Goal: Task Accomplishment & Management: Use online tool/utility

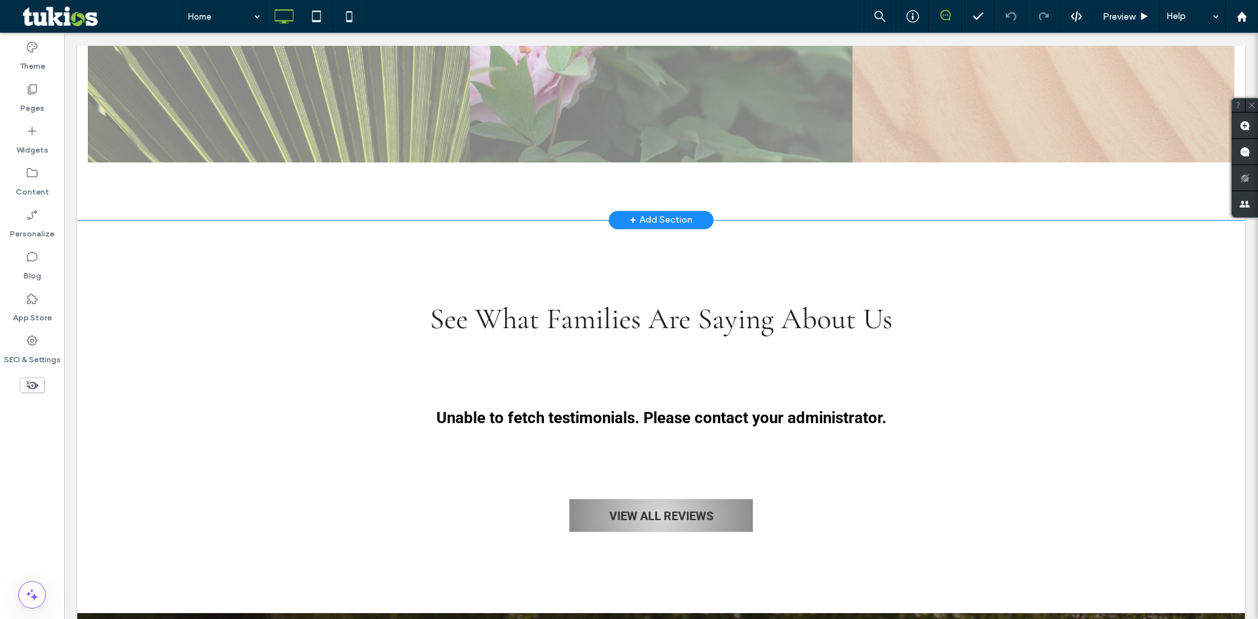
scroll to position [1442, 0]
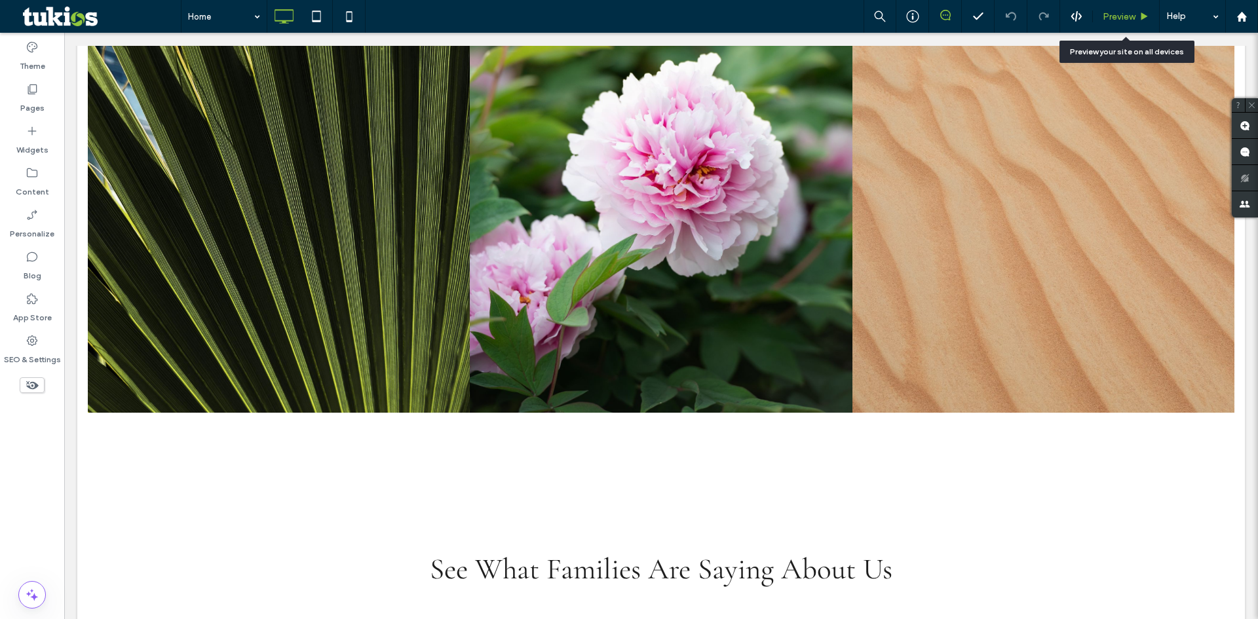
click at [1127, 11] on span "Preview" at bounding box center [1119, 16] width 33 height 11
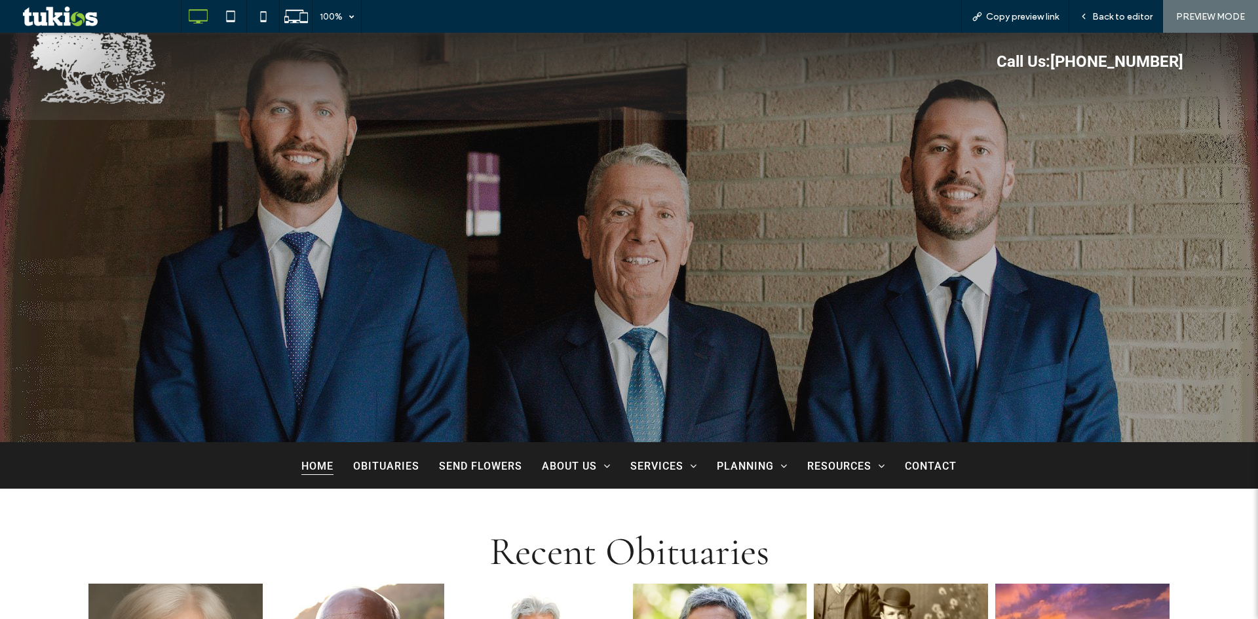
scroll to position [66, 0]
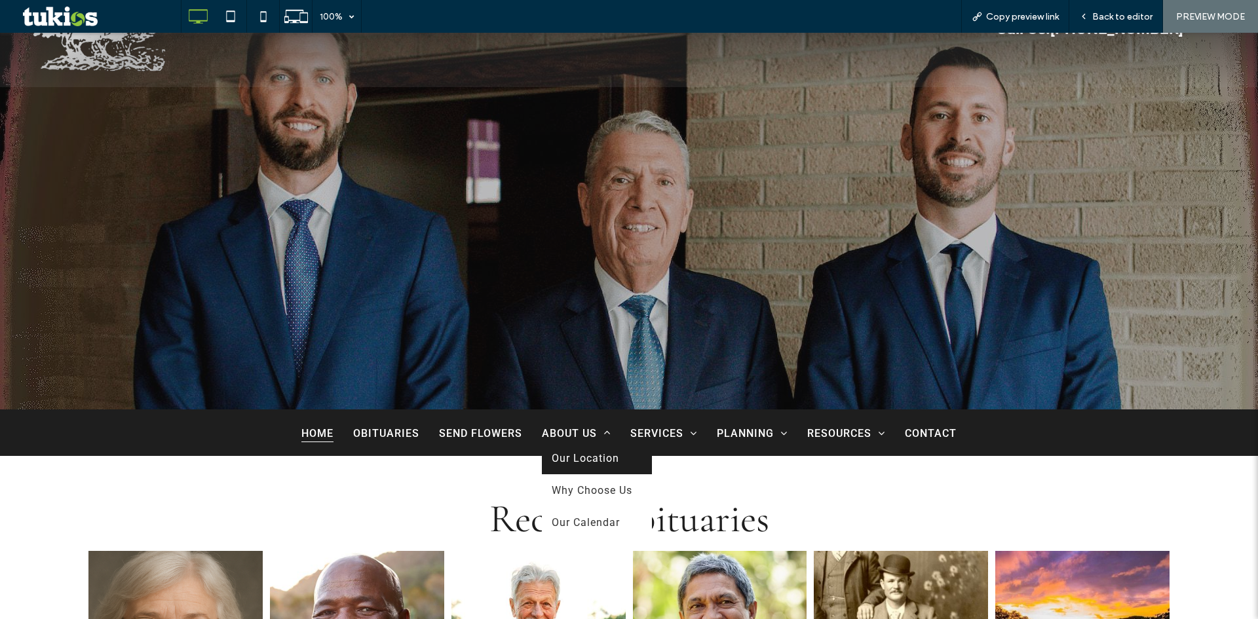
click at [596, 455] on span "Our Location" at bounding box center [585, 458] width 67 height 12
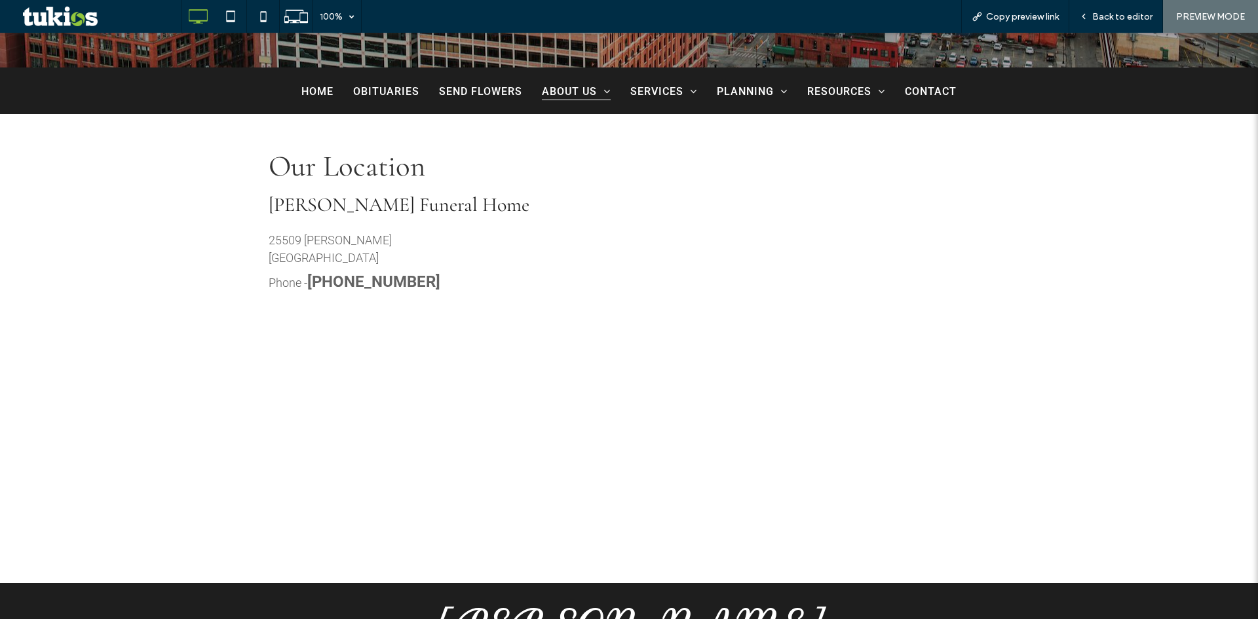
scroll to position [590, 0]
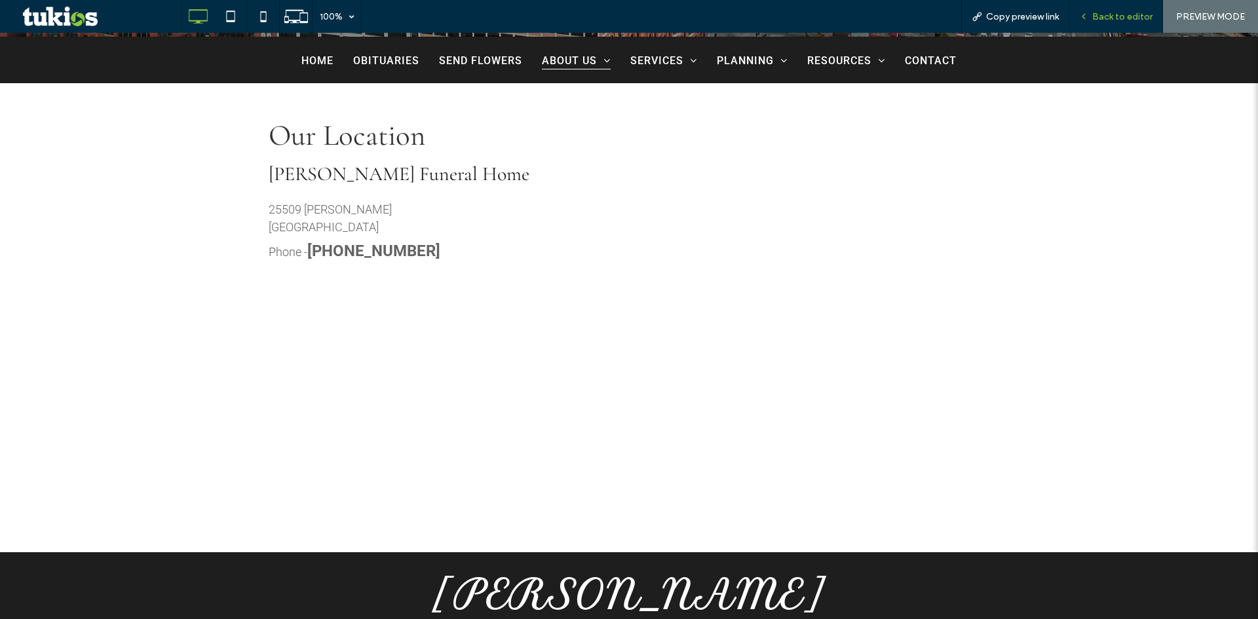
click at [1117, 15] on span "Back to editor" at bounding box center [1122, 16] width 60 height 11
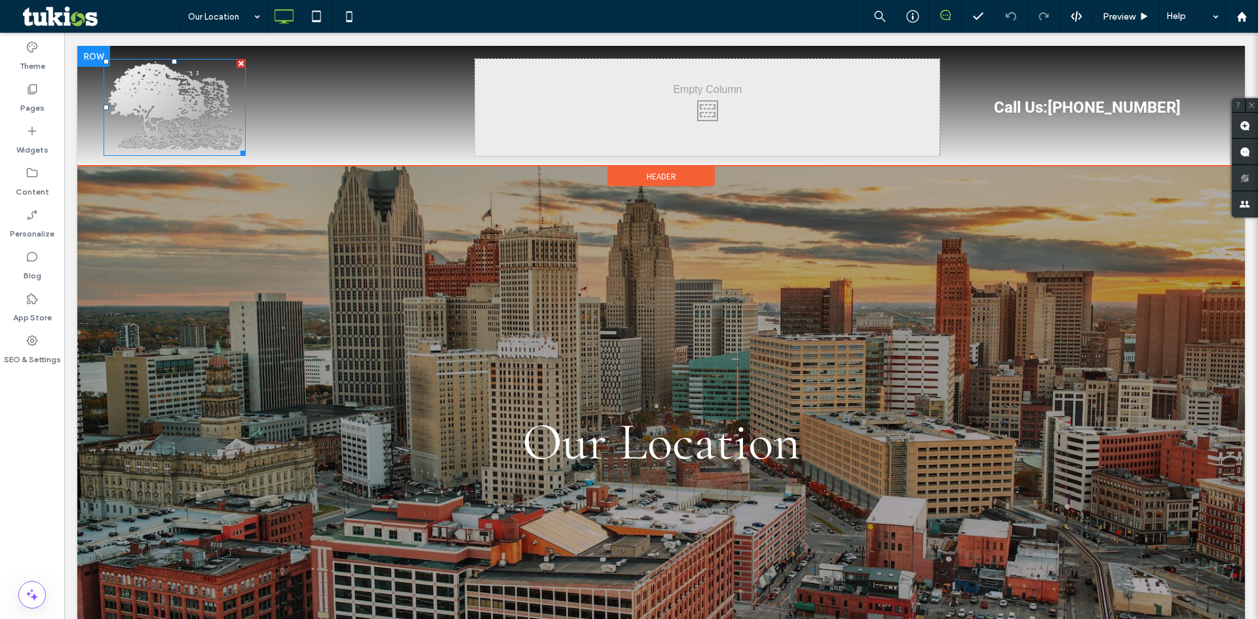
click at [164, 104] on img at bounding box center [175, 107] width 142 height 97
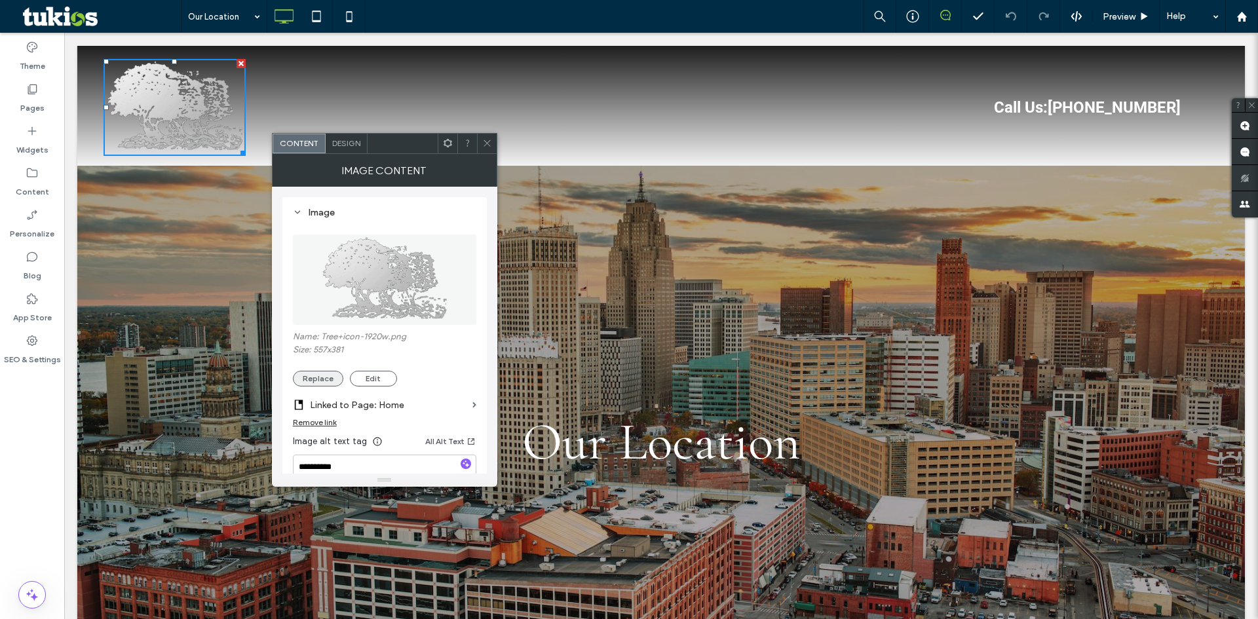
click at [321, 381] on button "Replace" at bounding box center [318, 379] width 50 height 16
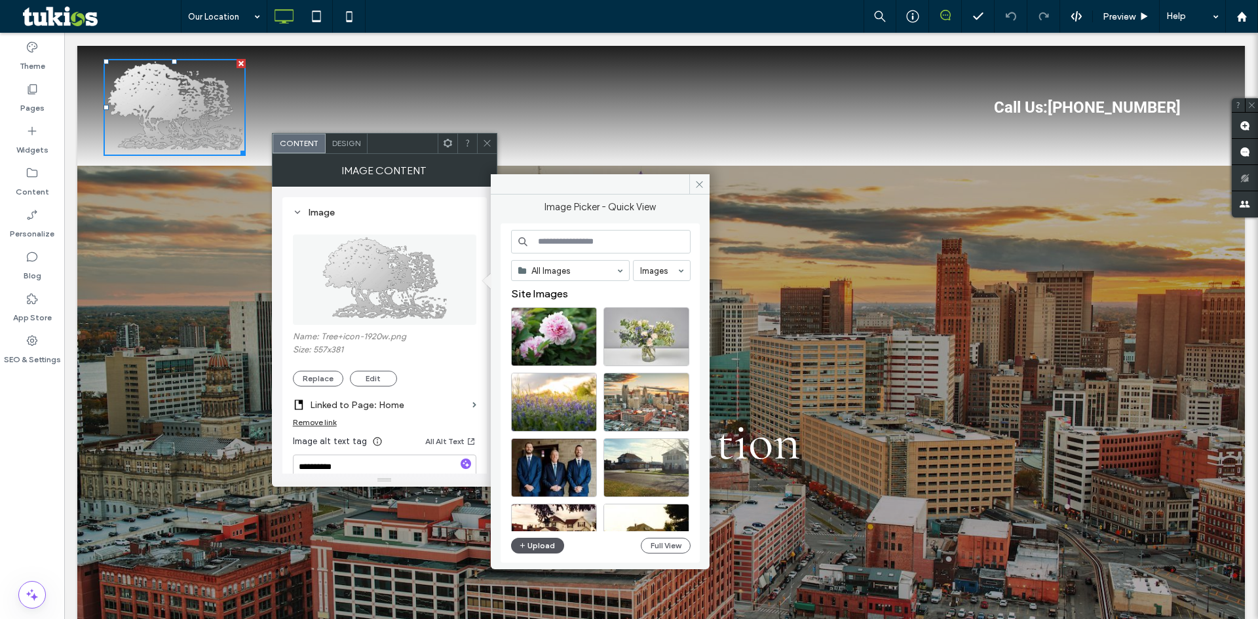
click at [526, 547] on icon "button" at bounding box center [523, 546] width 8 height 10
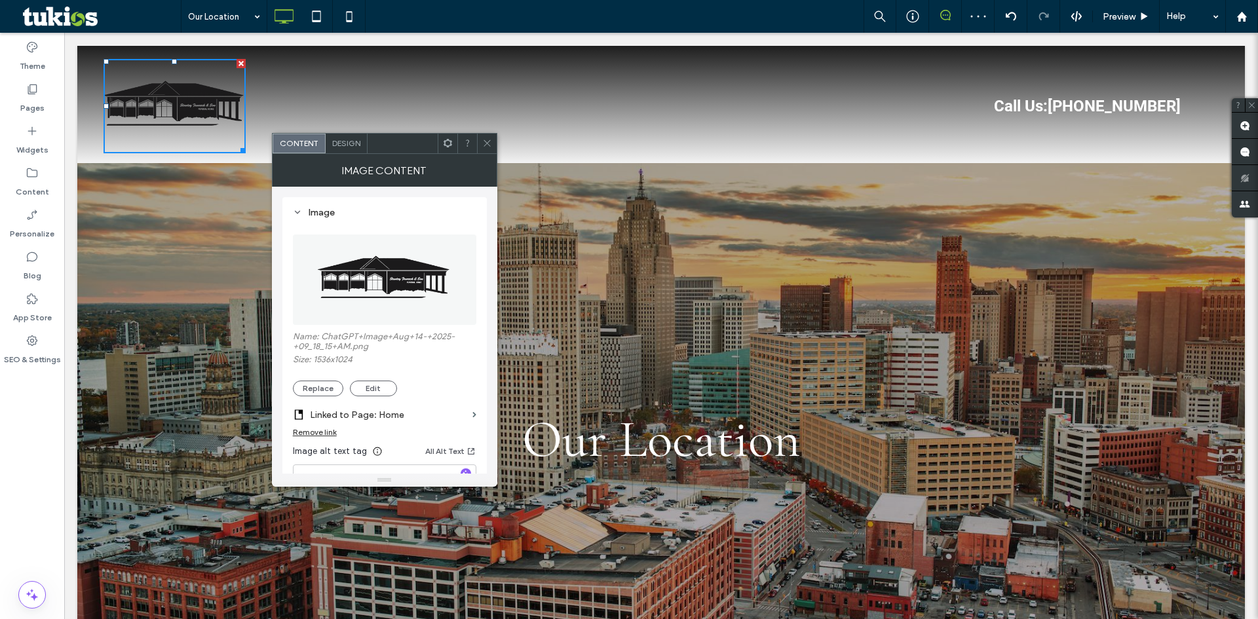
click at [484, 144] on icon at bounding box center [487, 143] width 10 height 10
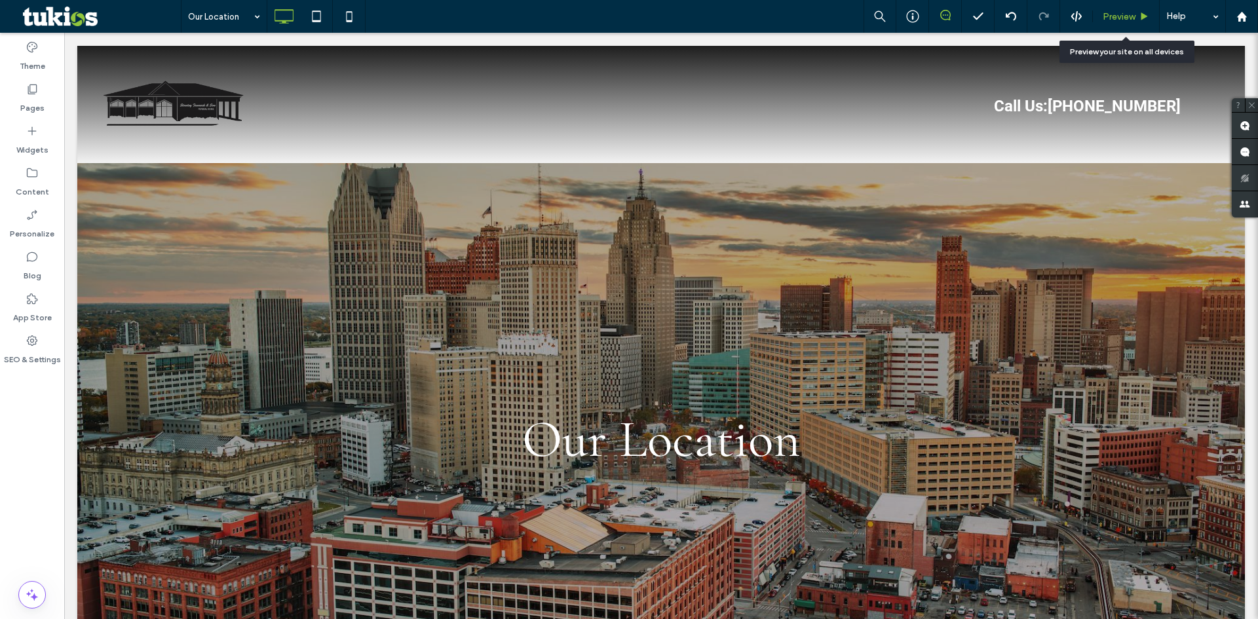
click at [1133, 12] on span "Preview" at bounding box center [1119, 16] width 33 height 11
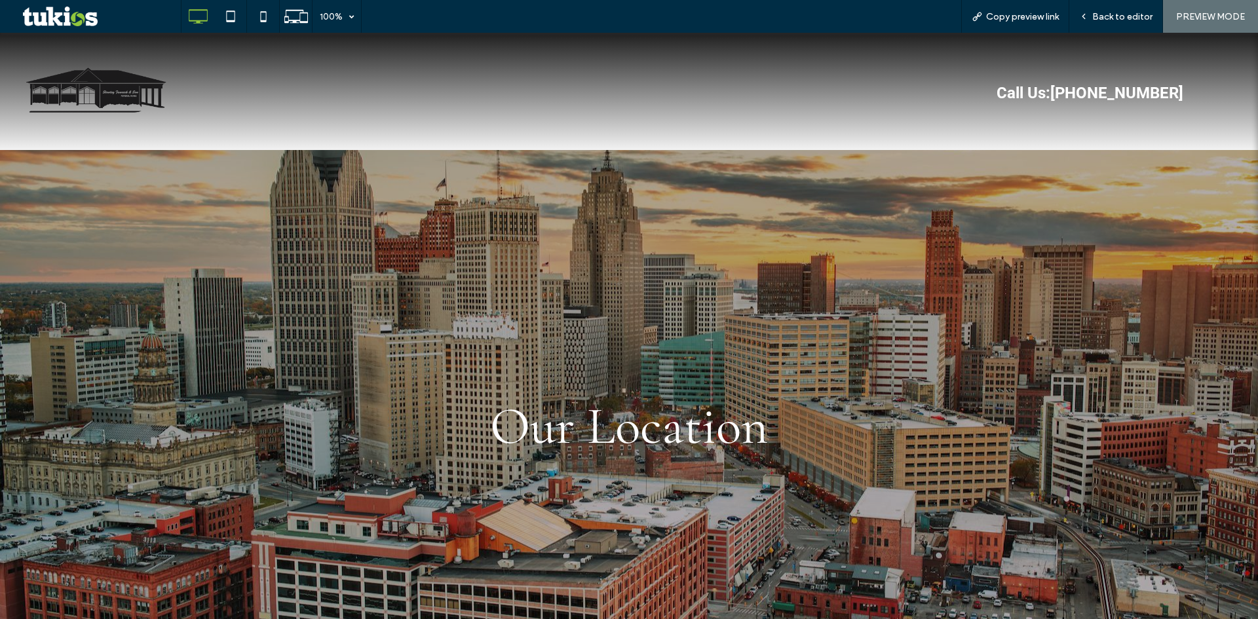
click at [78, 79] on img at bounding box center [97, 93] width 142 height 94
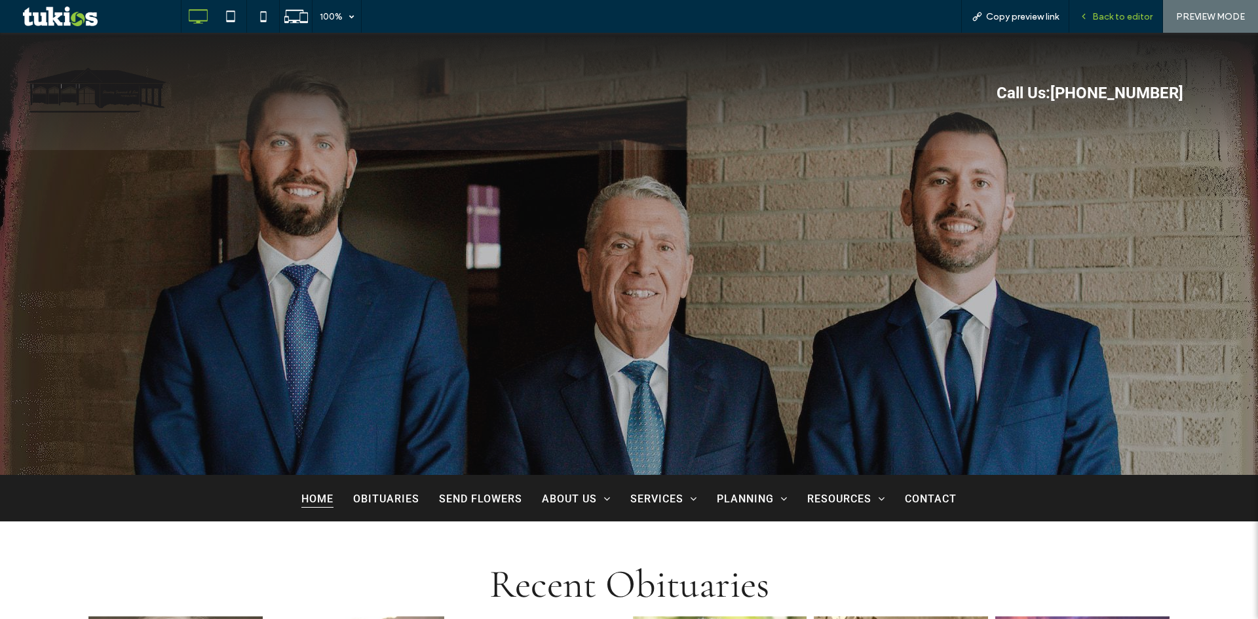
click at [1109, 18] on span "Back to editor" at bounding box center [1122, 16] width 60 height 11
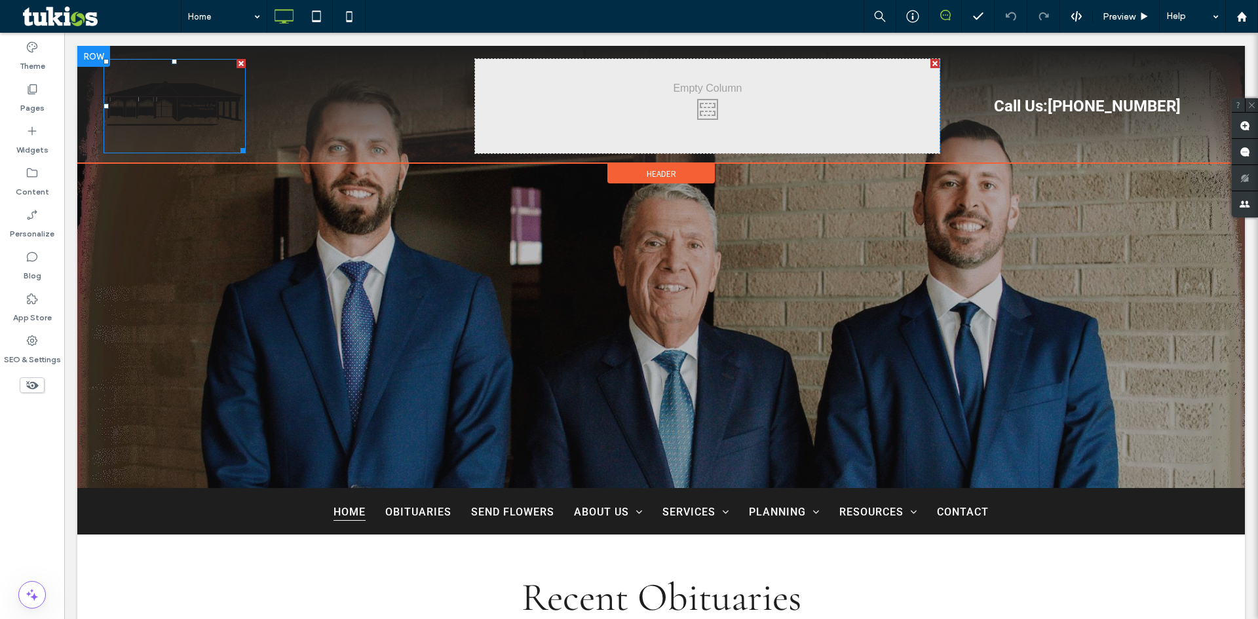
click at [173, 93] on img at bounding box center [175, 106] width 142 height 94
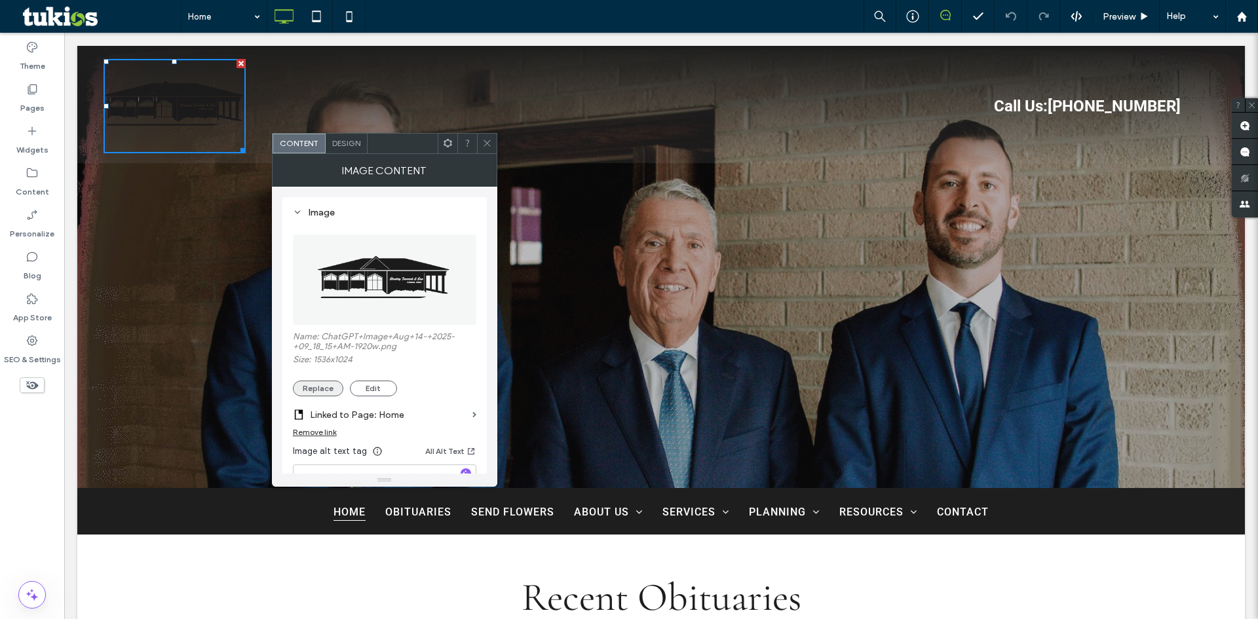
click at [325, 387] on button "Replace" at bounding box center [318, 389] width 50 height 16
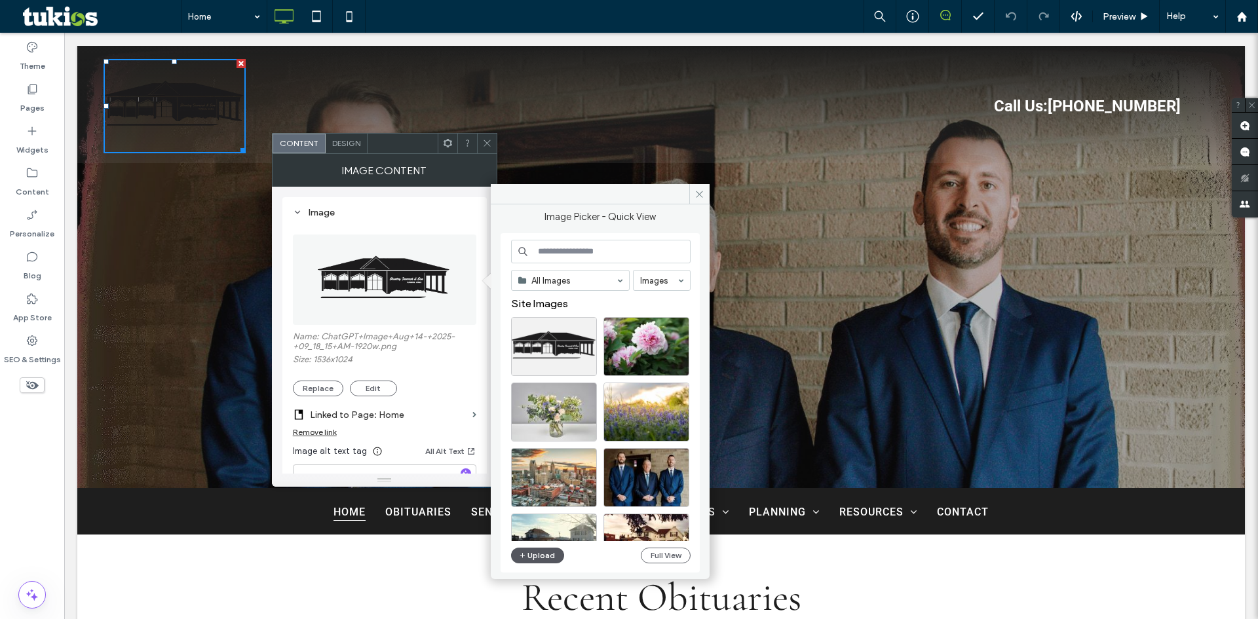
click at [529, 555] on button "Upload" at bounding box center [538, 556] width 54 height 16
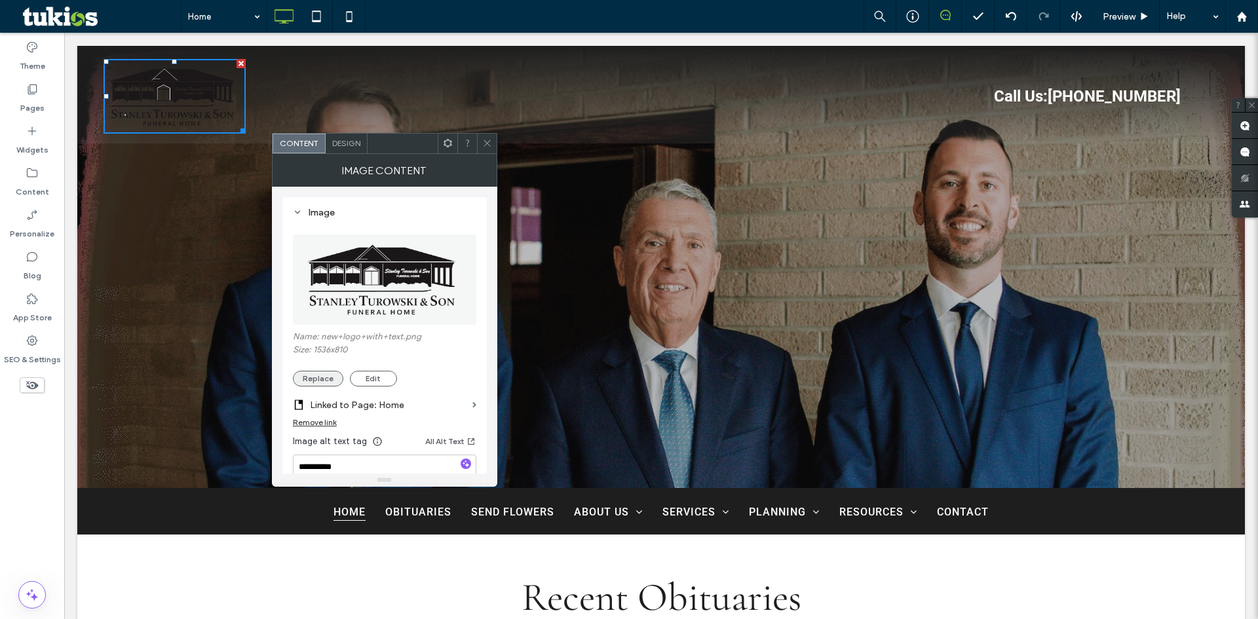
click at [326, 371] on button "Replace" at bounding box center [318, 379] width 50 height 16
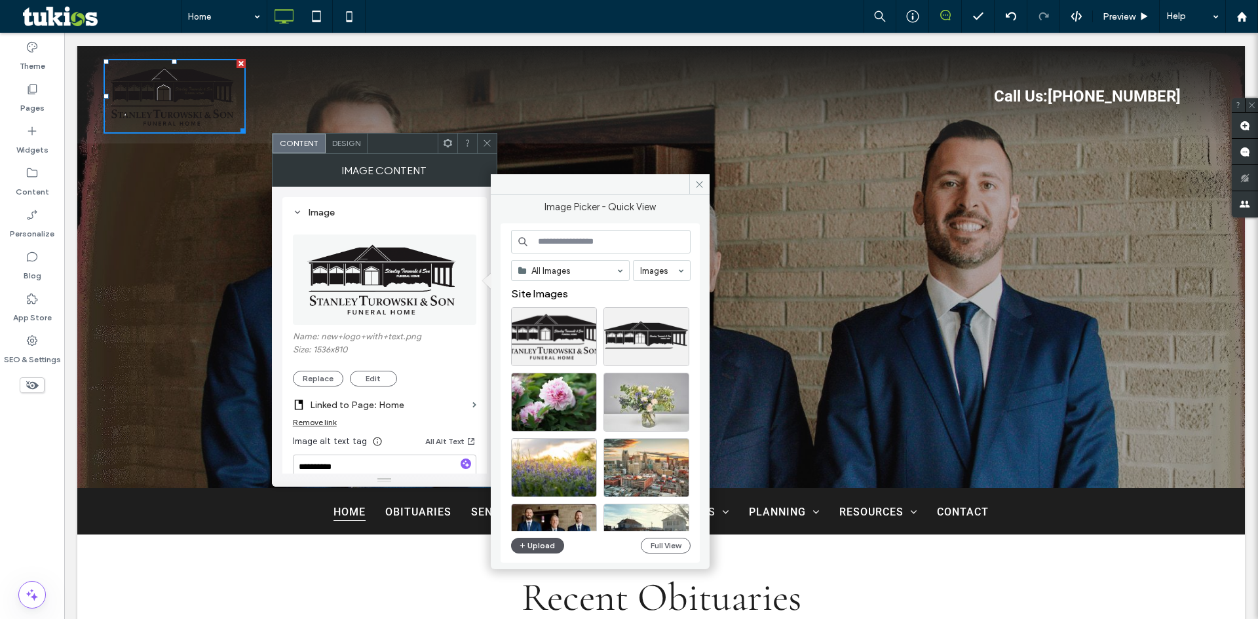
click at [535, 549] on button "Upload" at bounding box center [538, 546] width 54 height 16
click at [540, 543] on button "Upload" at bounding box center [538, 546] width 54 height 16
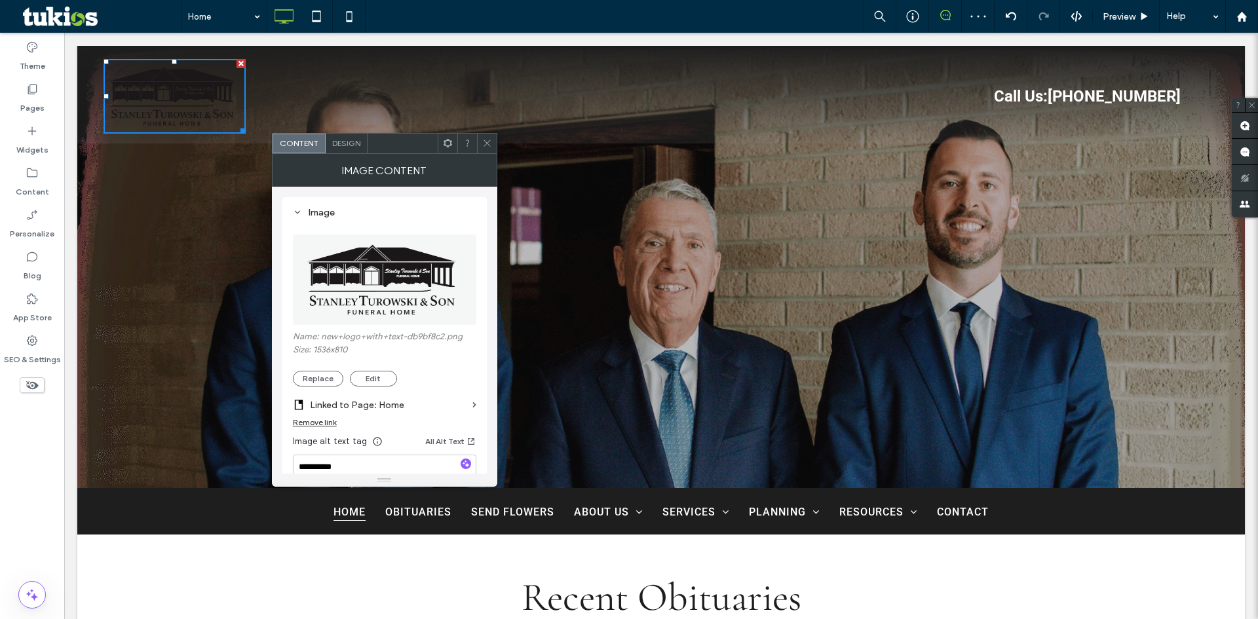
click at [485, 140] on icon at bounding box center [487, 143] width 10 height 10
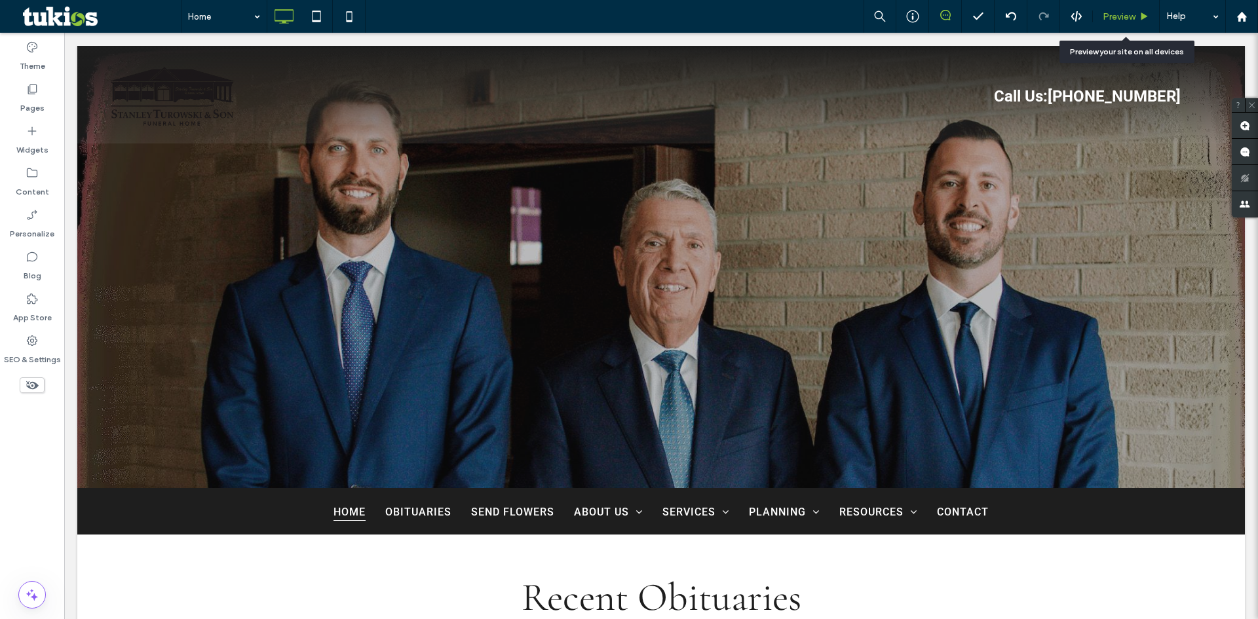
click at [1136, 19] on div "Preview" at bounding box center [1126, 16] width 66 height 11
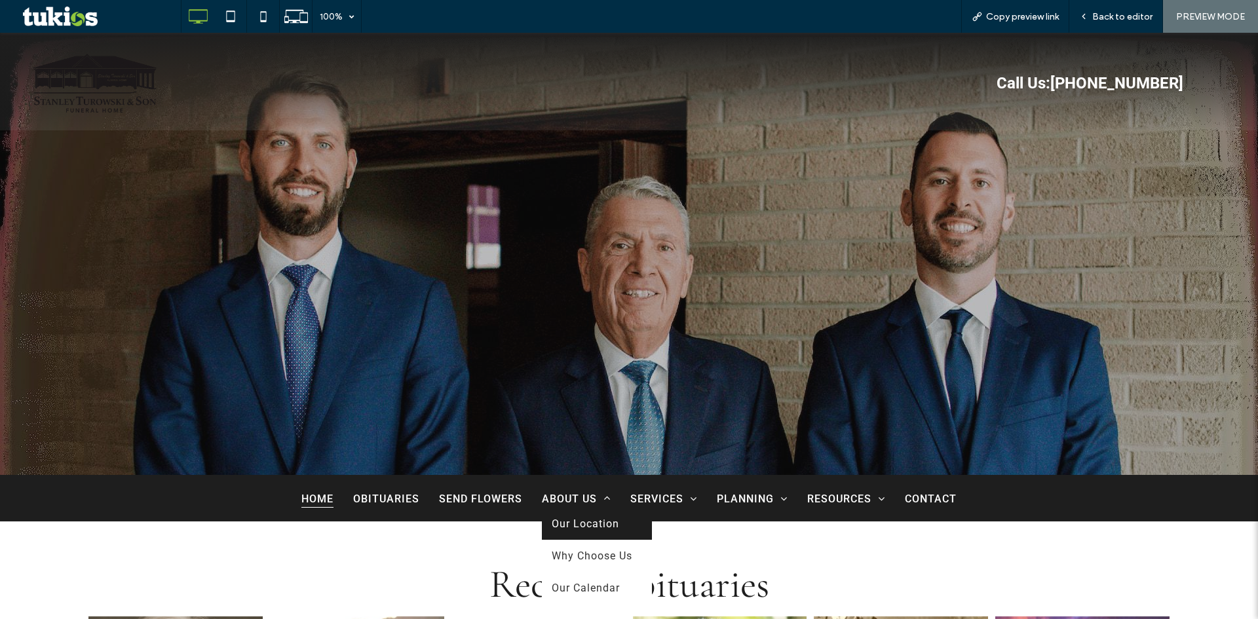
click at [572, 530] on link "Our Location" at bounding box center [597, 524] width 110 height 32
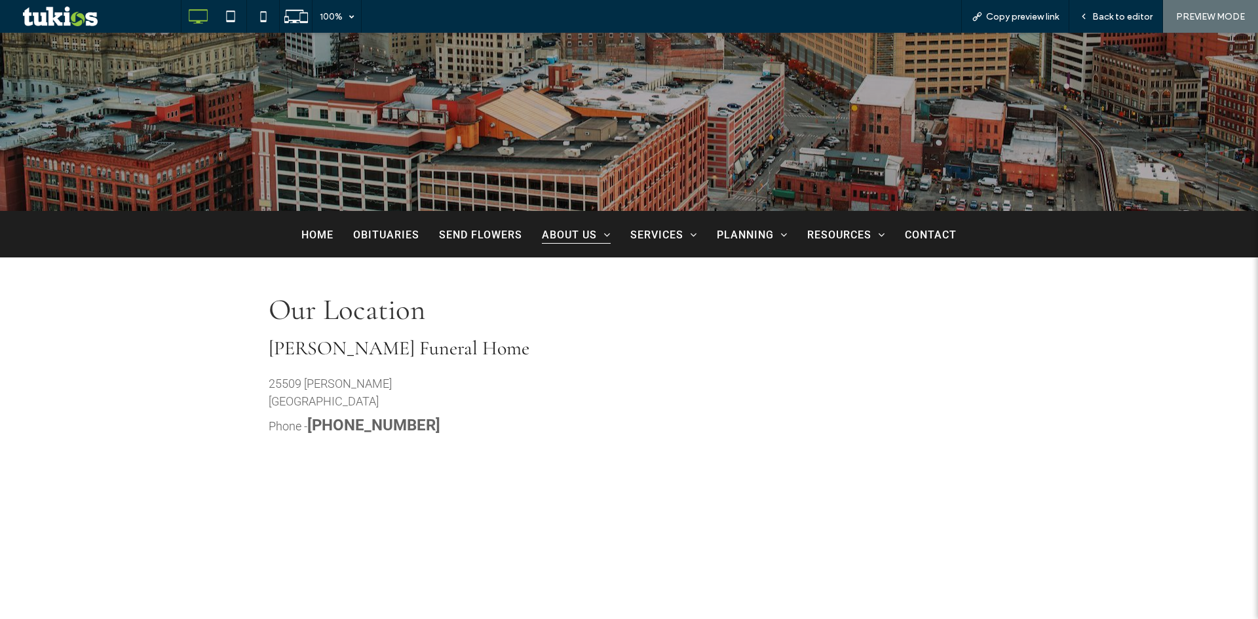
scroll to position [721, 0]
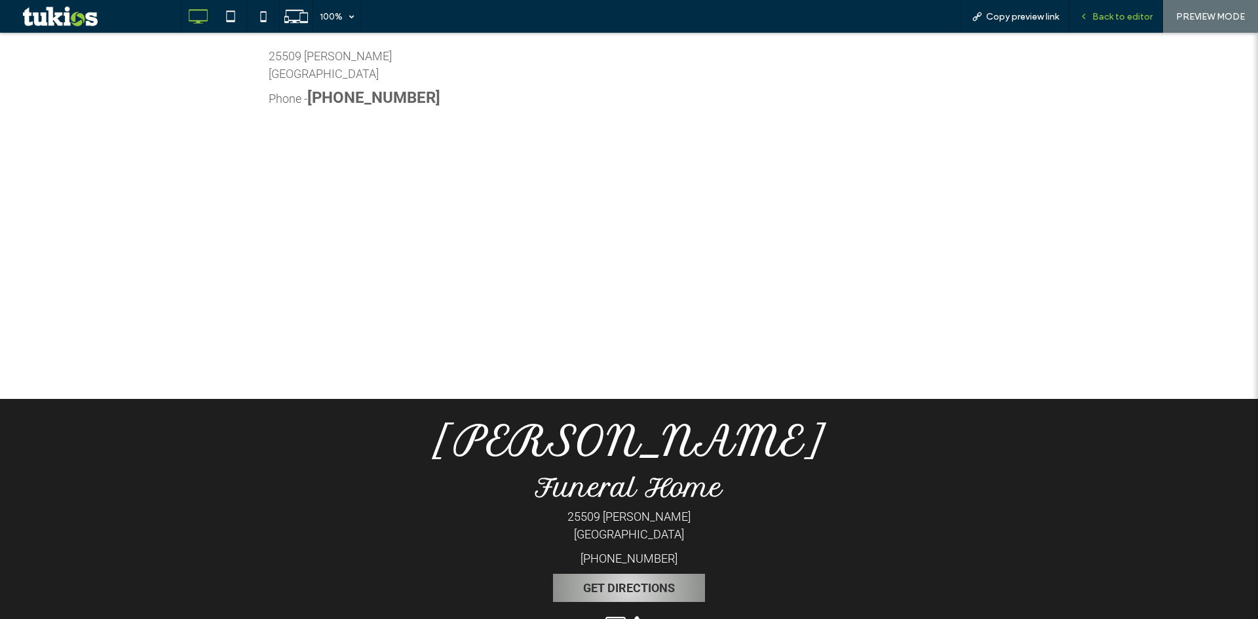
click at [1140, 12] on span "Back to editor" at bounding box center [1122, 16] width 60 height 11
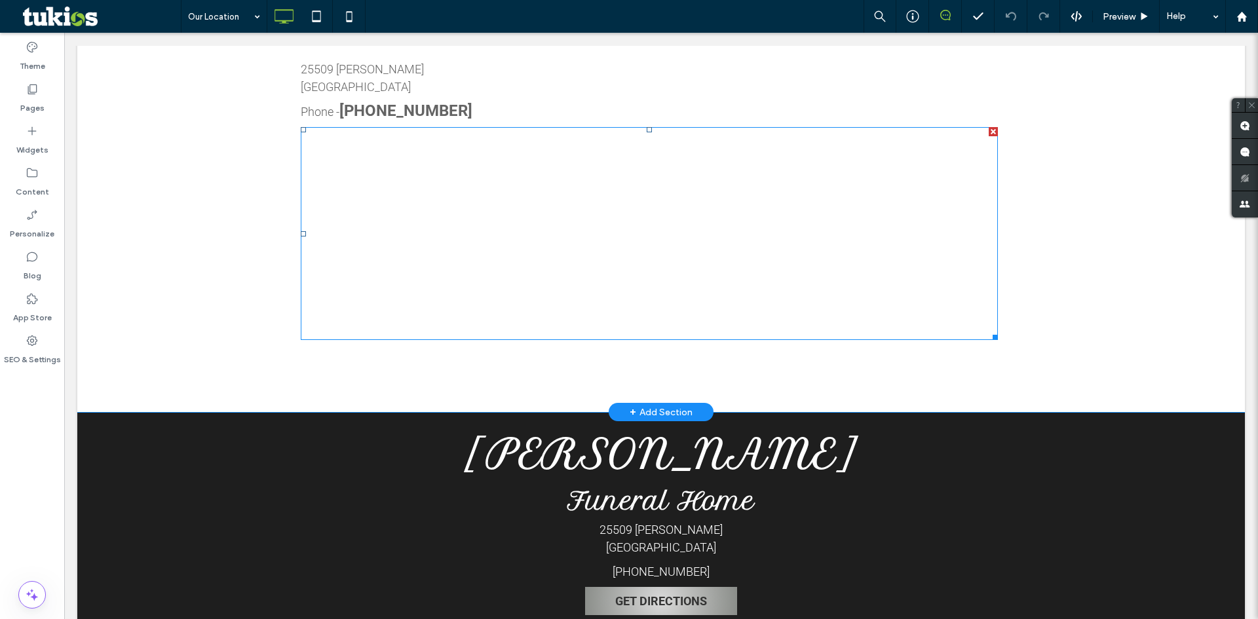
scroll to position [786, 0]
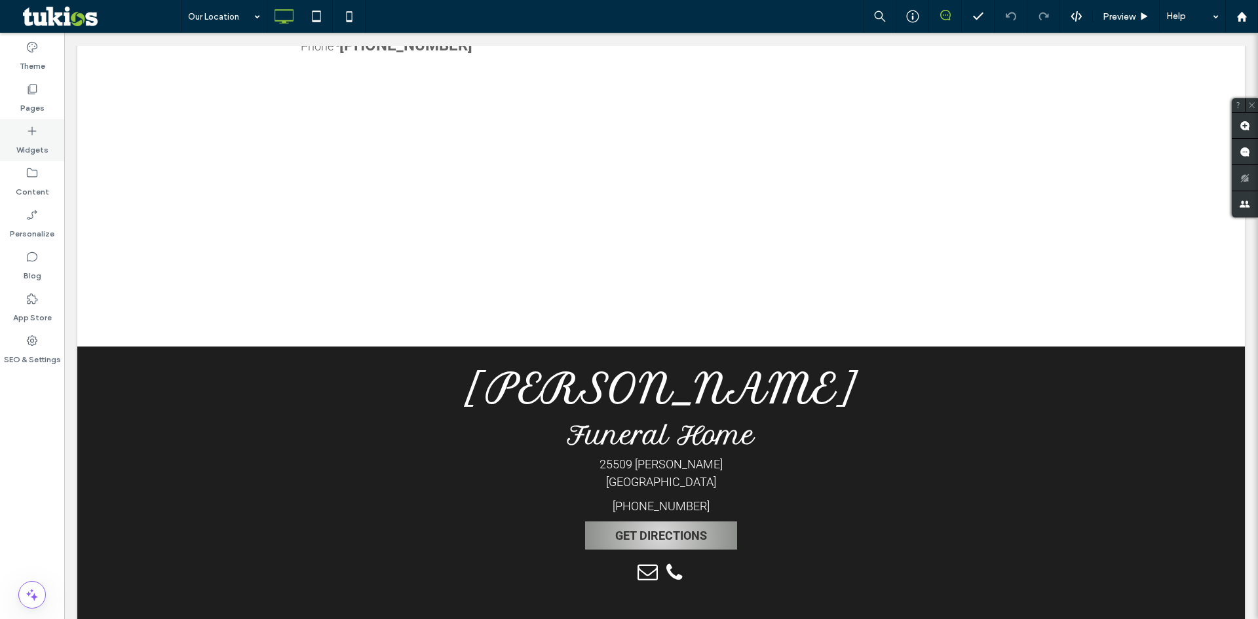
click at [23, 138] on label "Widgets" at bounding box center [32, 147] width 32 height 18
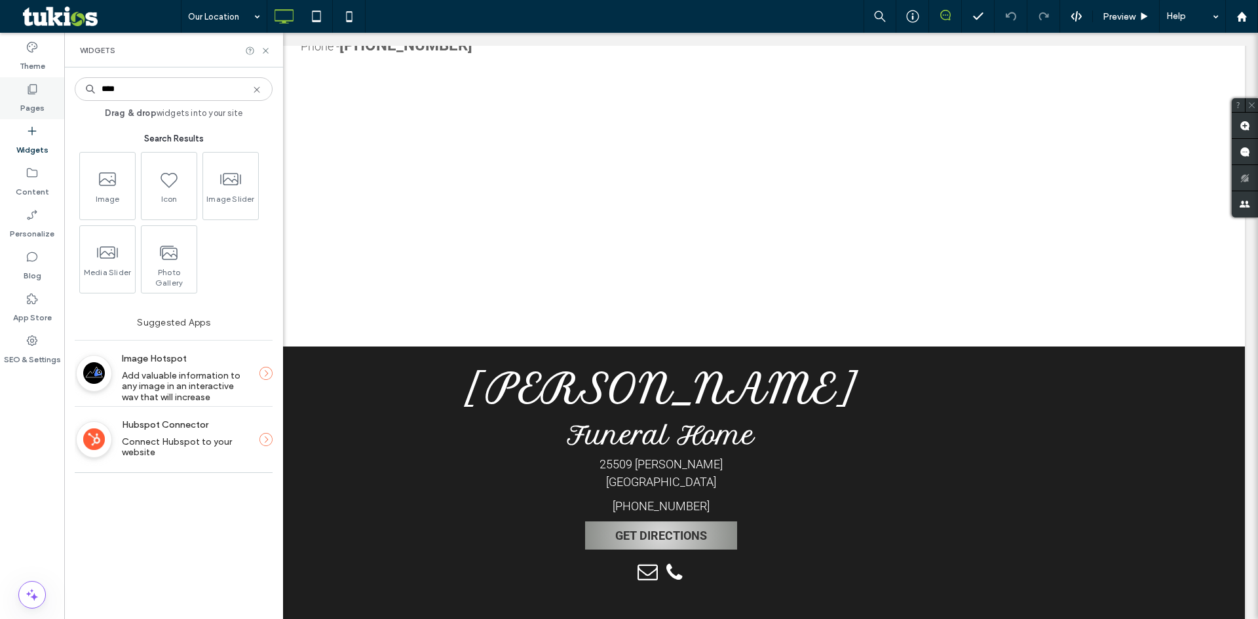
type input "****"
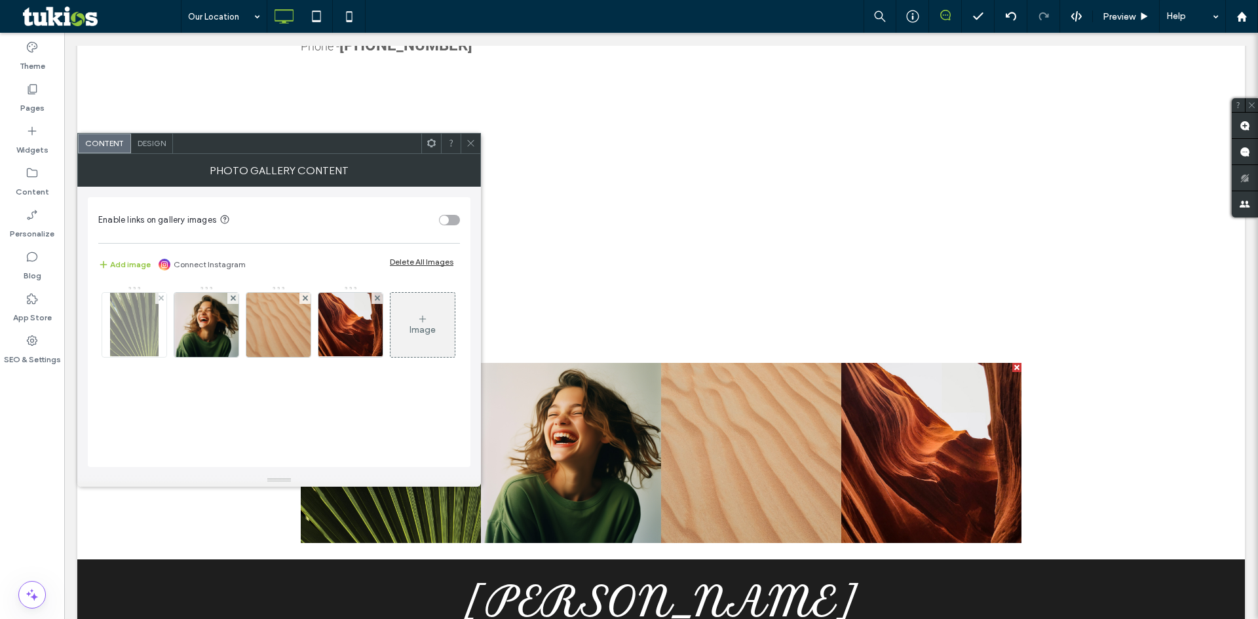
click at [143, 326] on img at bounding box center [134, 325] width 49 height 64
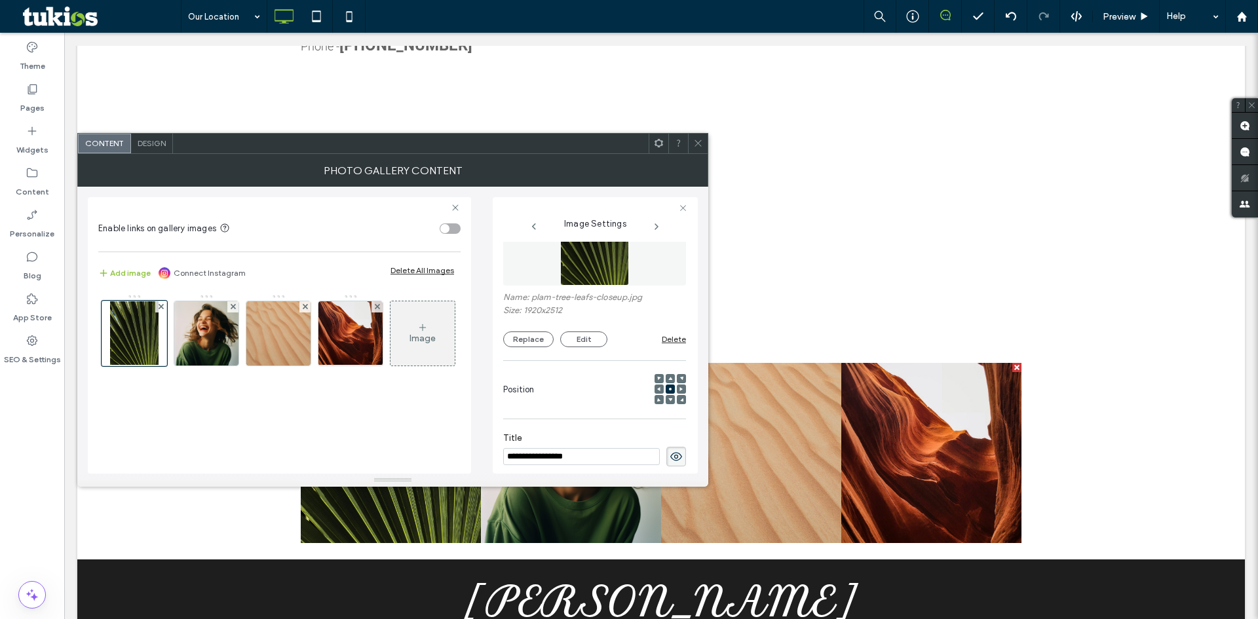
scroll to position [21, 0]
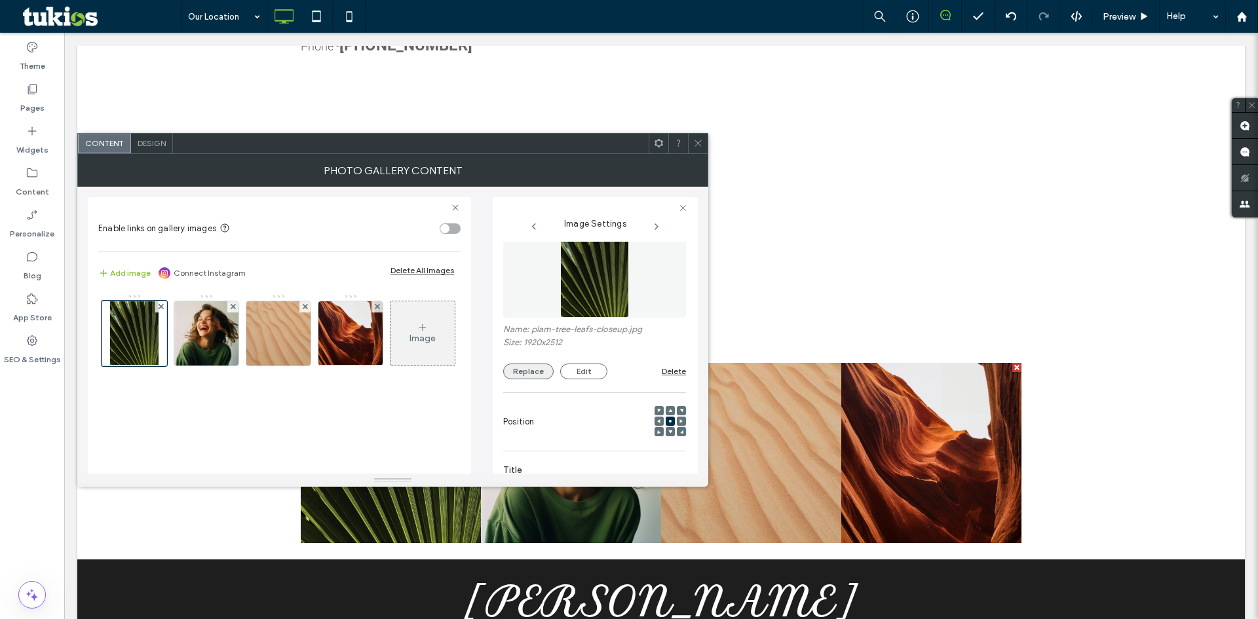
click at [532, 372] on button "Replace" at bounding box center [528, 372] width 50 height 16
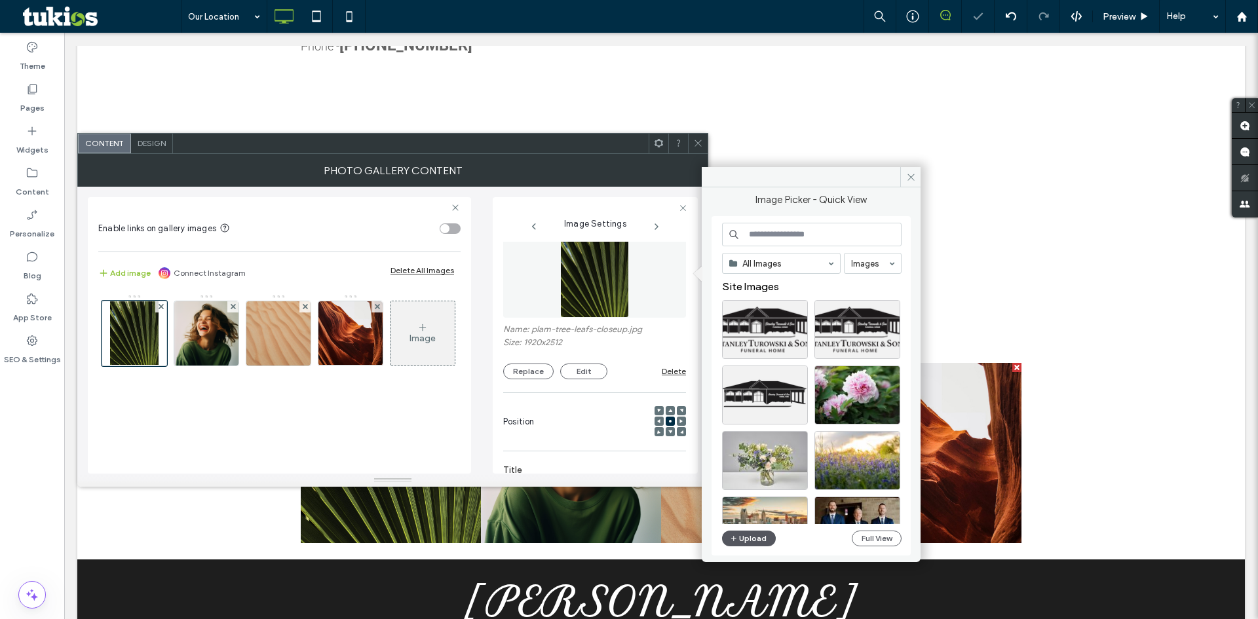
click at [744, 533] on button "Upload" at bounding box center [749, 539] width 54 height 16
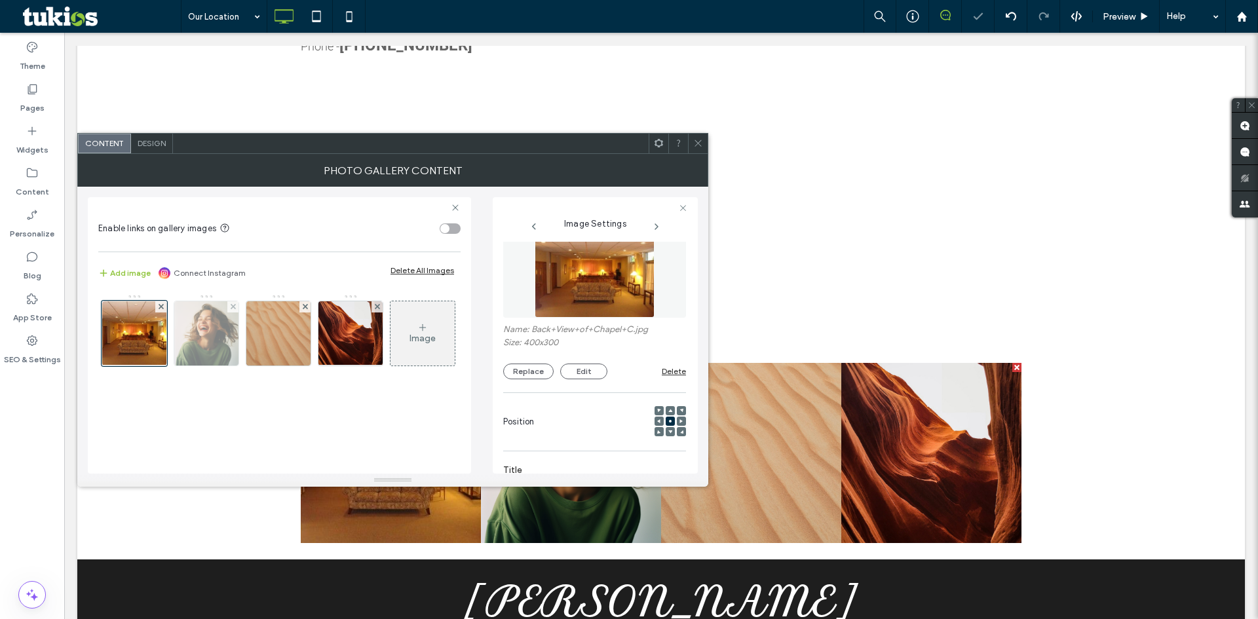
click at [193, 329] on img at bounding box center [206, 333] width 64 height 64
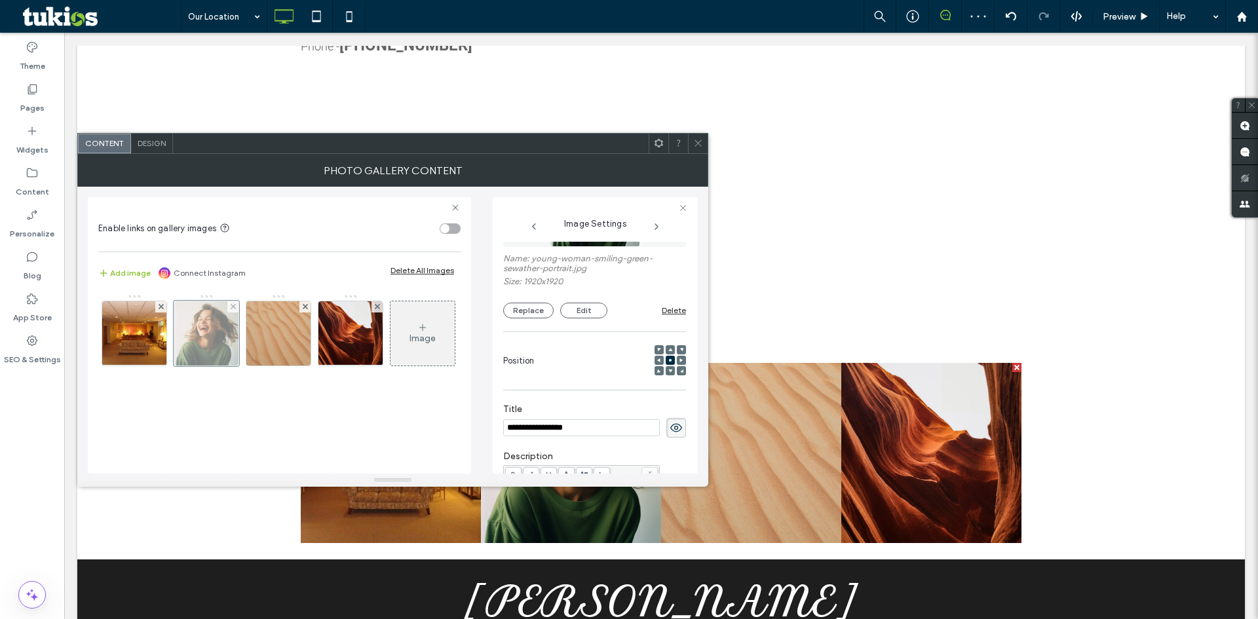
scroll to position [96, 0]
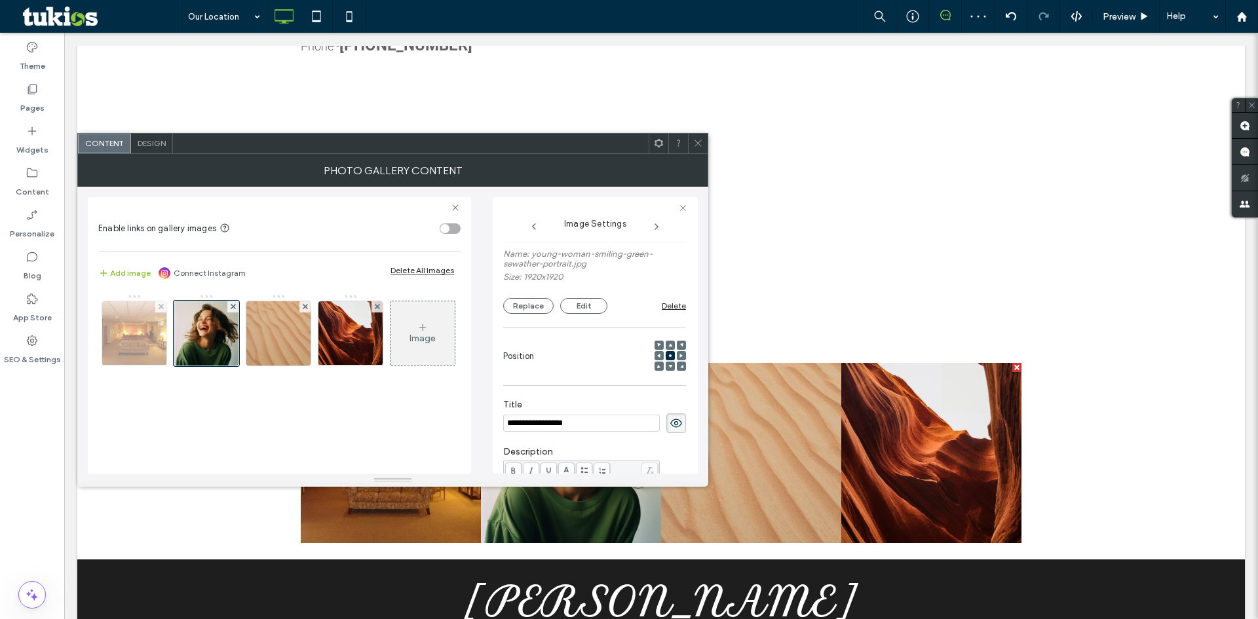
click at [139, 341] on img at bounding box center [135, 333] width 86 height 64
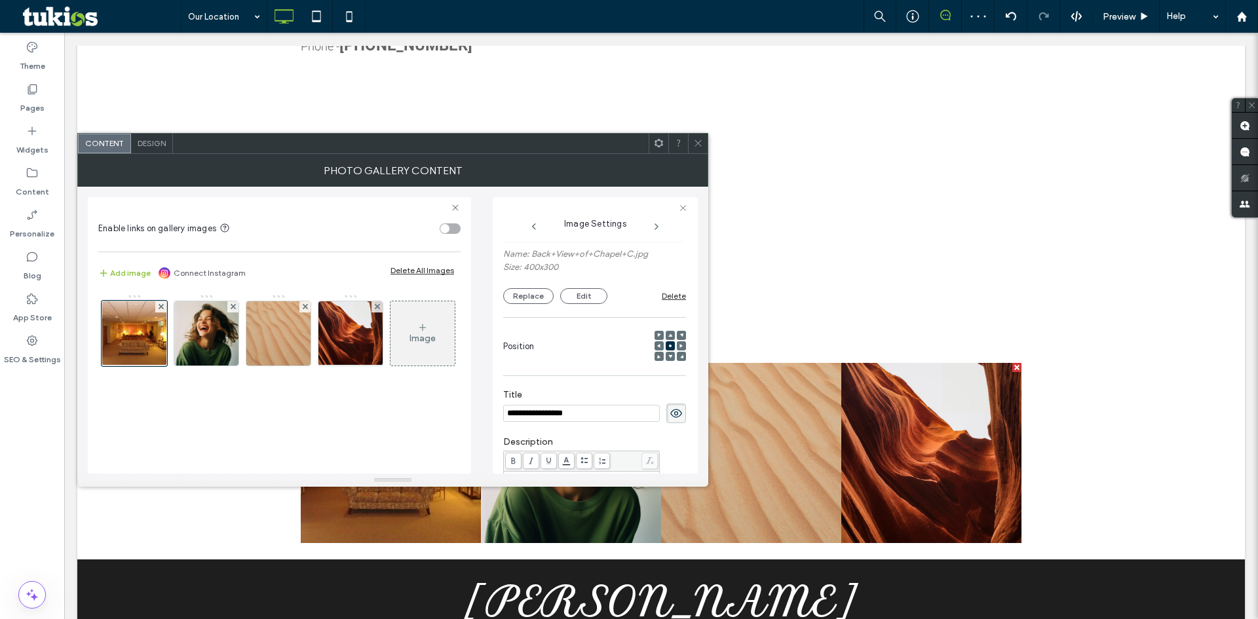
click at [672, 417] on icon at bounding box center [676, 413] width 13 height 14
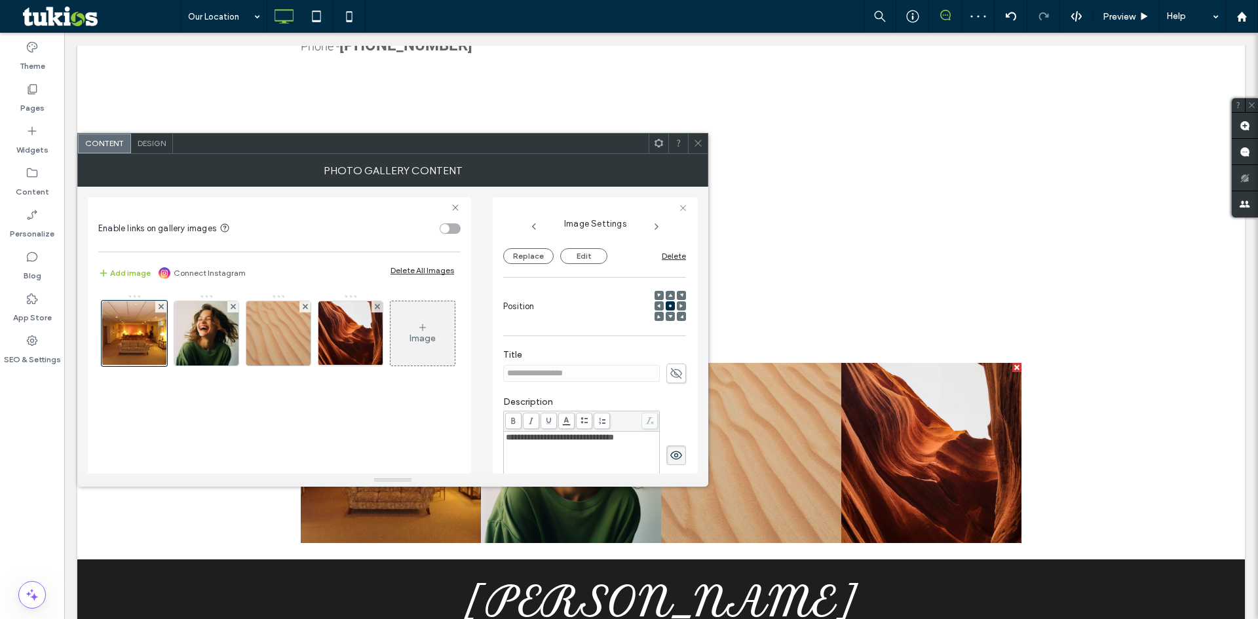
scroll to position [293, 0]
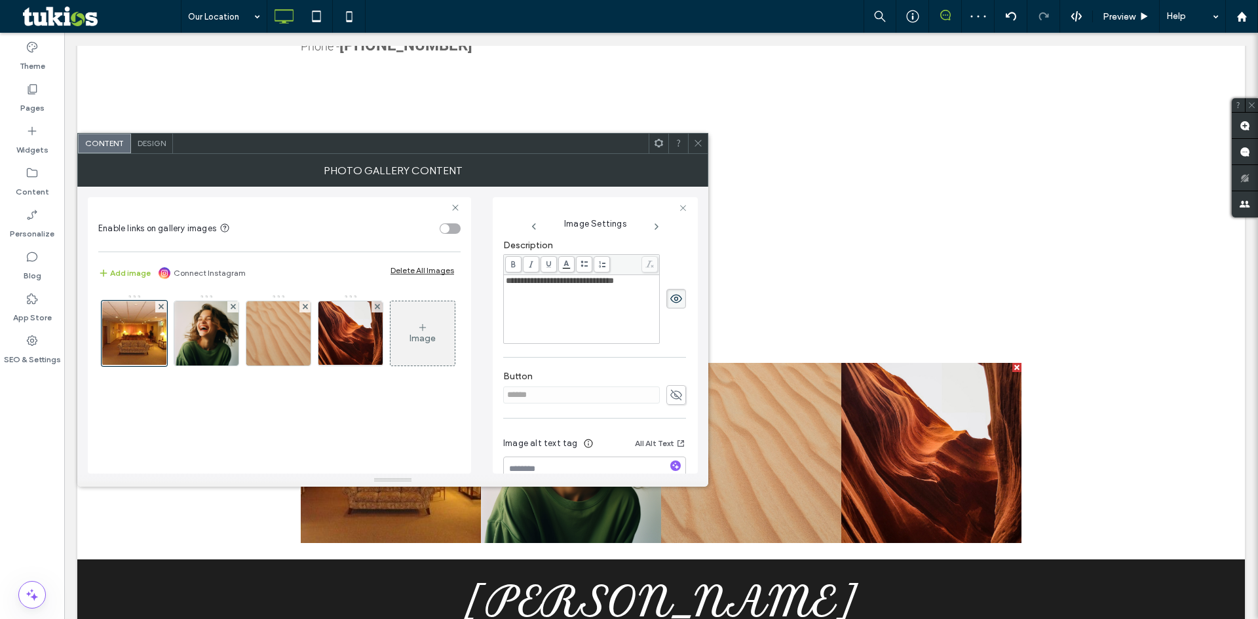
click at [676, 301] on span at bounding box center [676, 299] width 20 height 20
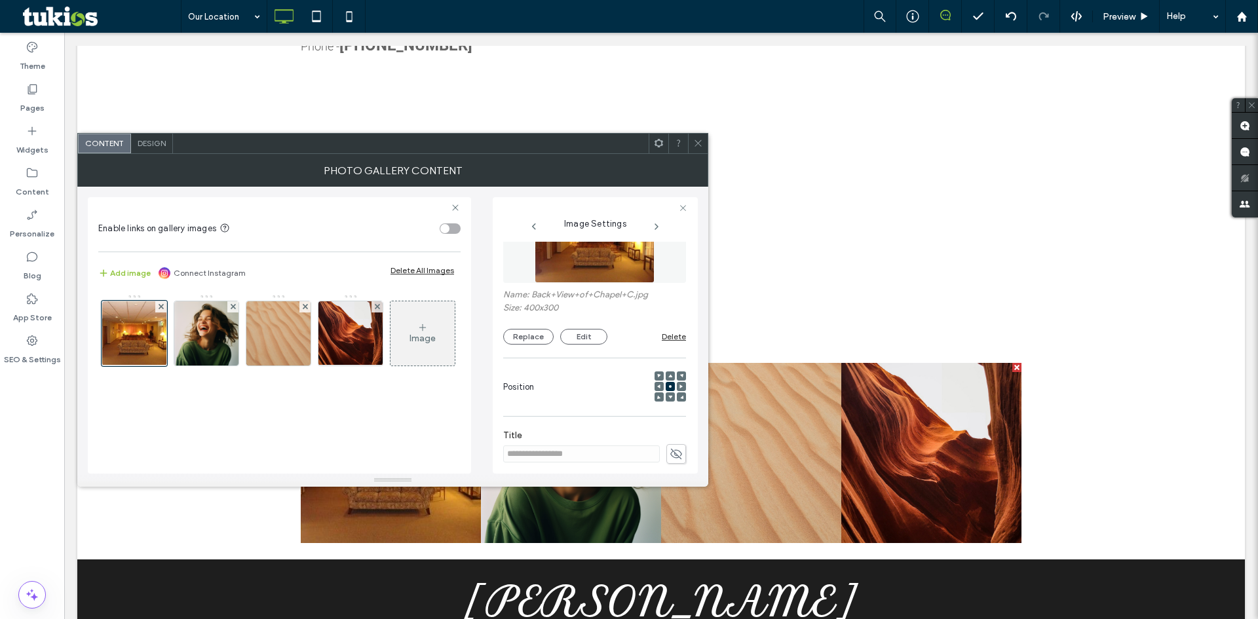
scroll to position [0, 0]
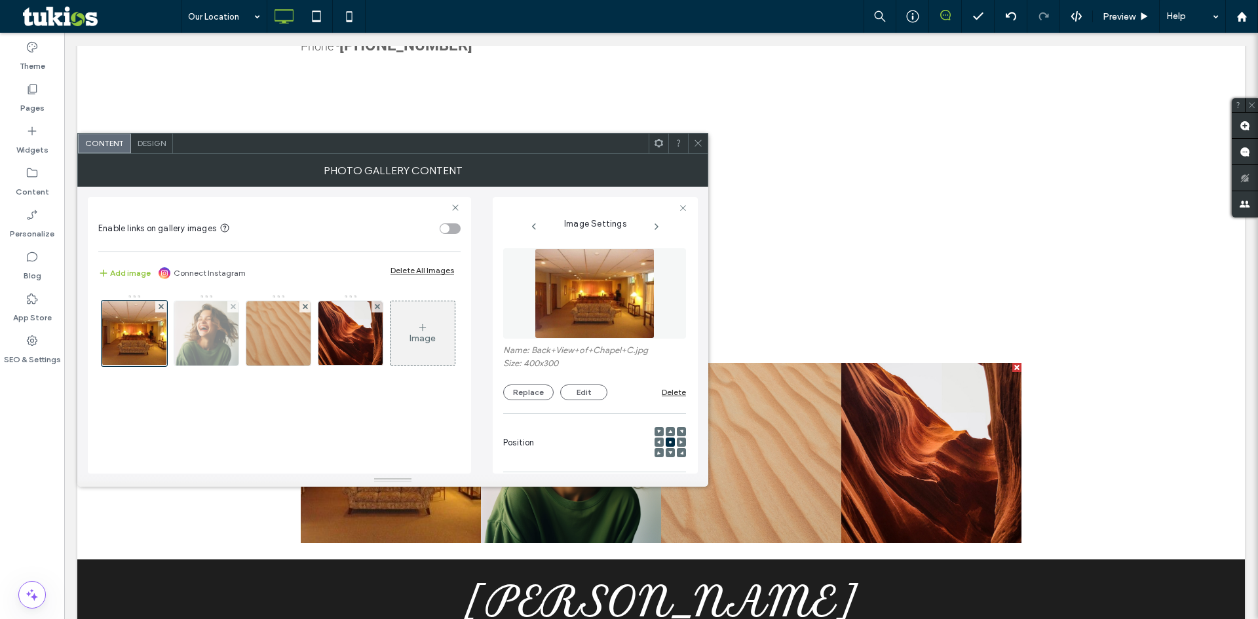
click at [206, 339] on img at bounding box center [206, 333] width 64 height 64
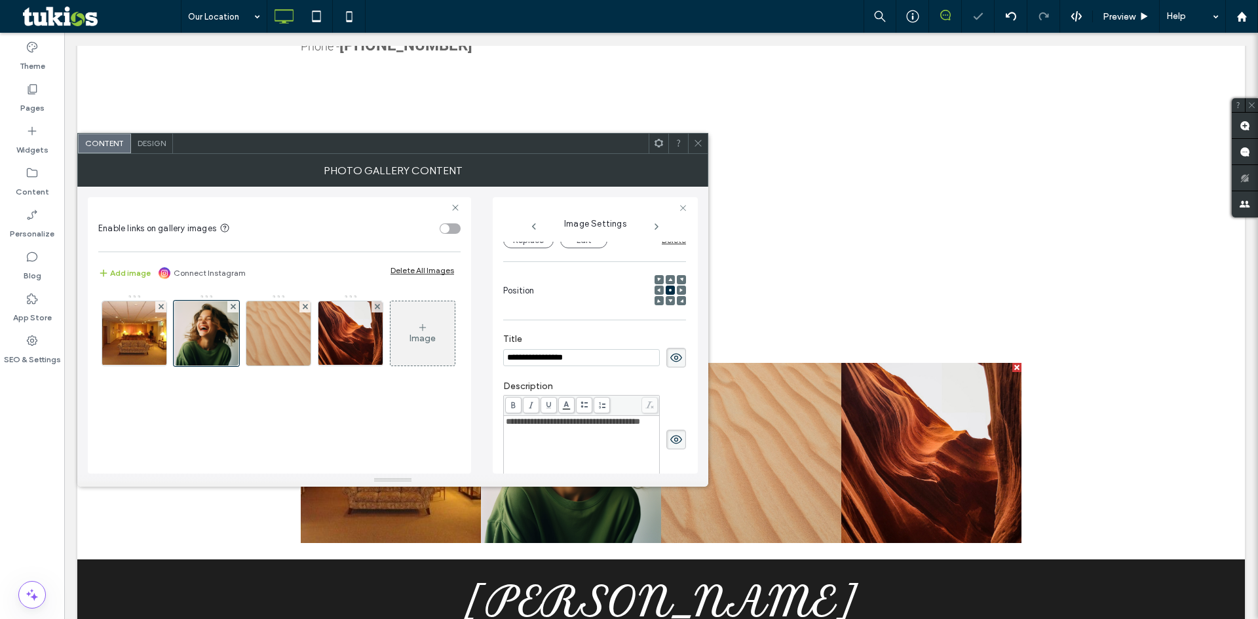
click at [670, 361] on use at bounding box center [676, 357] width 12 height 9
click at [670, 434] on icon at bounding box center [676, 440] width 13 height 14
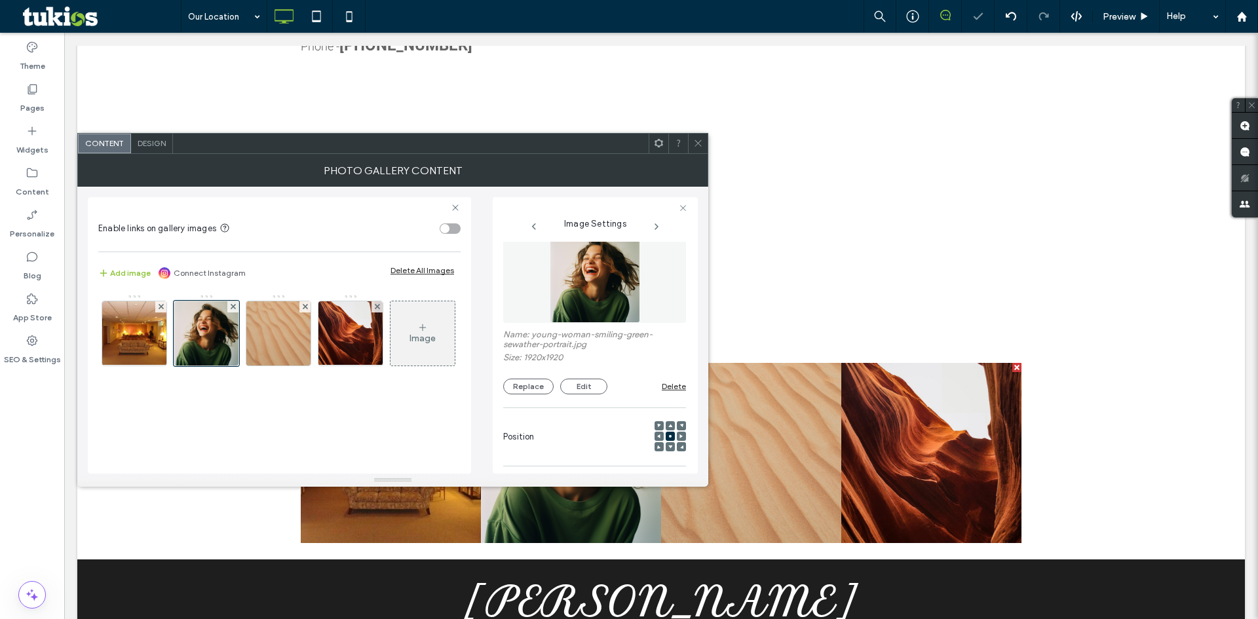
scroll to position [0, 0]
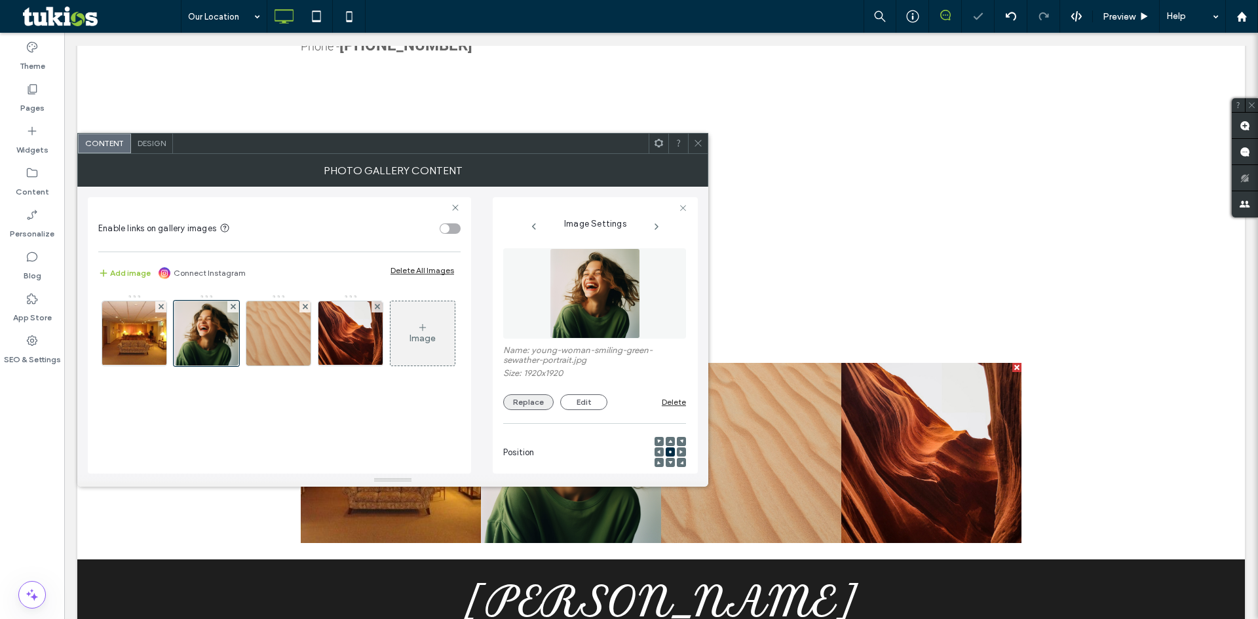
click at [529, 401] on button "Replace" at bounding box center [528, 403] width 50 height 16
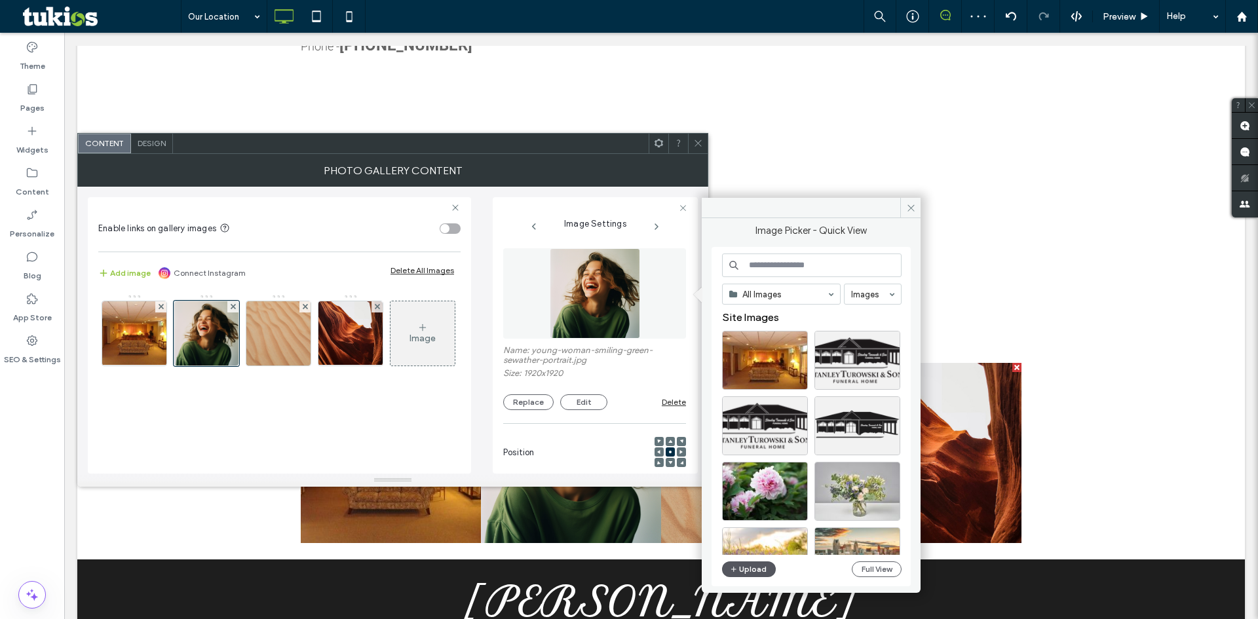
click at [758, 573] on button "Upload" at bounding box center [749, 570] width 54 height 16
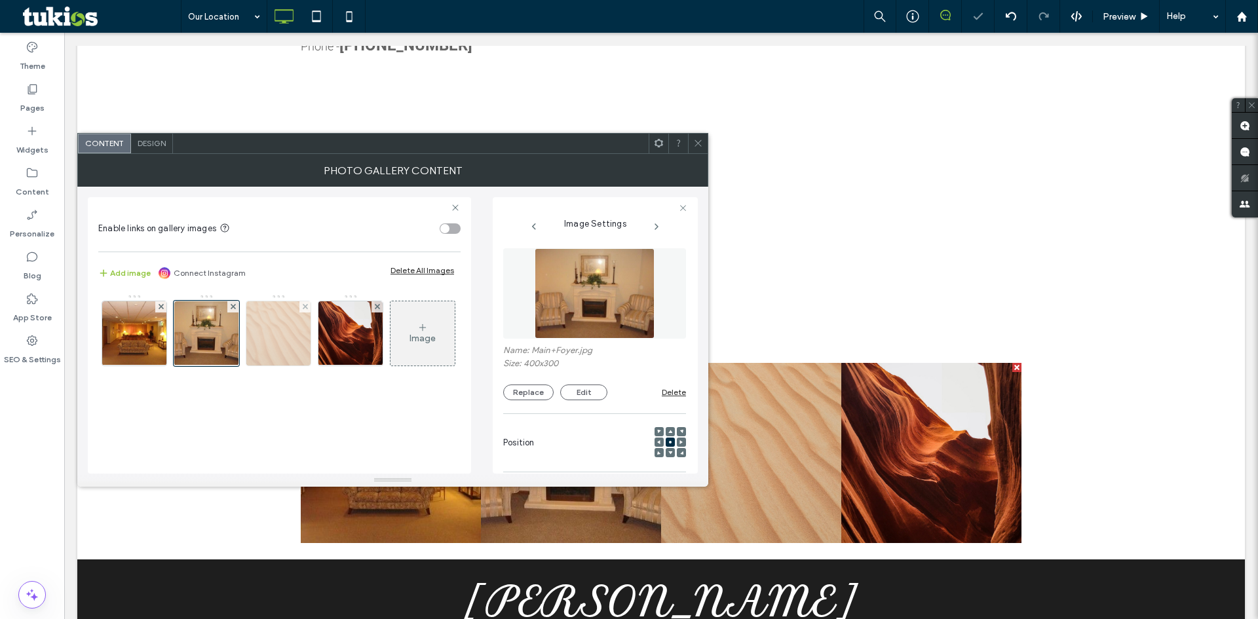
click at [272, 334] on img at bounding box center [278, 333] width 64 height 64
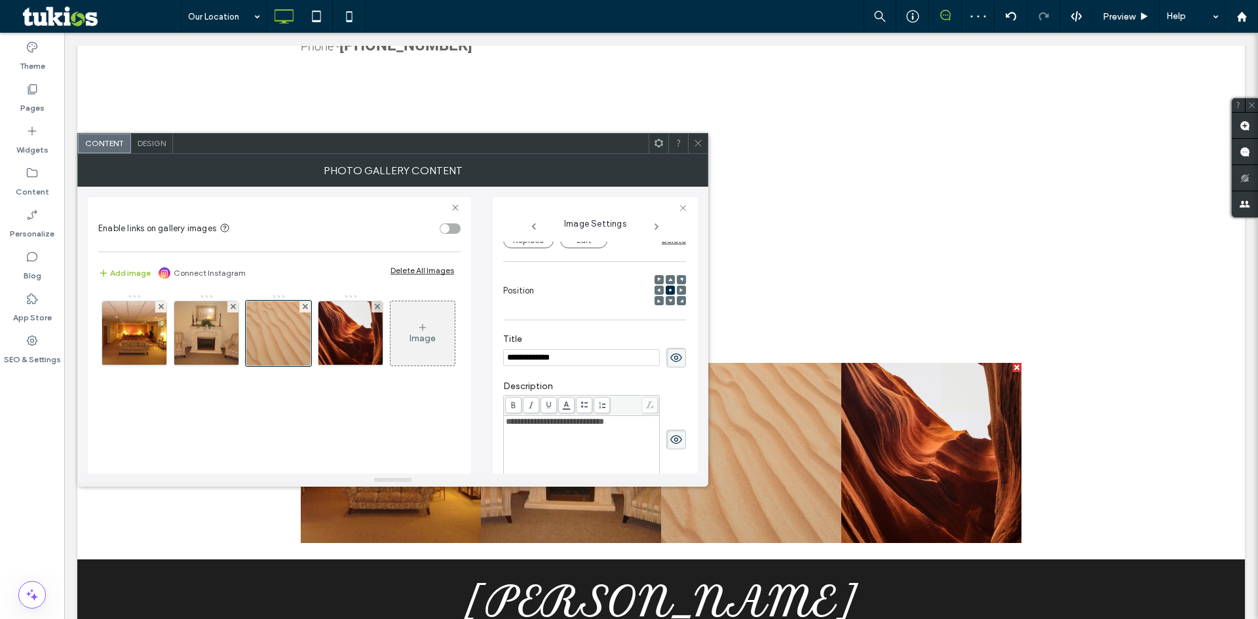
click at [674, 362] on icon at bounding box center [676, 358] width 13 height 14
click at [672, 449] on span at bounding box center [676, 440] width 20 height 20
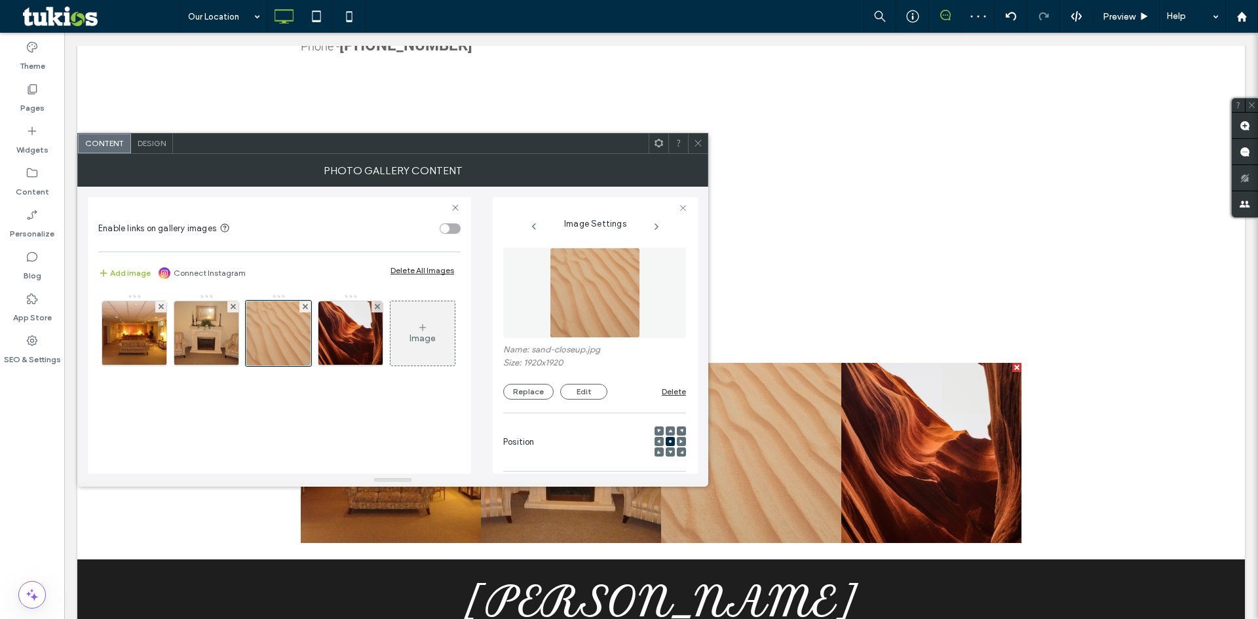
scroll to position [0, 0]
click at [526, 396] on button "Replace" at bounding box center [528, 393] width 50 height 16
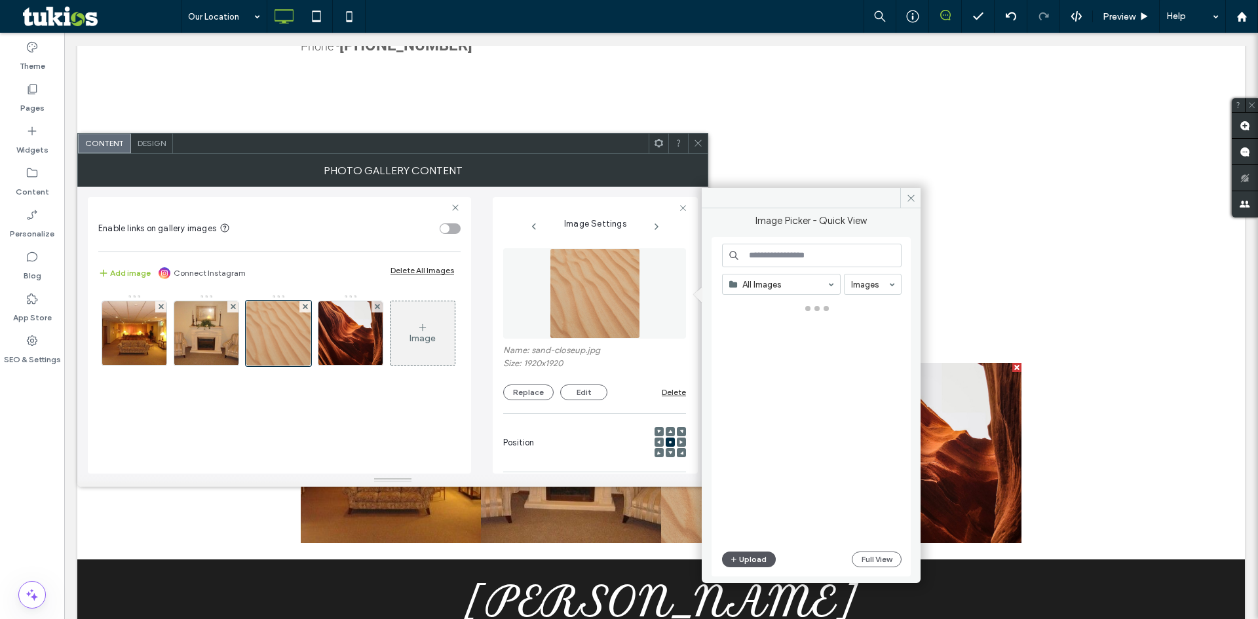
click at [752, 563] on button "Upload" at bounding box center [749, 560] width 54 height 16
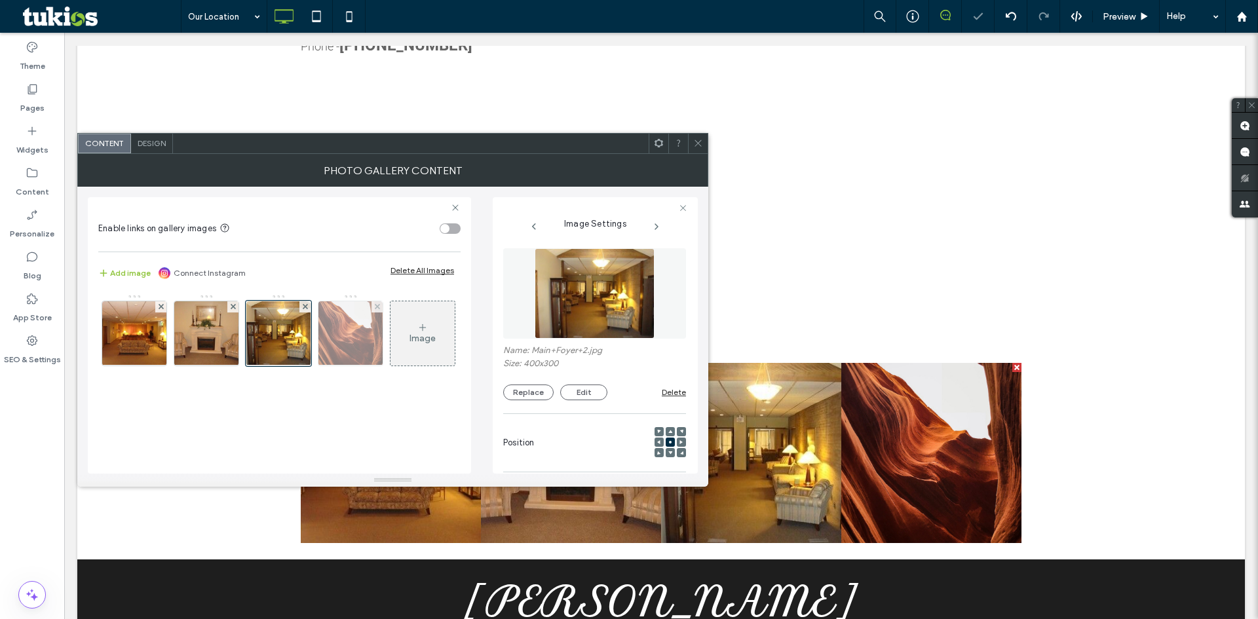
click at [348, 338] on img at bounding box center [350, 333] width 83 height 64
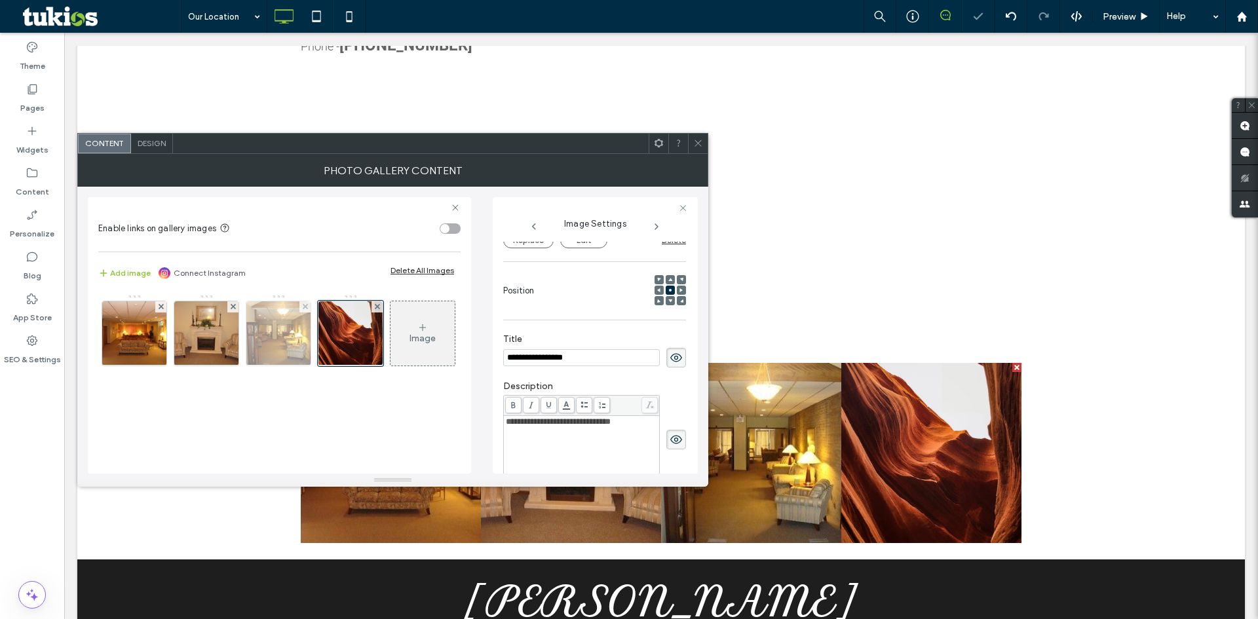
click at [290, 345] on img at bounding box center [279, 333] width 86 height 64
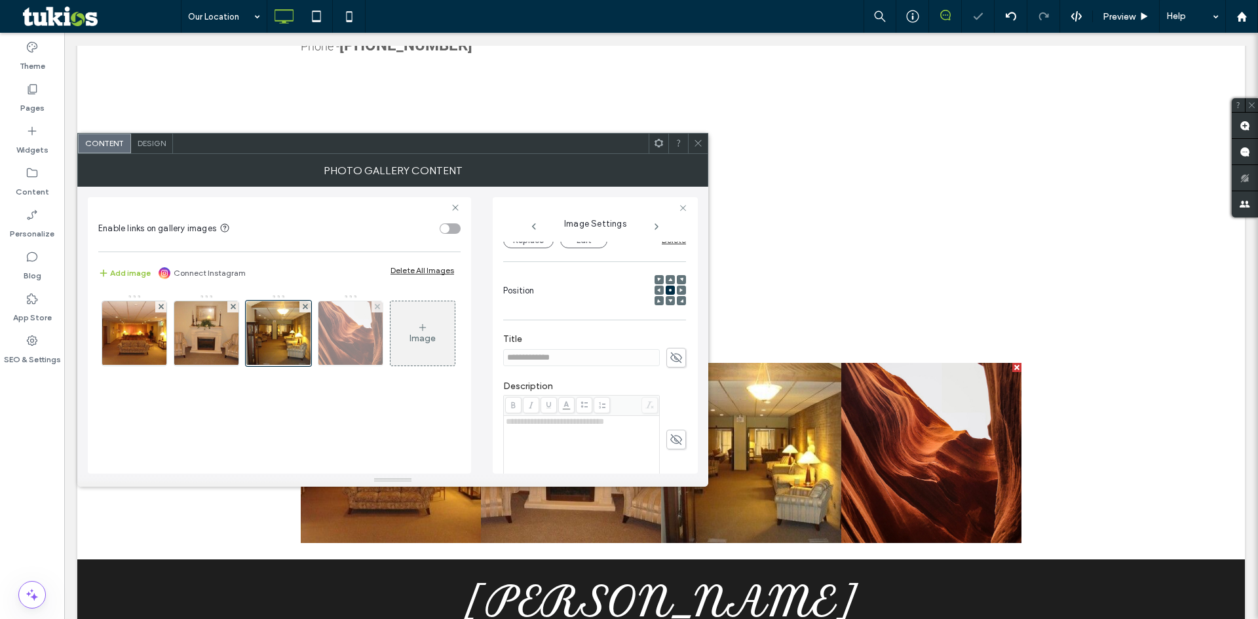
click at [353, 345] on img at bounding box center [350, 333] width 83 height 64
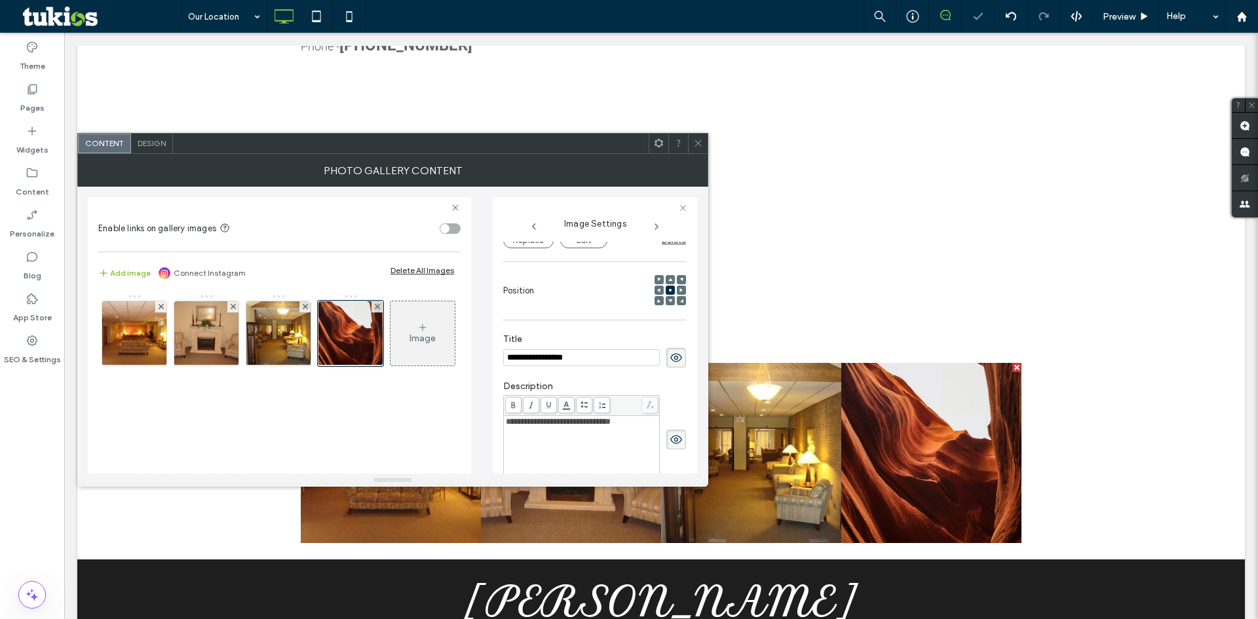
click at [672, 358] on icon at bounding box center [676, 358] width 13 height 14
click at [676, 439] on span at bounding box center [676, 440] width 20 height 20
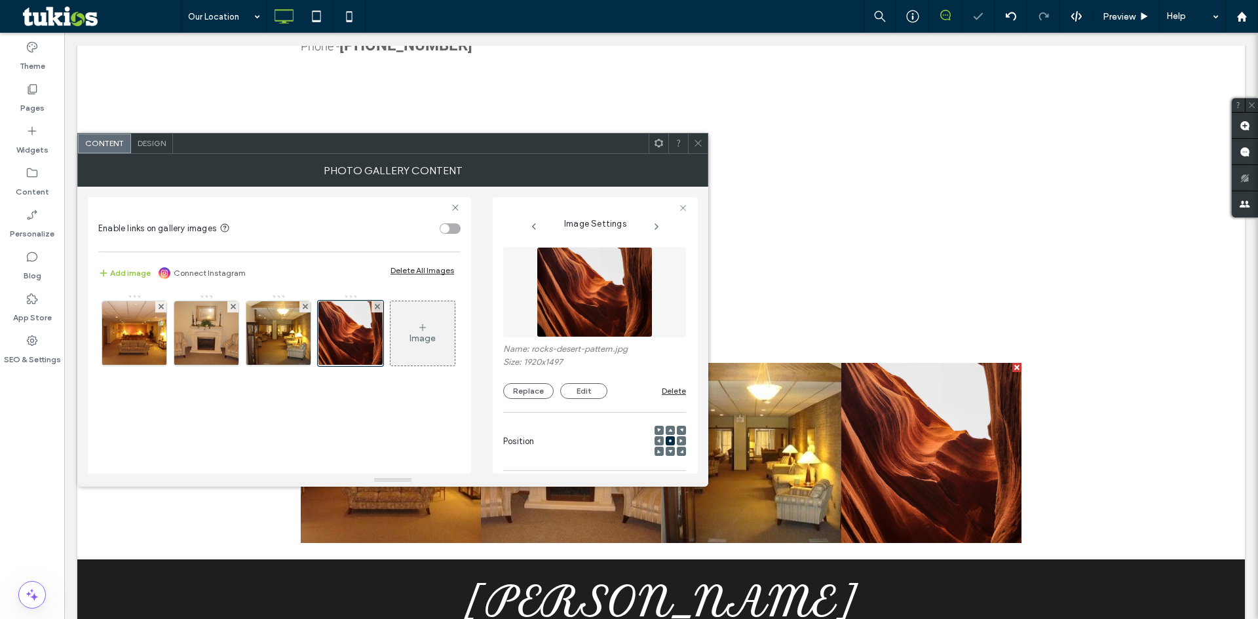
scroll to position [0, 0]
click at [525, 397] on button "Replace" at bounding box center [528, 393] width 50 height 16
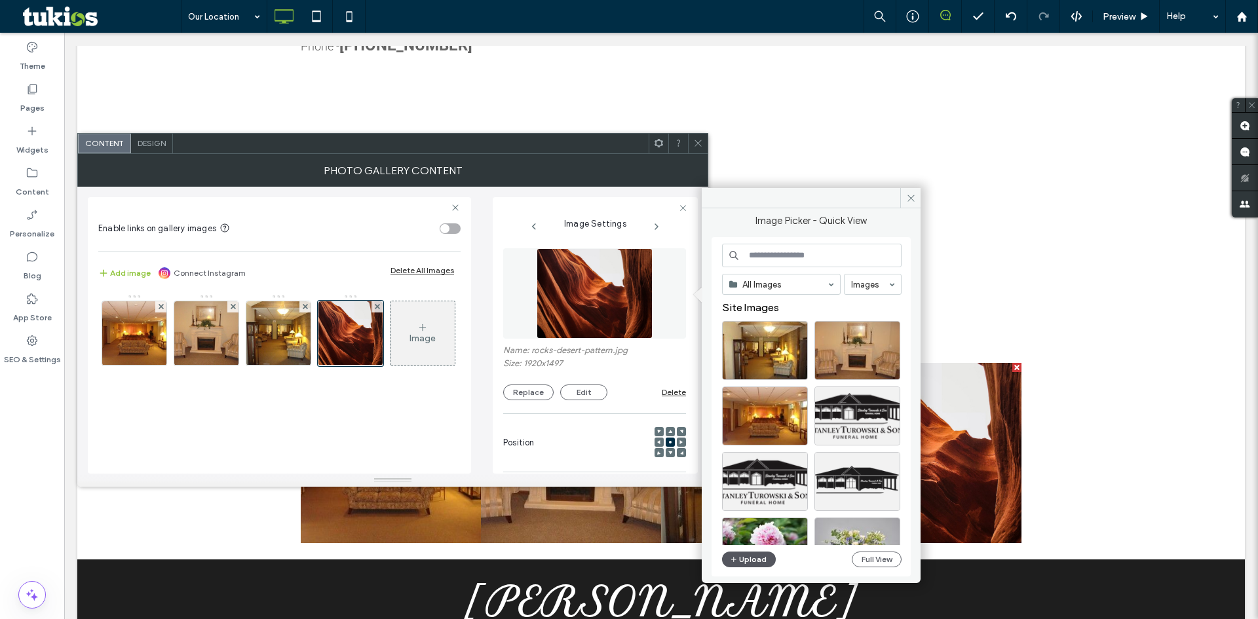
click at [741, 561] on button "Upload" at bounding box center [749, 560] width 54 height 16
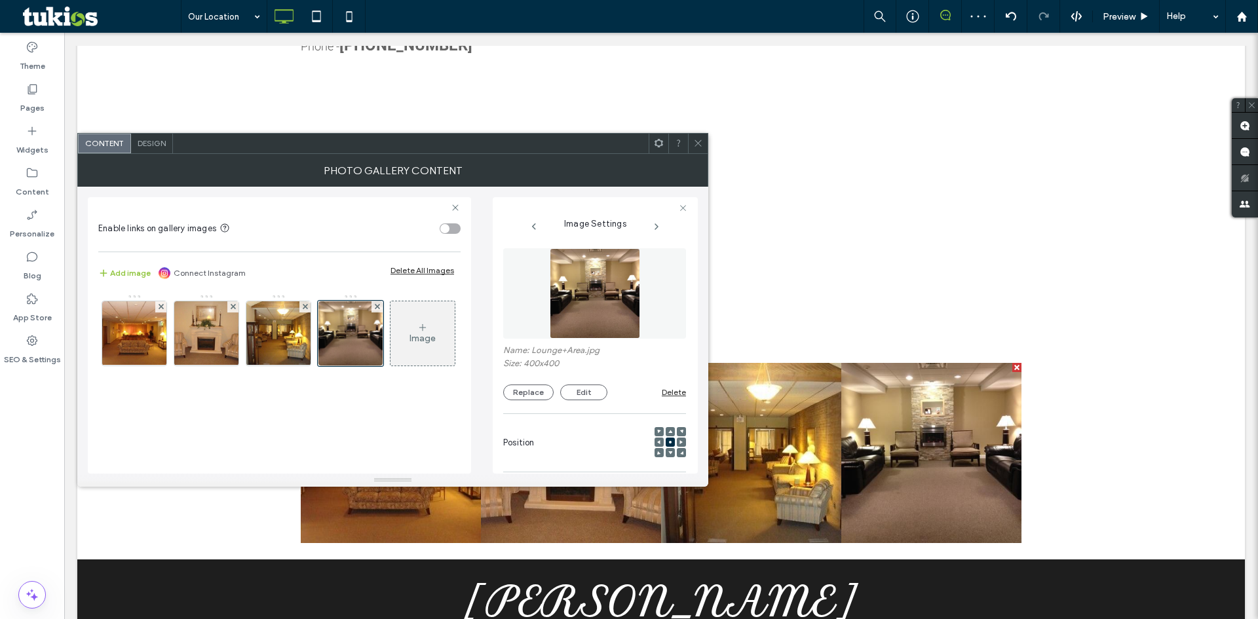
click at [391, 364] on div "Image" at bounding box center [423, 334] width 64 height 62
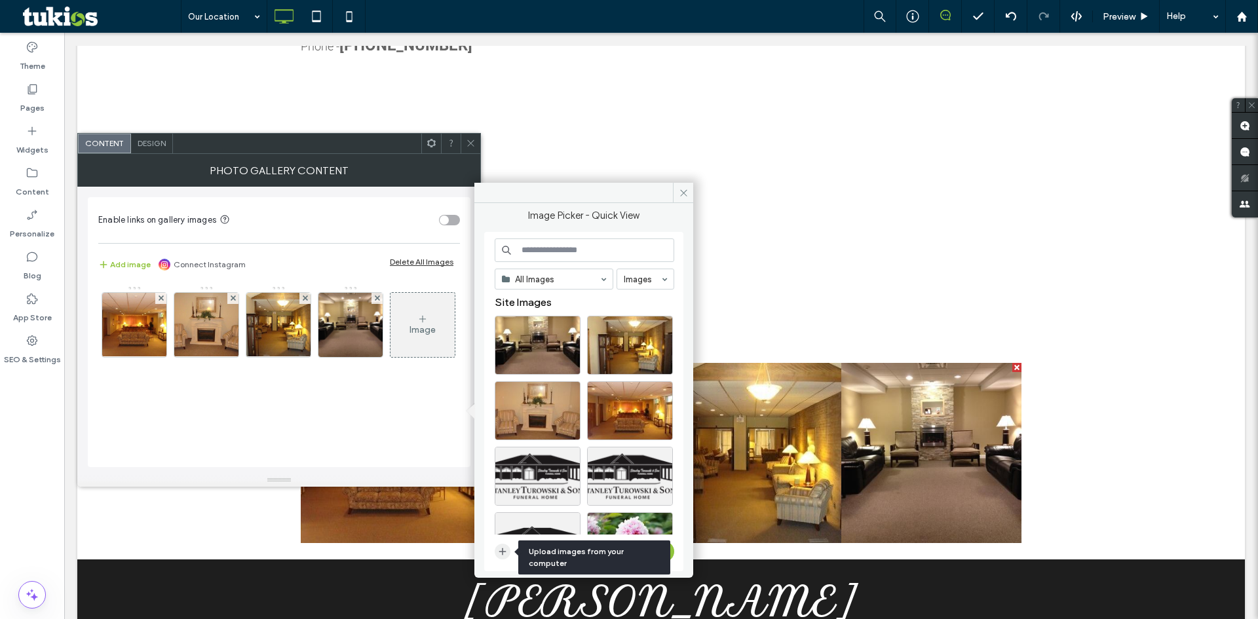
click at [507, 555] on icon "button" at bounding box center [502, 552] width 10 height 10
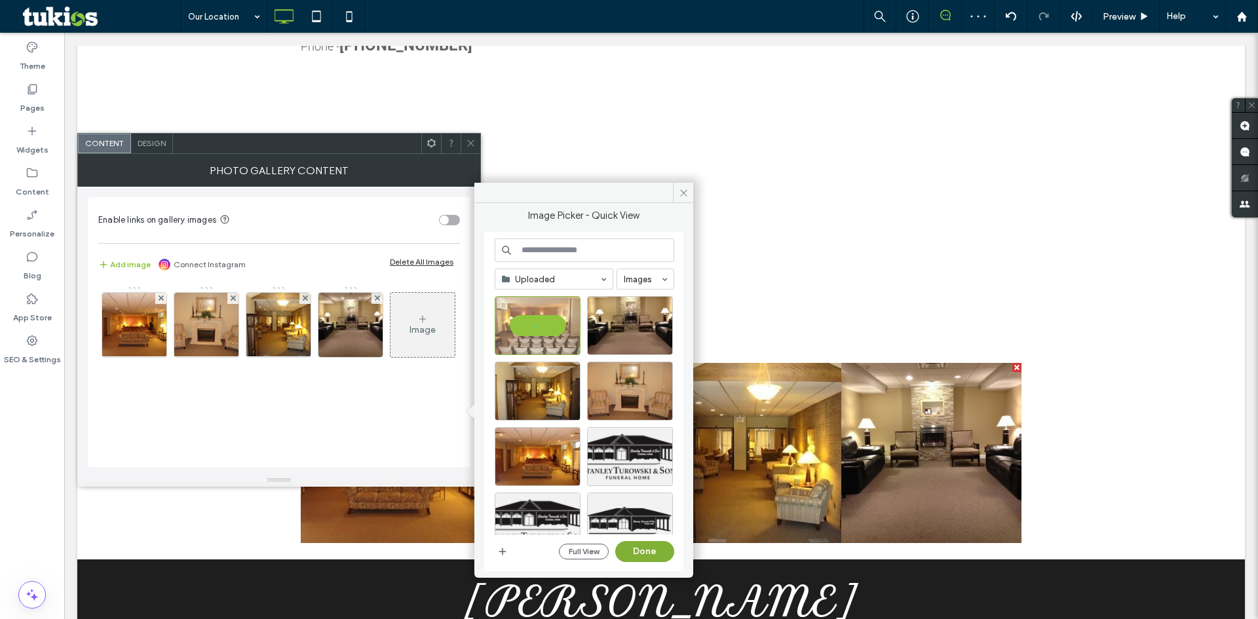
click at [658, 552] on button "Done" at bounding box center [644, 551] width 59 height 21
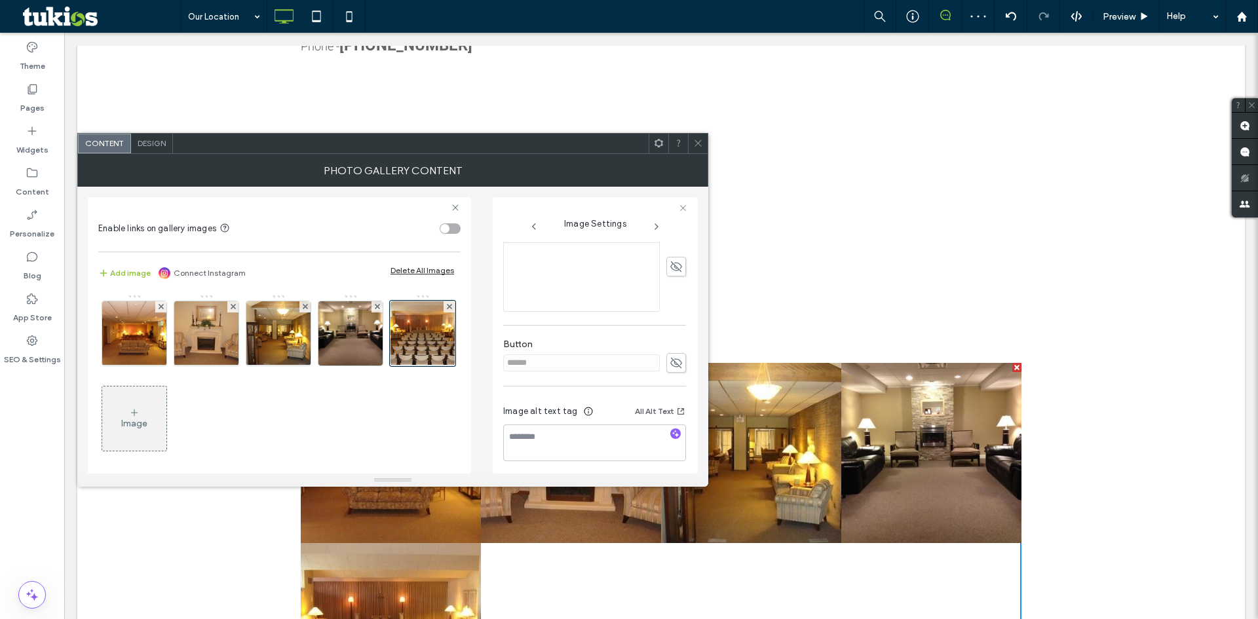
scroll to position [328, 0]
click at [166, 414] on div "Image" at bounding box center [134, 419] width 64 height 62
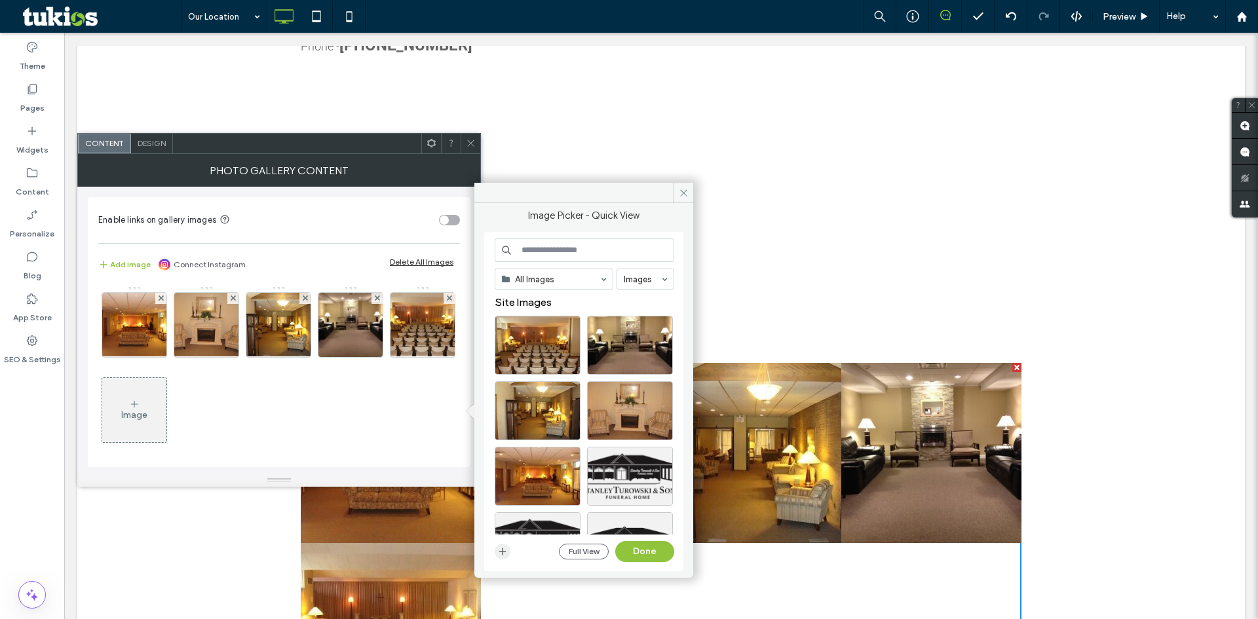
click at [505, 558] on span "button" at bounding box center [503, 552] width 16 height 16
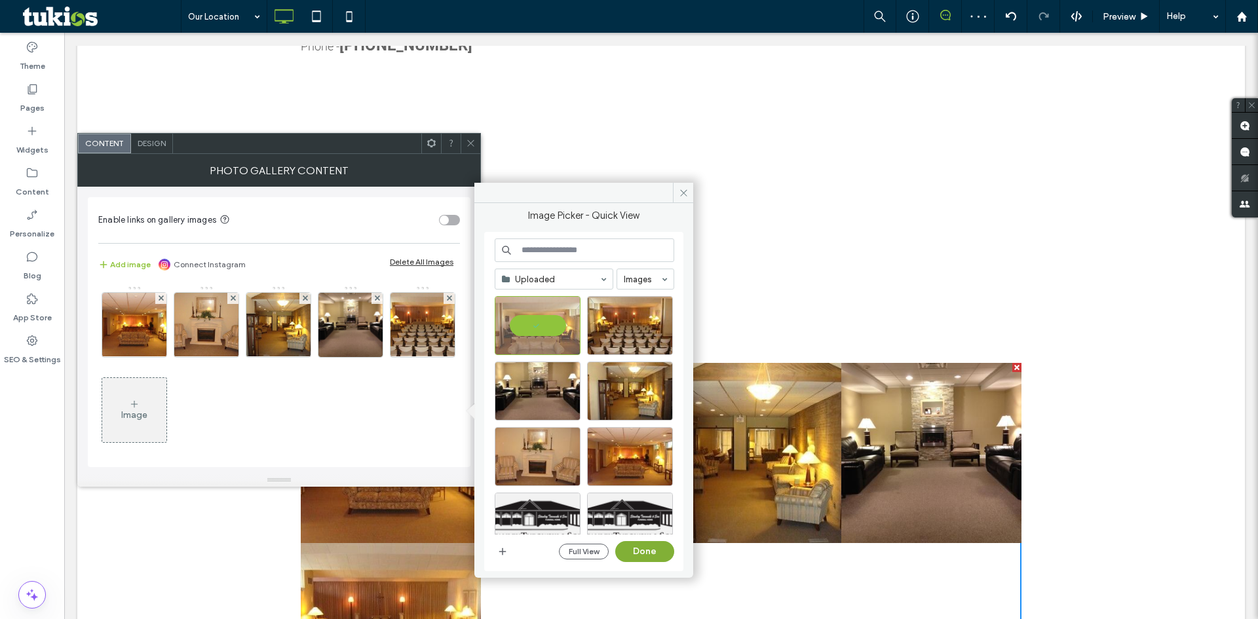
drag, startPoint x: 636, startPoint y: 550, endPoint x: 466, endPoint y: 491, distance: 180.5
click at [636, 550] on button "Done" at bounding box center [644, 551] width 59 height 21
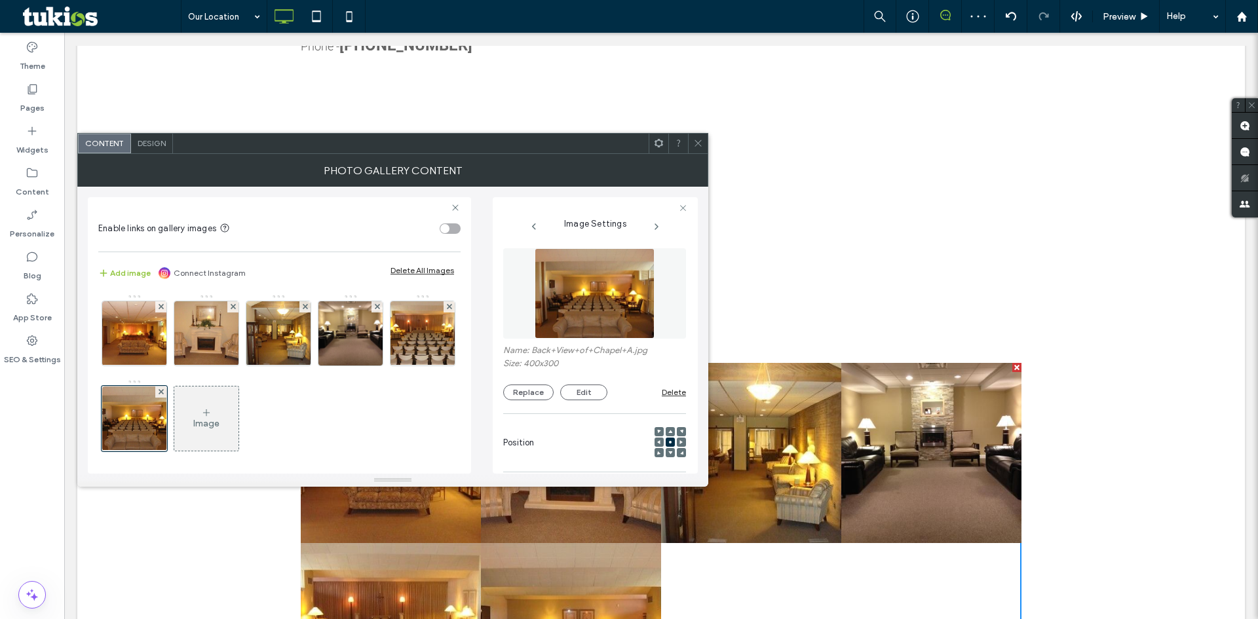
click at [212, 413] on icon at bounding box center [206, 413] width 10 height 10
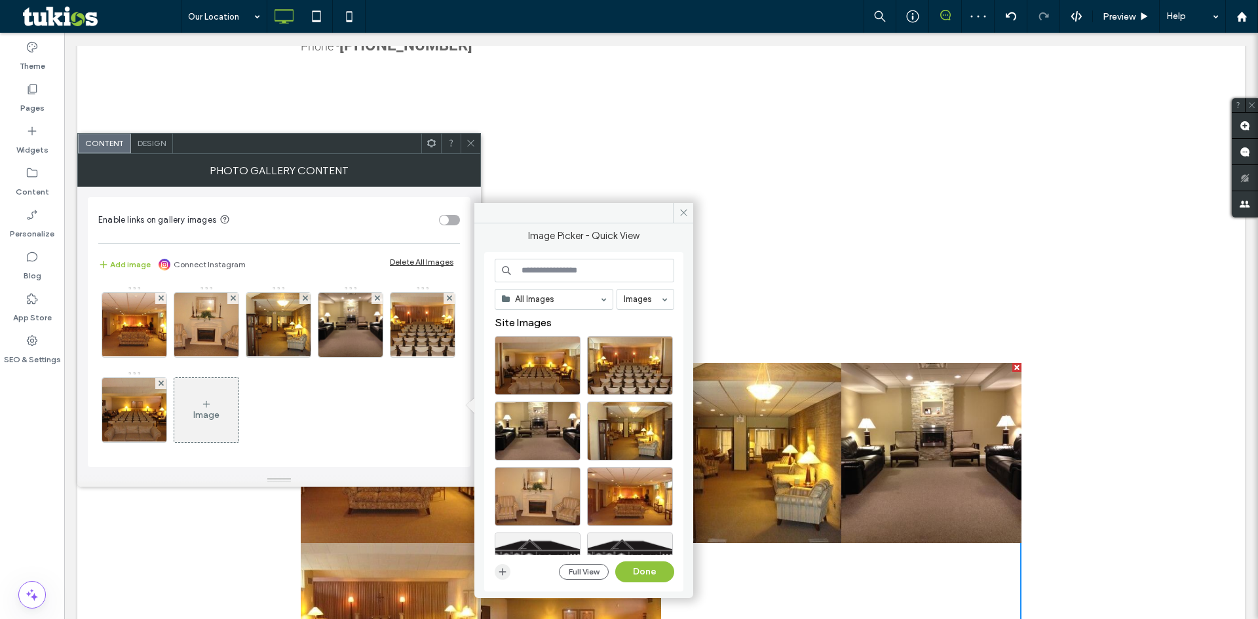
click at [503, 570] on icon "button" at bounding box center [502, 572] width 10 height 10
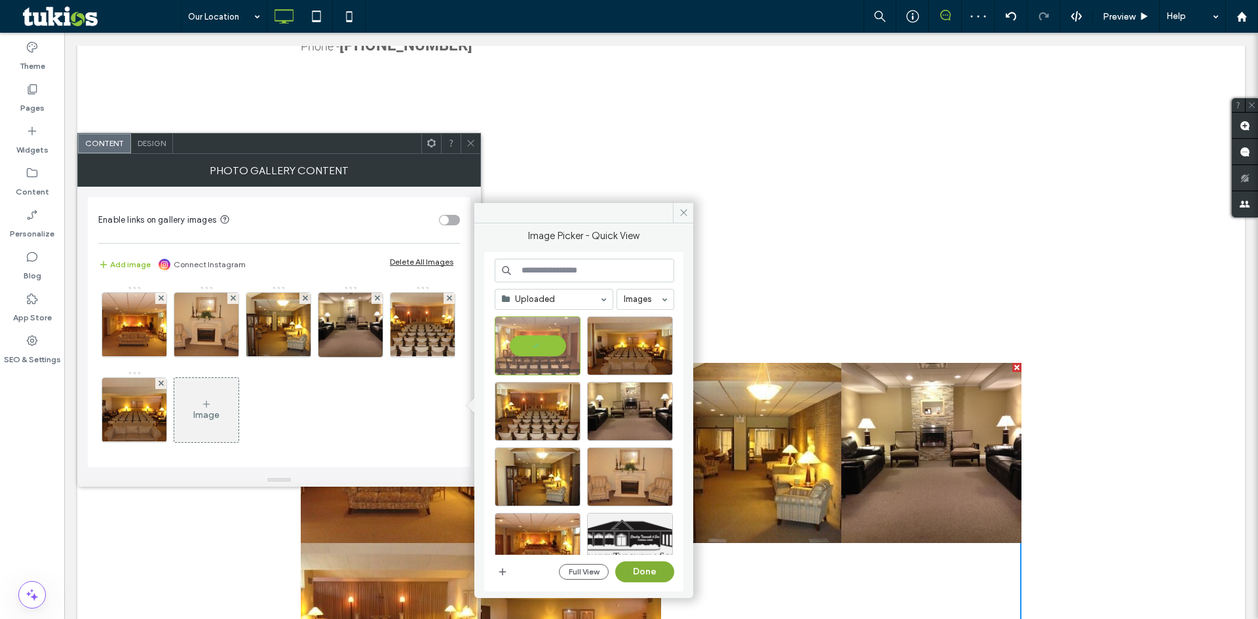
click at [650, 571] on button "Done" at bounding box center [644, 572] width 59 height 21
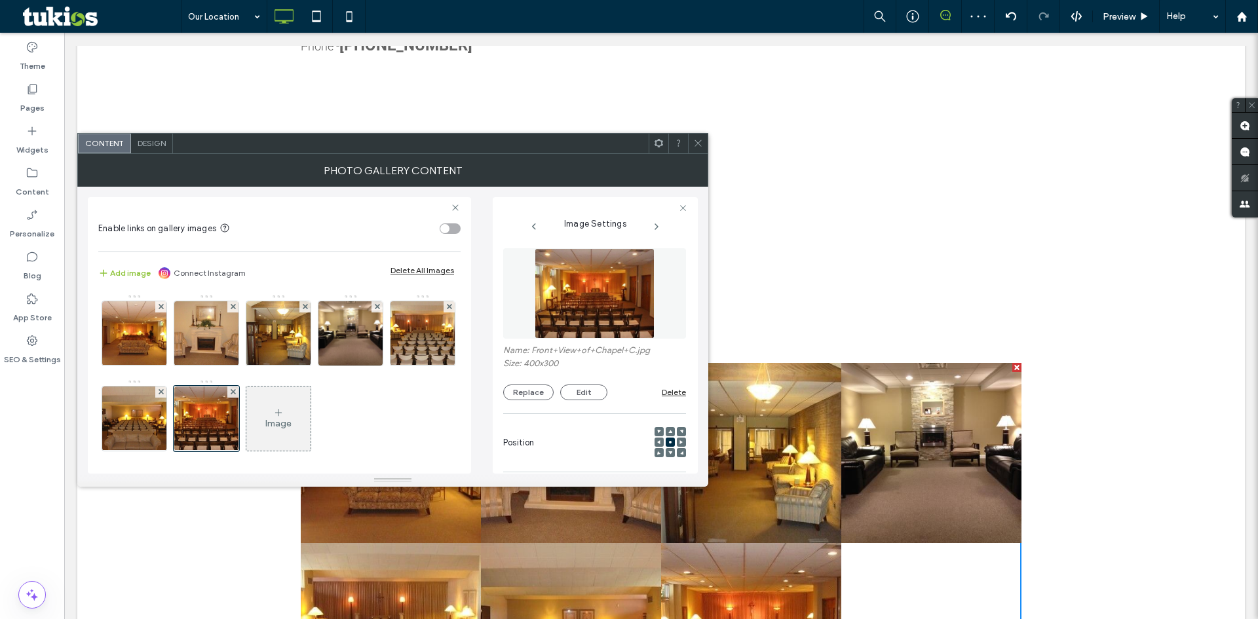
click at [292, 422] on div "Image" at bounding box center [278, 423] width 26 height 11
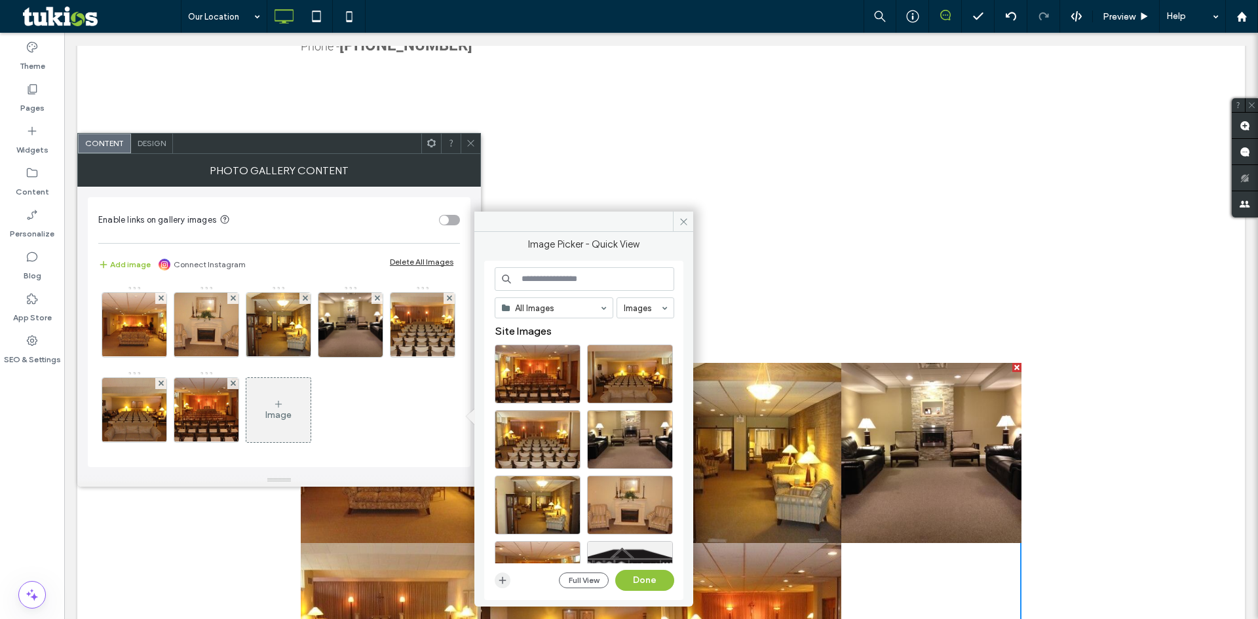
click at [505, 583] on icon "button" at bounding box center [502, 580] width 10 height 10
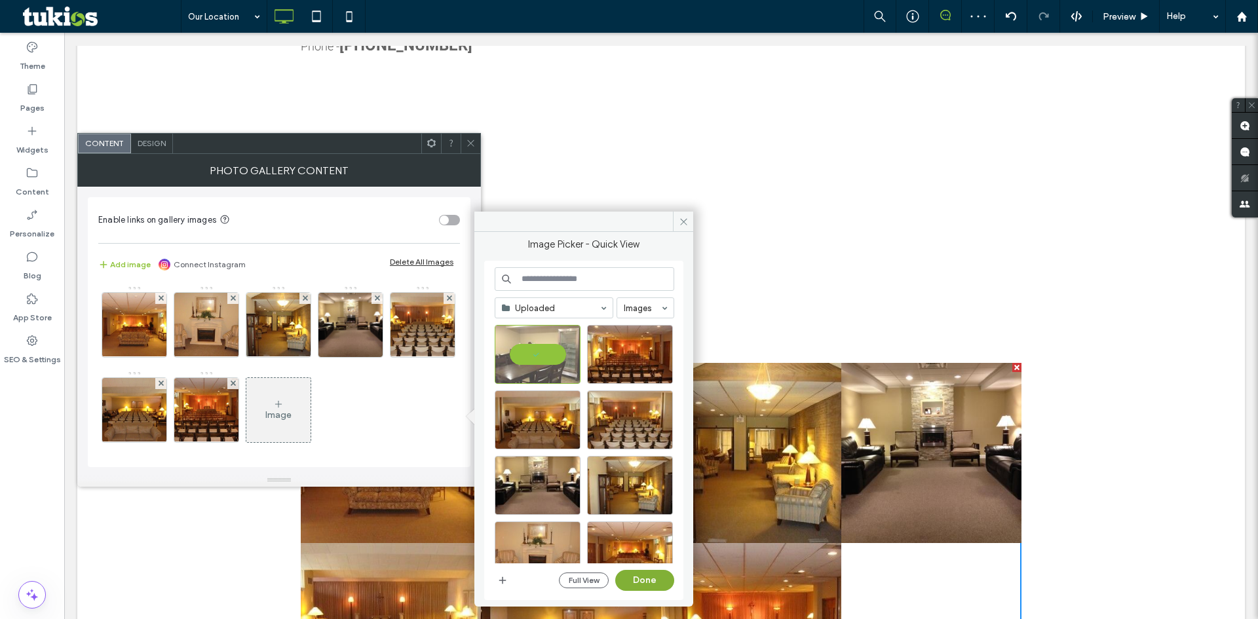
click at [644, 584] on button "Done" at bounding box center [644, 580] width 59 height 21
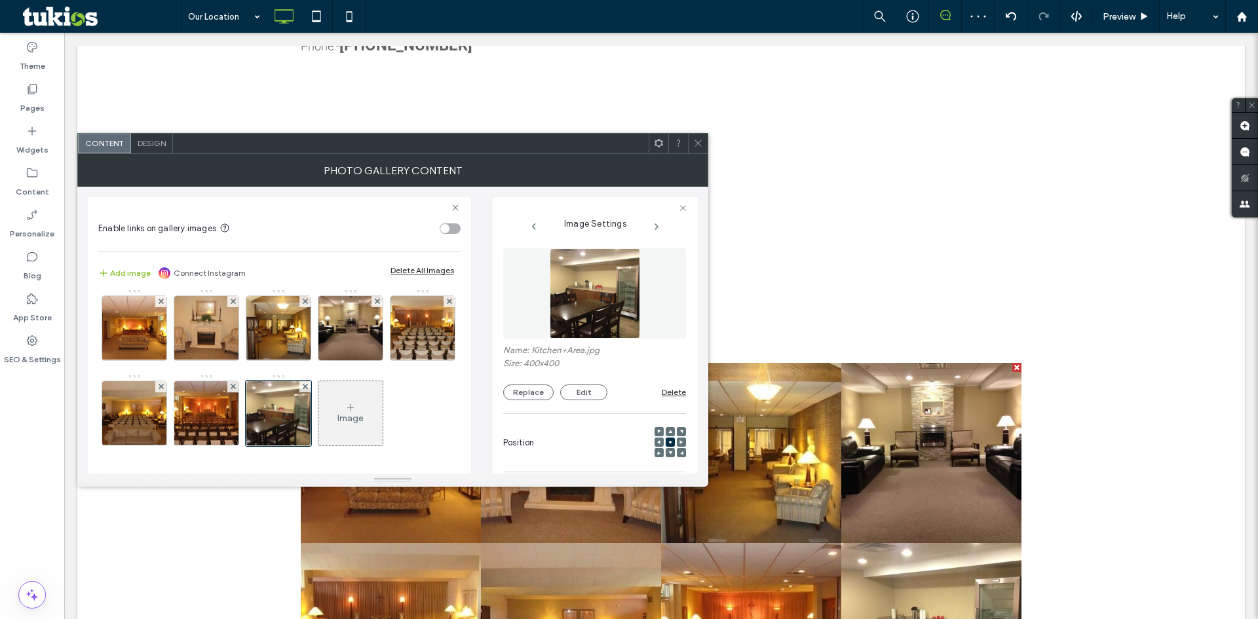
click at [318, 417] on div "Image" at bounding box center [350, 414] width 64 height 62
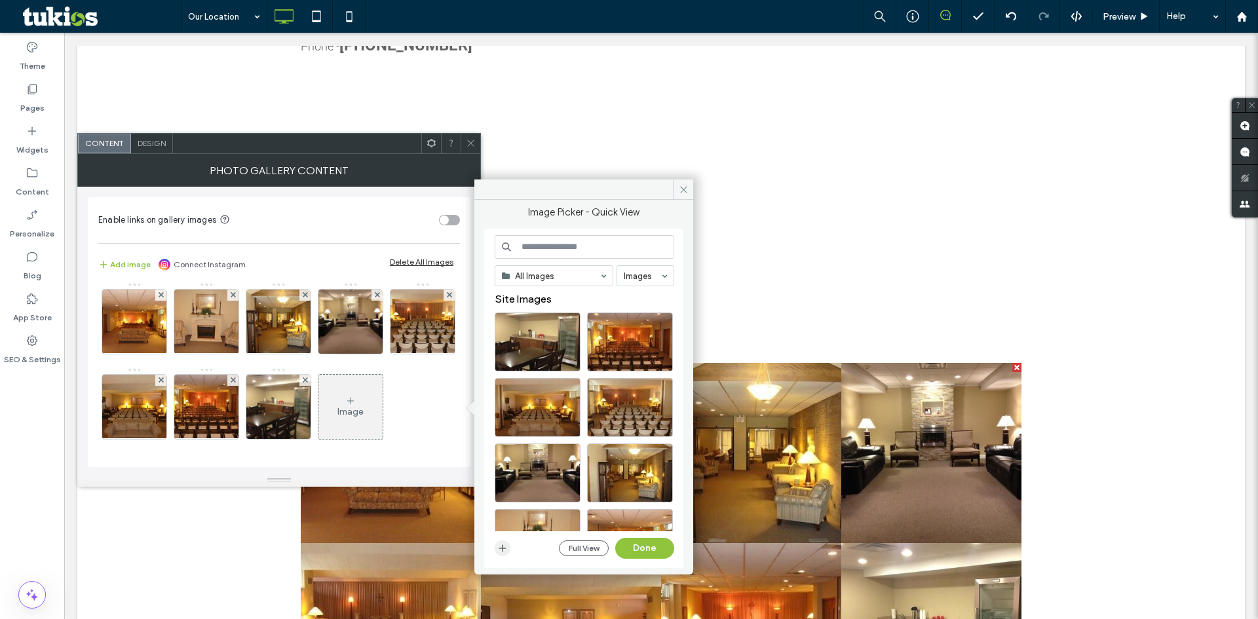
click at [505, 549] on icon "button" at bounding box center [502, 548] width 10 height 10
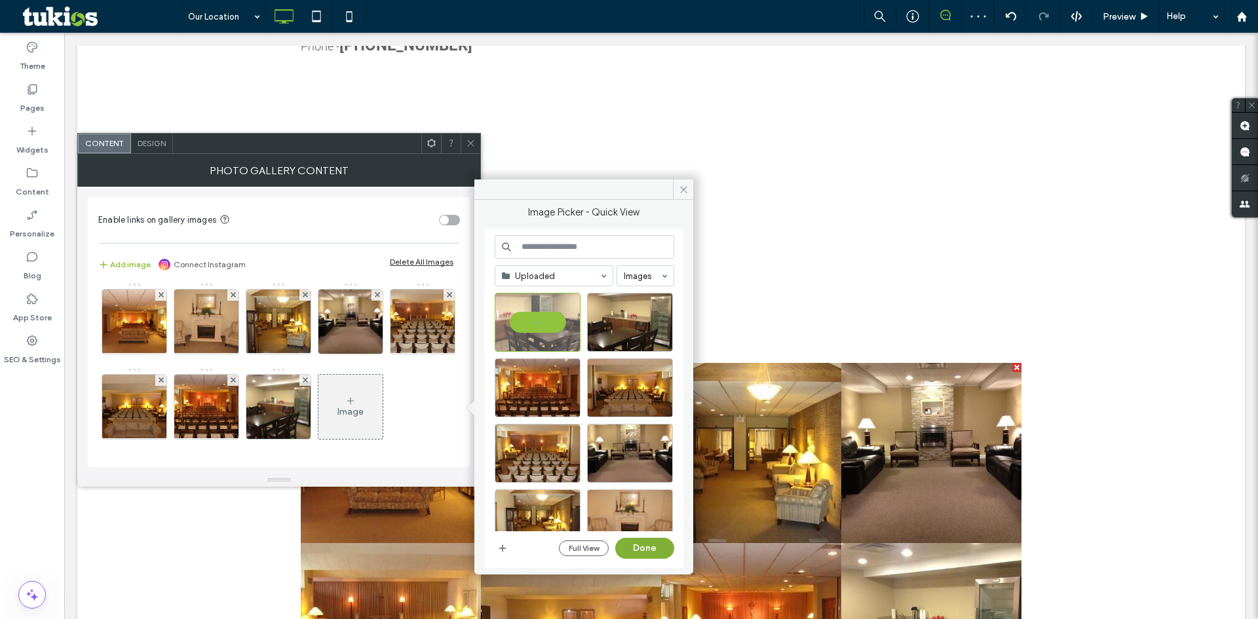
click at [623, 548] on button "Done" at bounding box center [644, 548] width 59 height 21
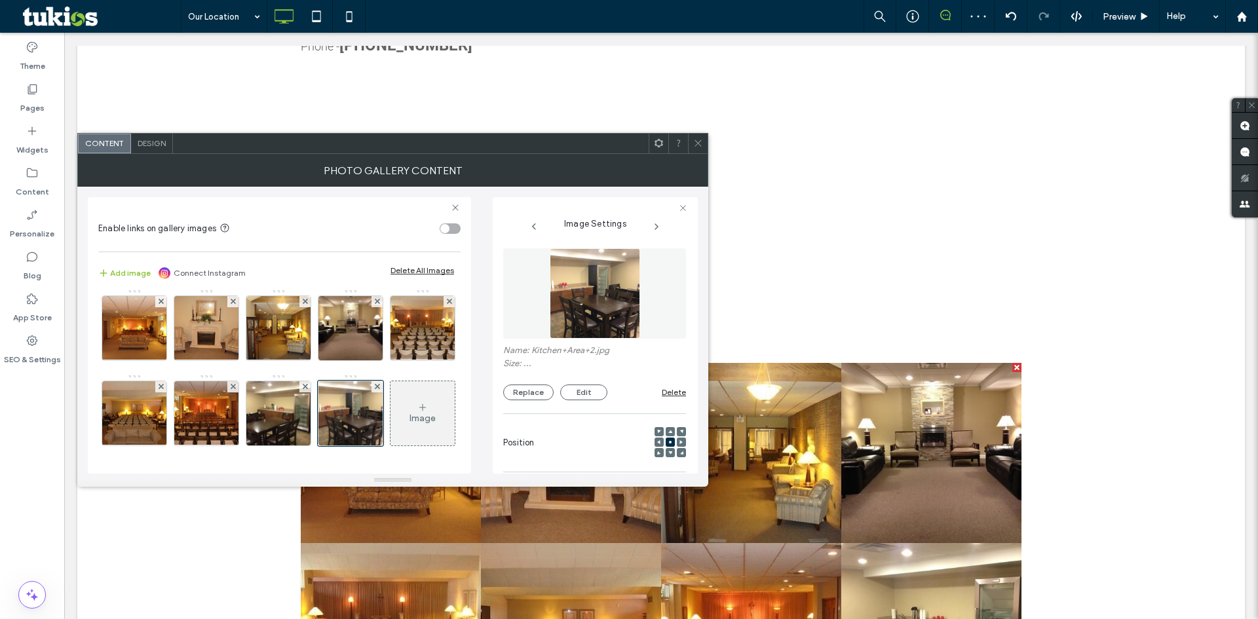
scroll to position [90, 0]
click at [695, 145] on icon at bounding box center [698, 143] width 10 height 10
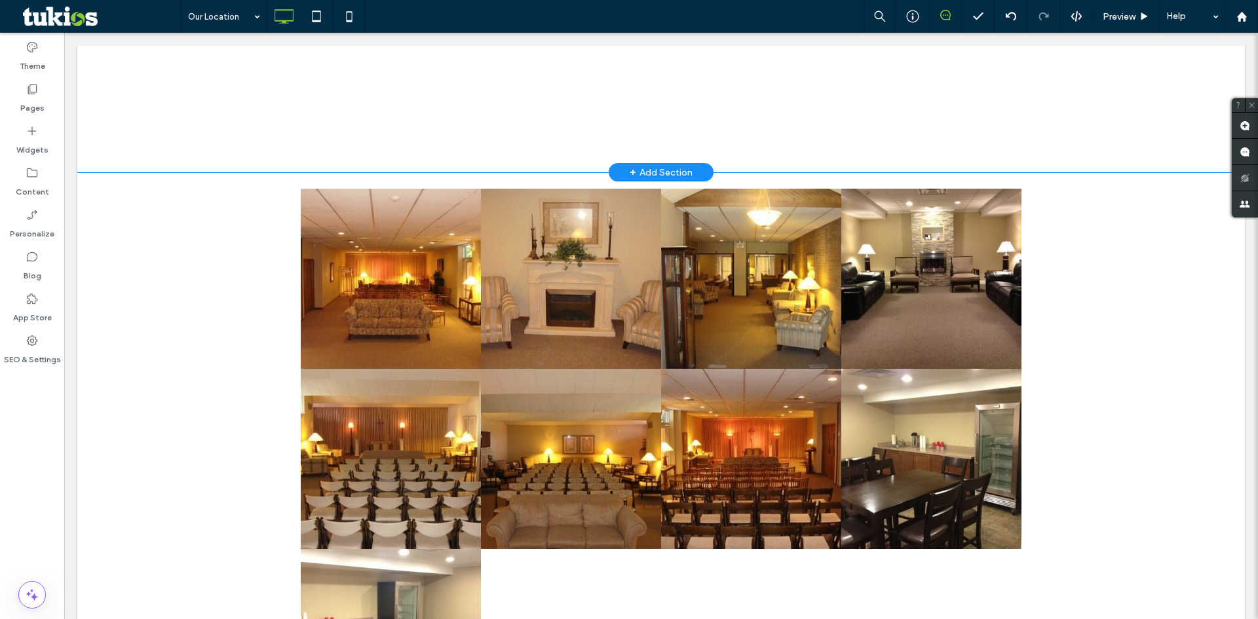
scroll to position [983, 0]
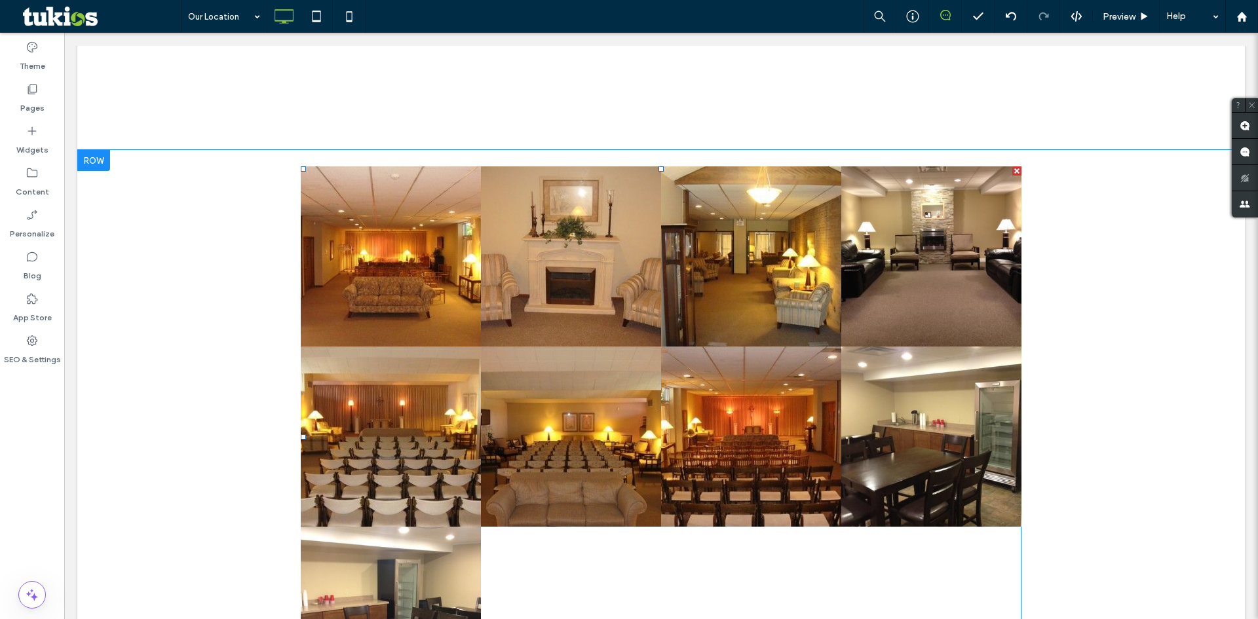
click at [727, 358] on link at bounding box center [751, 437] width 180 height 180
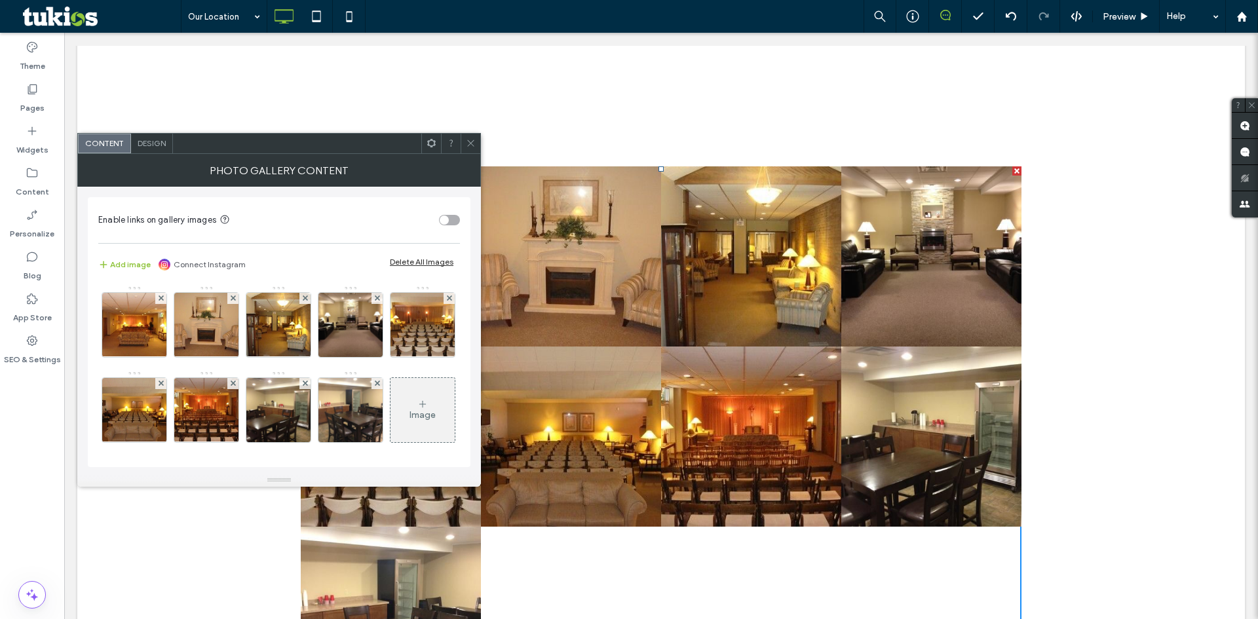
click at [150, 139] on span "Design" at bounding box center [152, 143] width 28 height 10
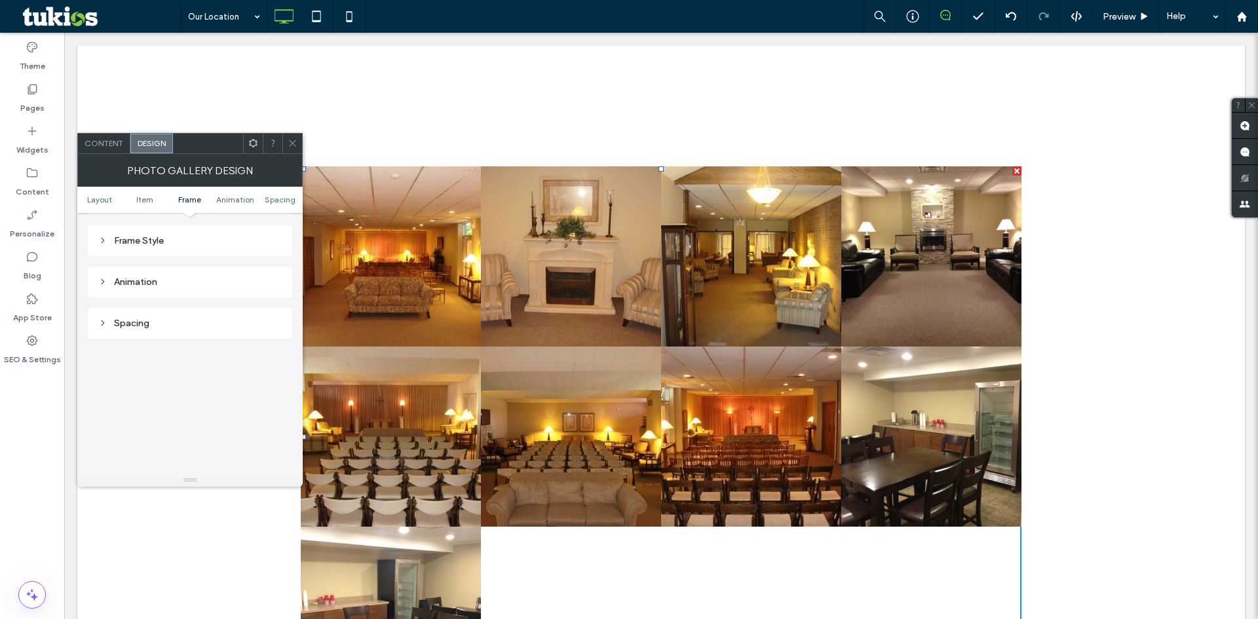
scroll to position [590, 0]
click at [129, 234] on div "Frame Style" at bounding box center [189, 226] width 183 height 18
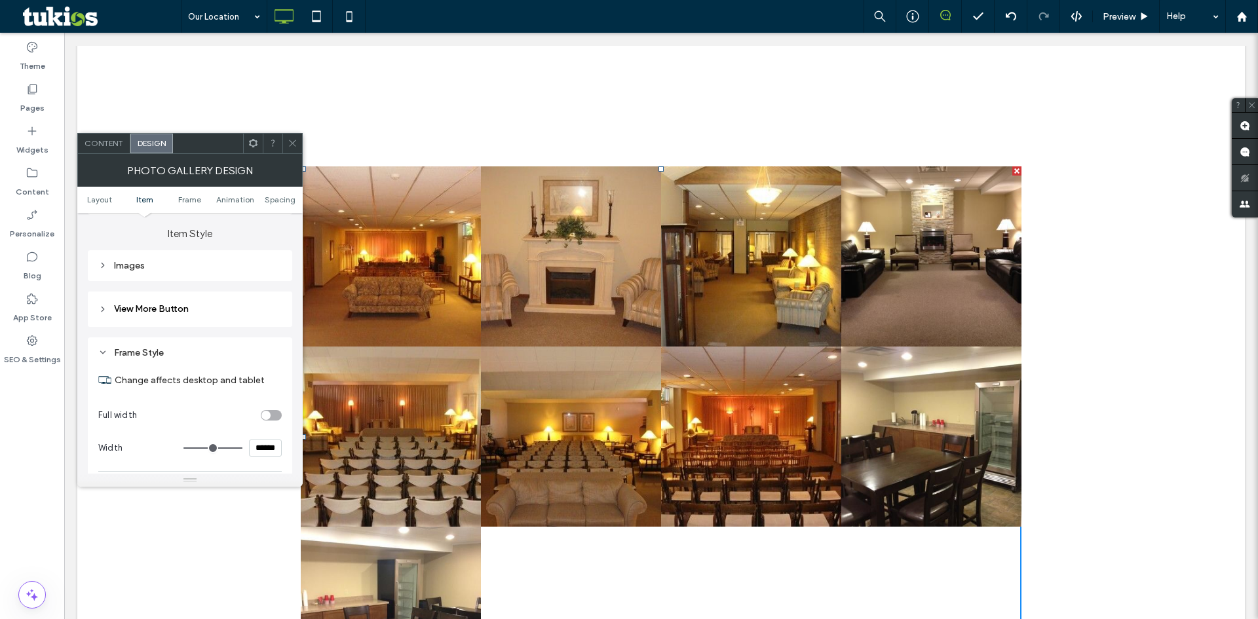
scroll to position [459, 0]
click at [135, 303] on header "View More Button" at bounding box center [190, 313] width 204 height 35
click at [132, 315] on span "View More Button" at bounding box center [151, 312] width 75 height 11
click at [132, 272] on div "Images" at bounding box center [189, 269] width 183 height 11
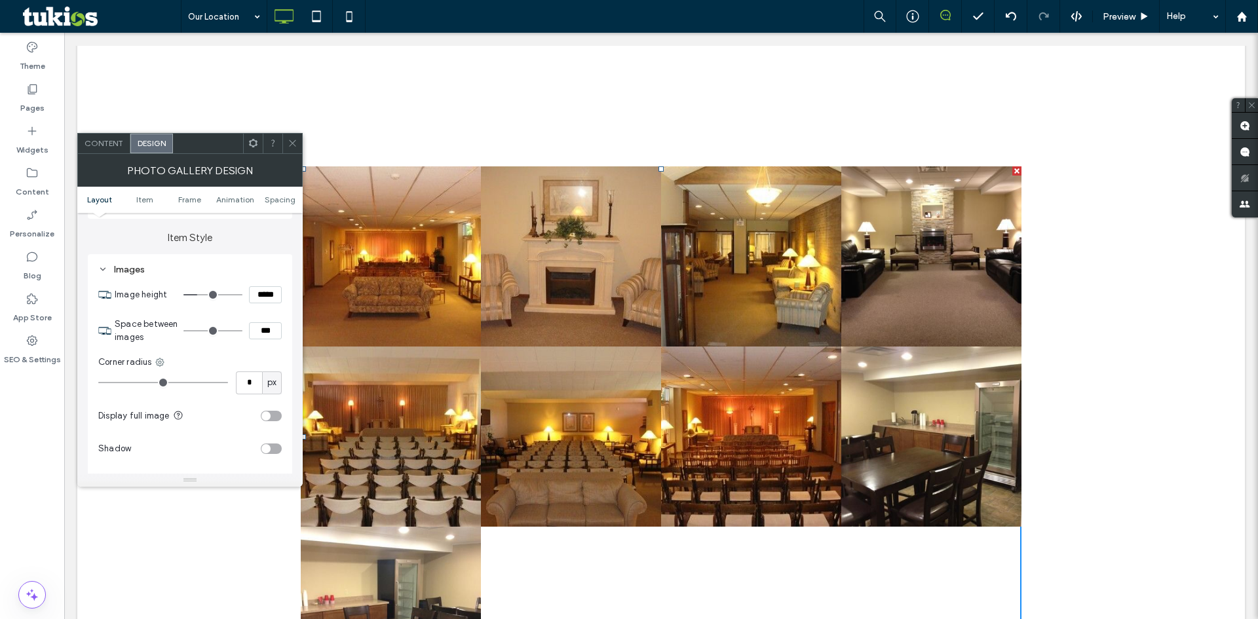
click at [260, 328] on input "***" at bounding box center [265, 330] width 33 height 17
type input "*"
type input "***"
type input "*"
type input "***"
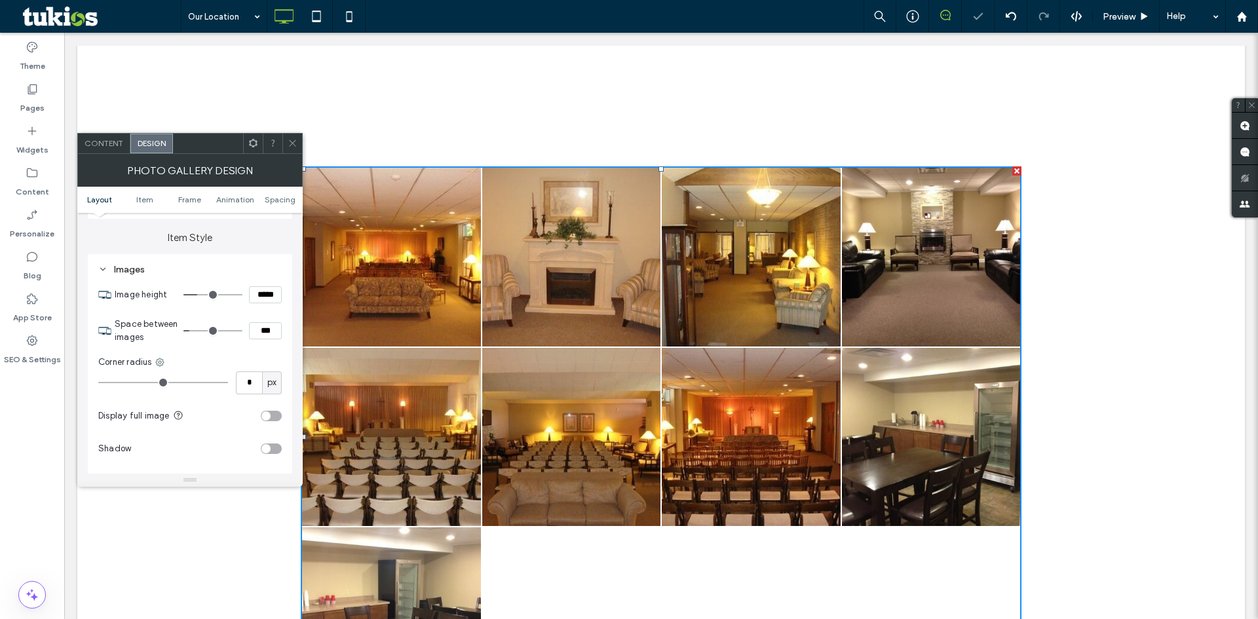
type input "*"
type input "***"
type input "*"
type input "***"
type input "*"
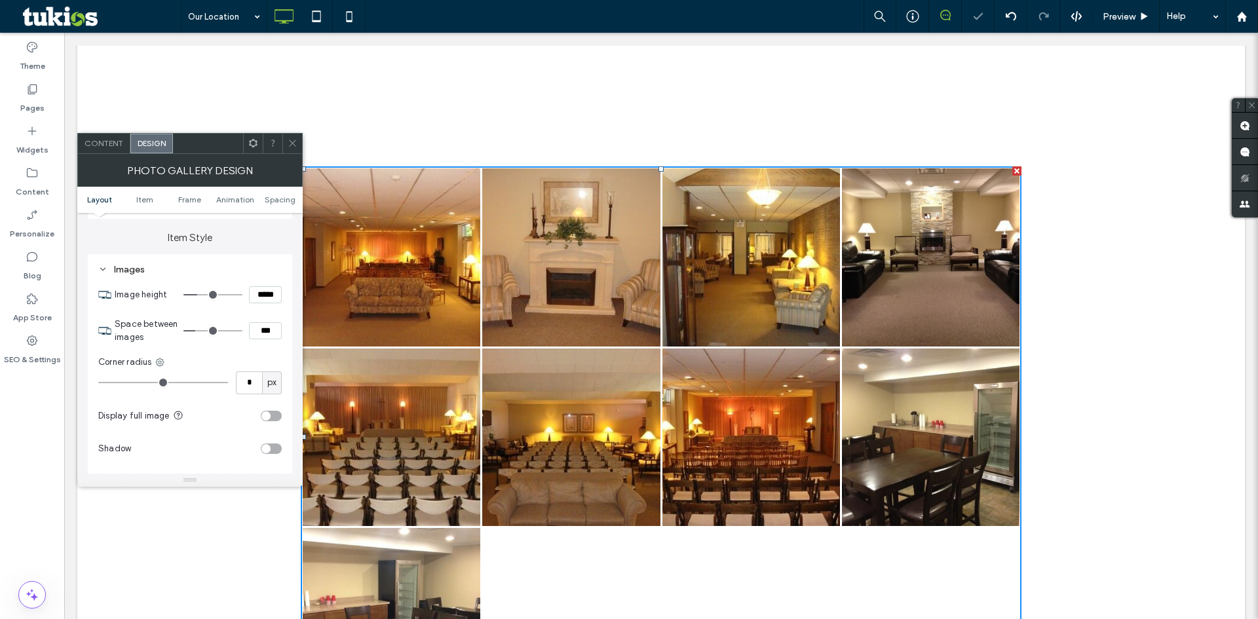
type input "***"
type input "*"
type input "***"
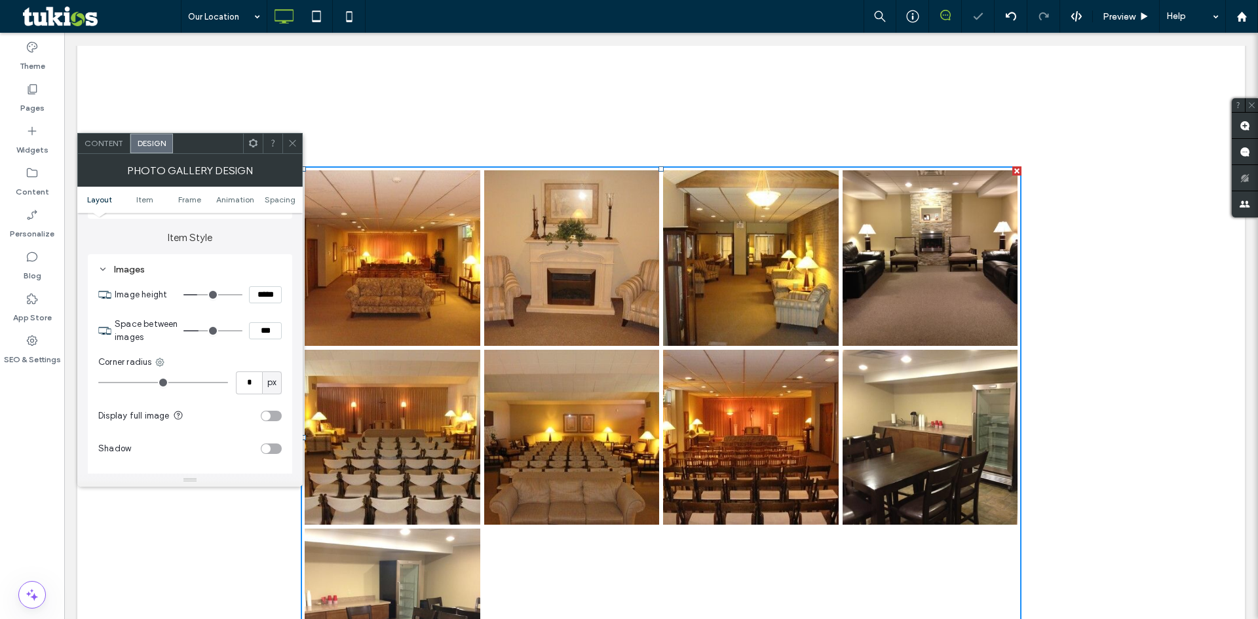
type input "*"
type input "***"
type input "*"
type input "***"
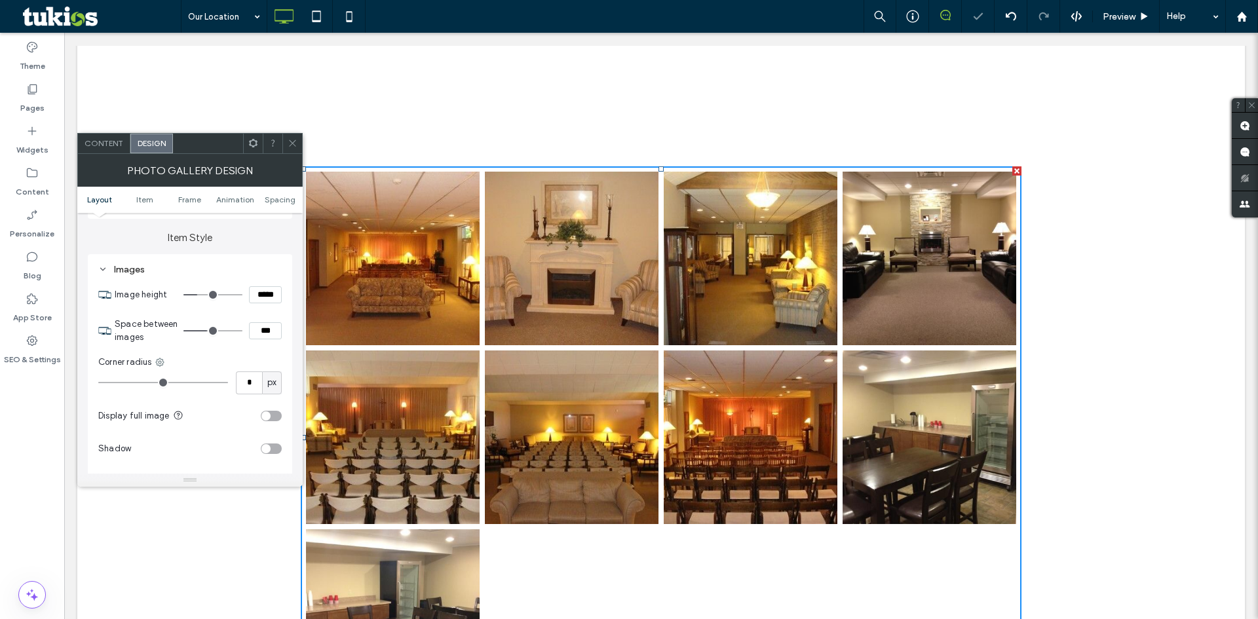
click at [296, 148] on span at bounding box center [293, 144] width 10 height 20
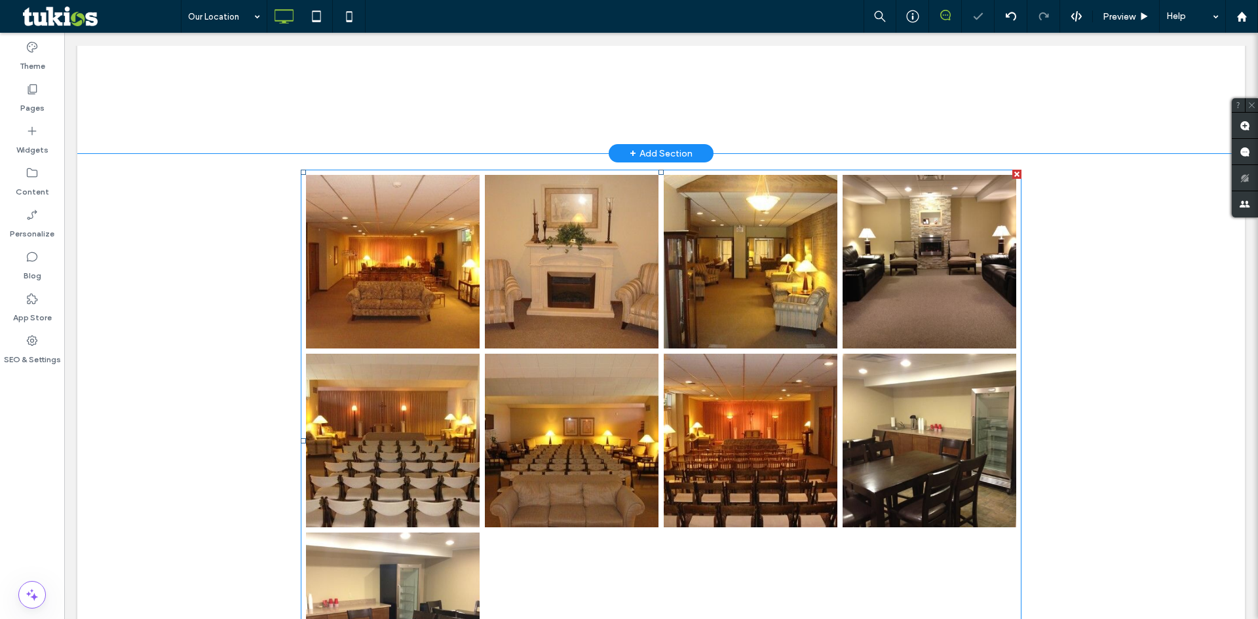
scroll to position [917, 0]
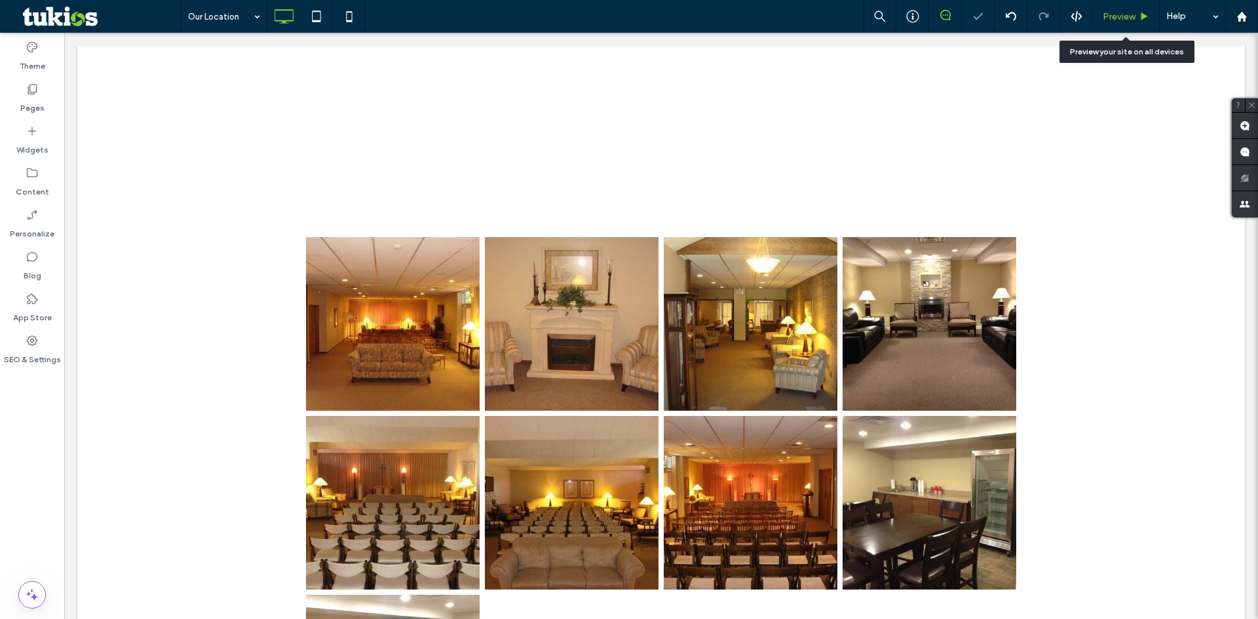
click at [1127, 13] on span "Preview" at bounding box center [1119, 16] width 33 height 11
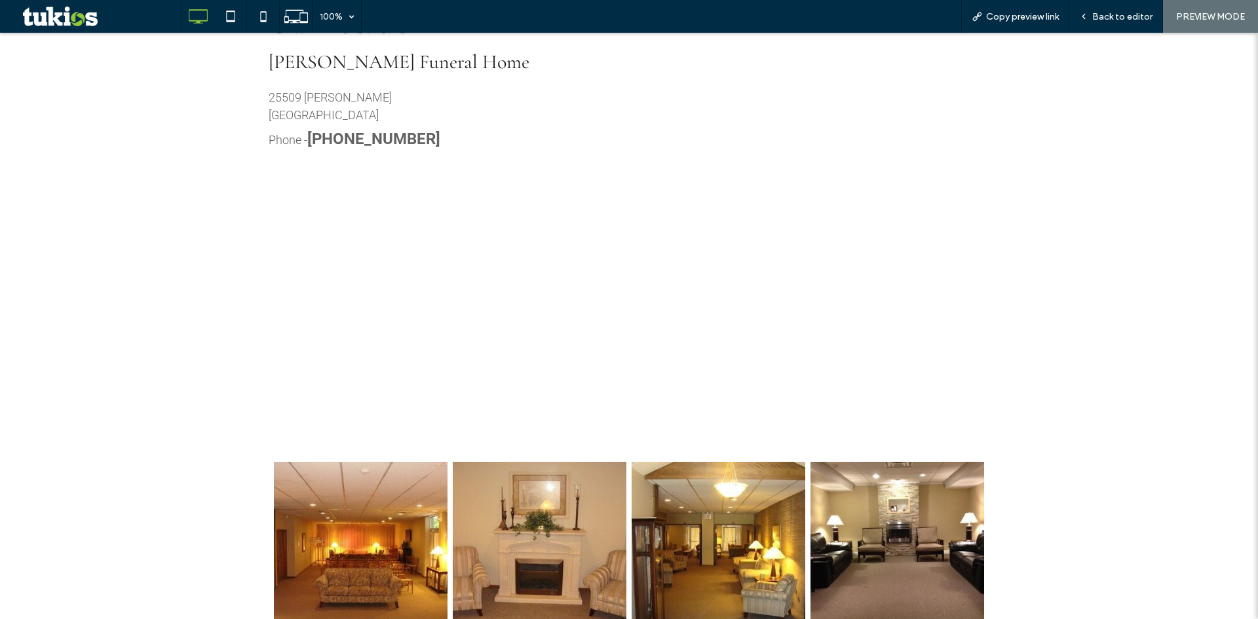
scroll to position [655, 0]
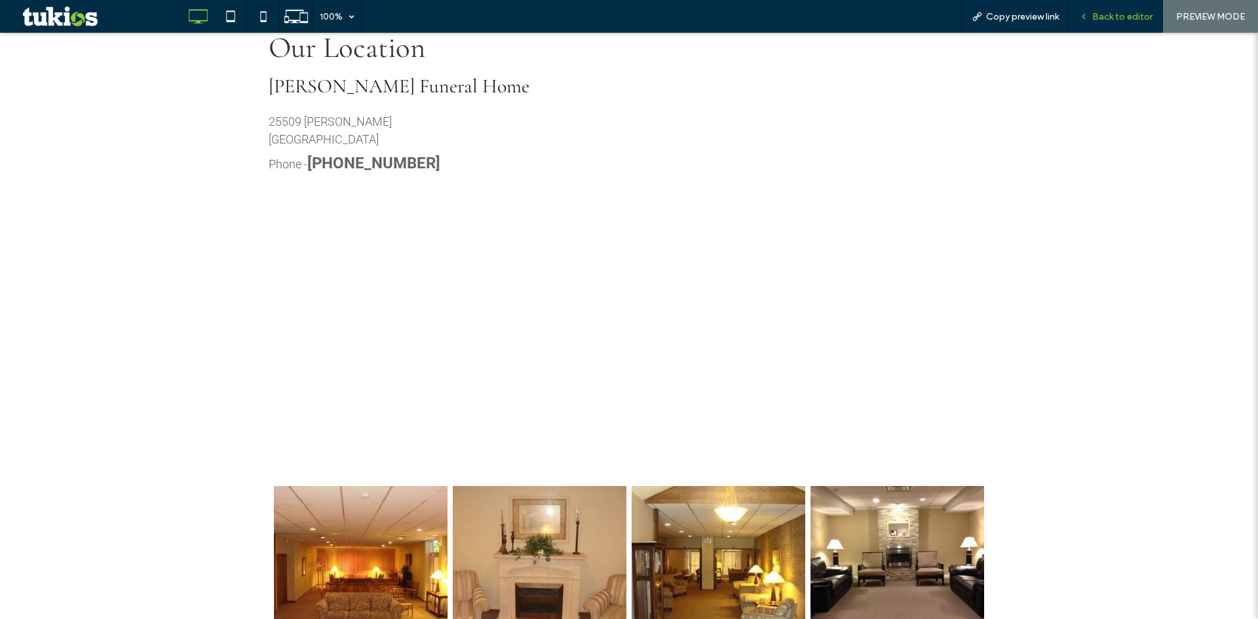
click at [1107, 14] on span "Back to editor" at bounding box center [1122, 16] width 60 height 11
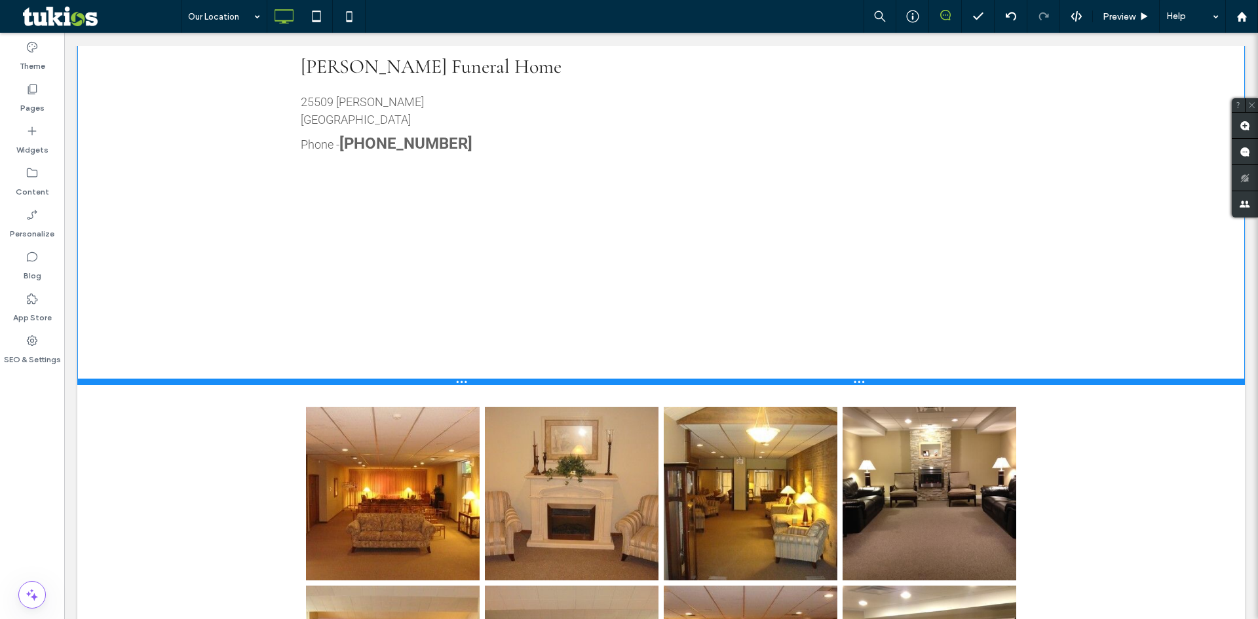
drag, startPoint x: 444, startPoint y: 478, endPoint x: 588, endPoint y: 419, distance: 154.9
click at [453, 384] on div at bounding box center [661, 382] width 1168 height 7
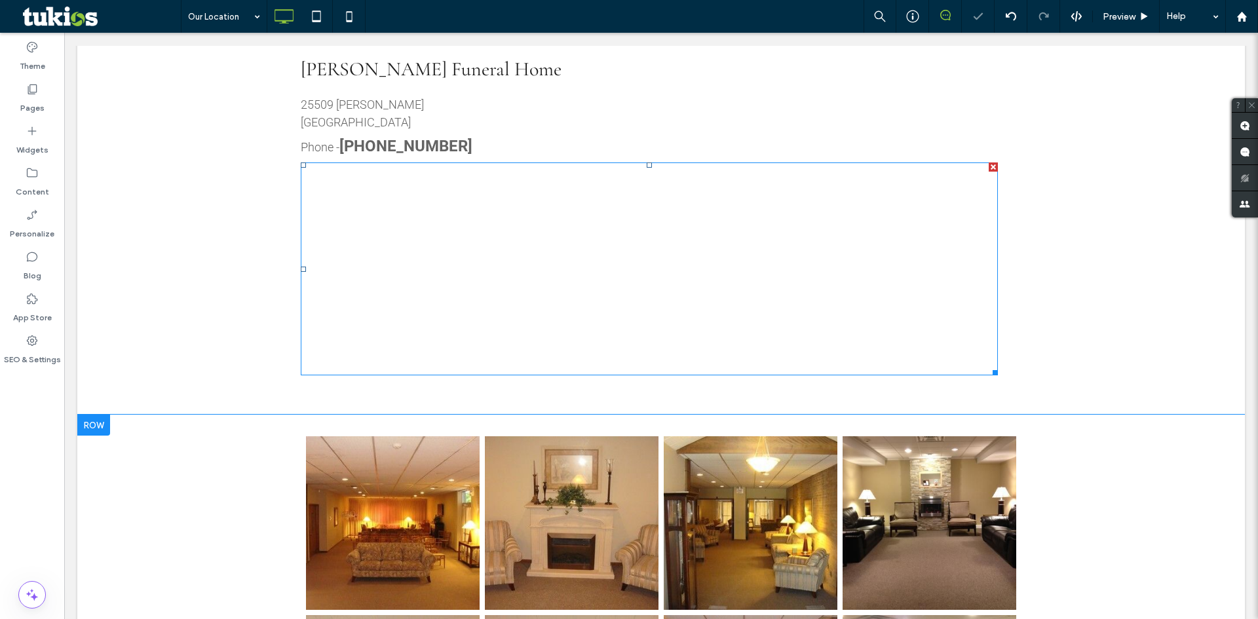
scroll to position [655, 0]
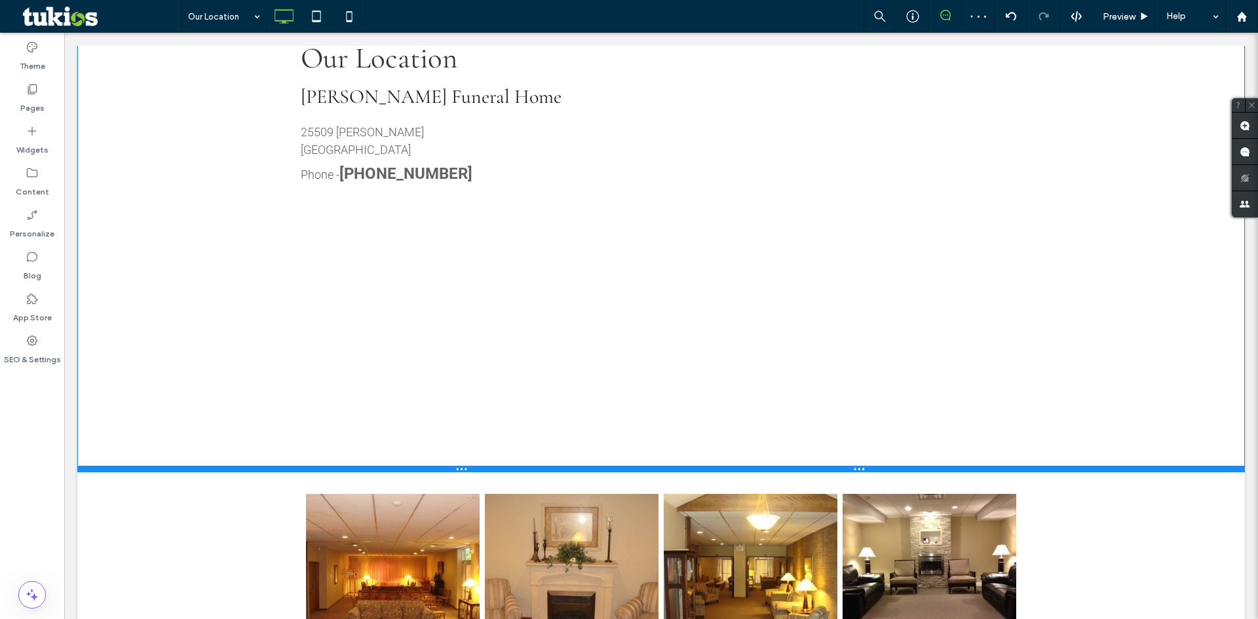
drag, startPoint x: 315, startPoint y: 412, endPoint x: 315, endPoint y: 472, distance: 60.3
click at [315, 472] on div at bounding box center [661, 469] width 1168 height 7
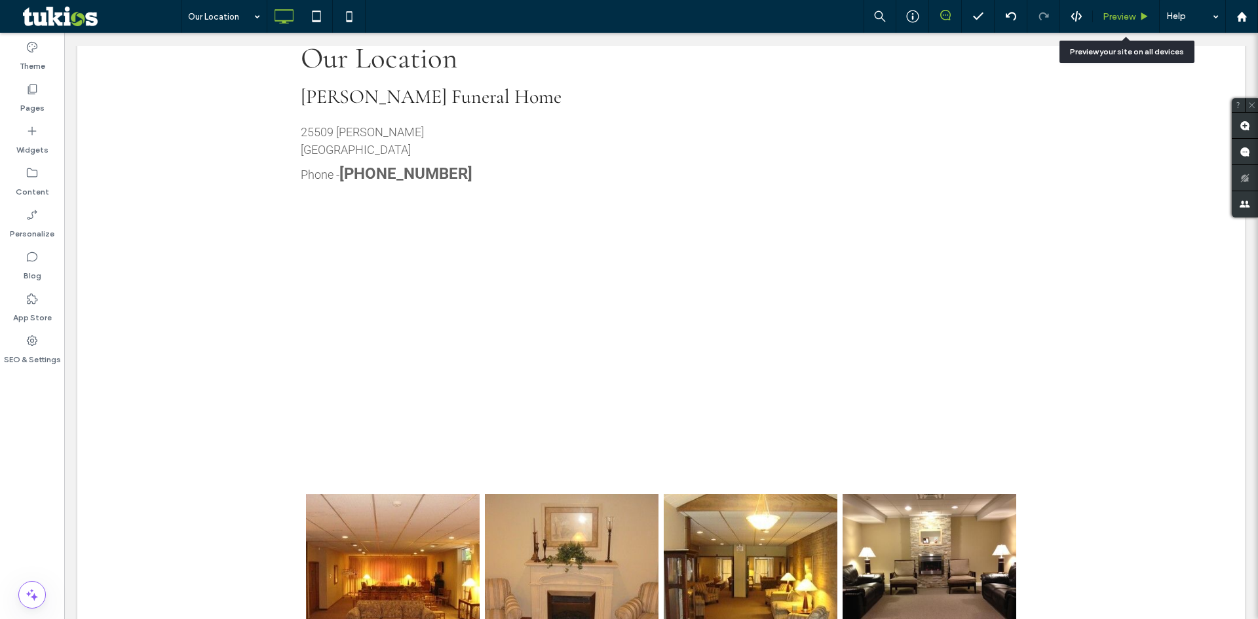
click at [1119, 16] on span "Preview" at bounding box center [1119, 16] width 33 height 11
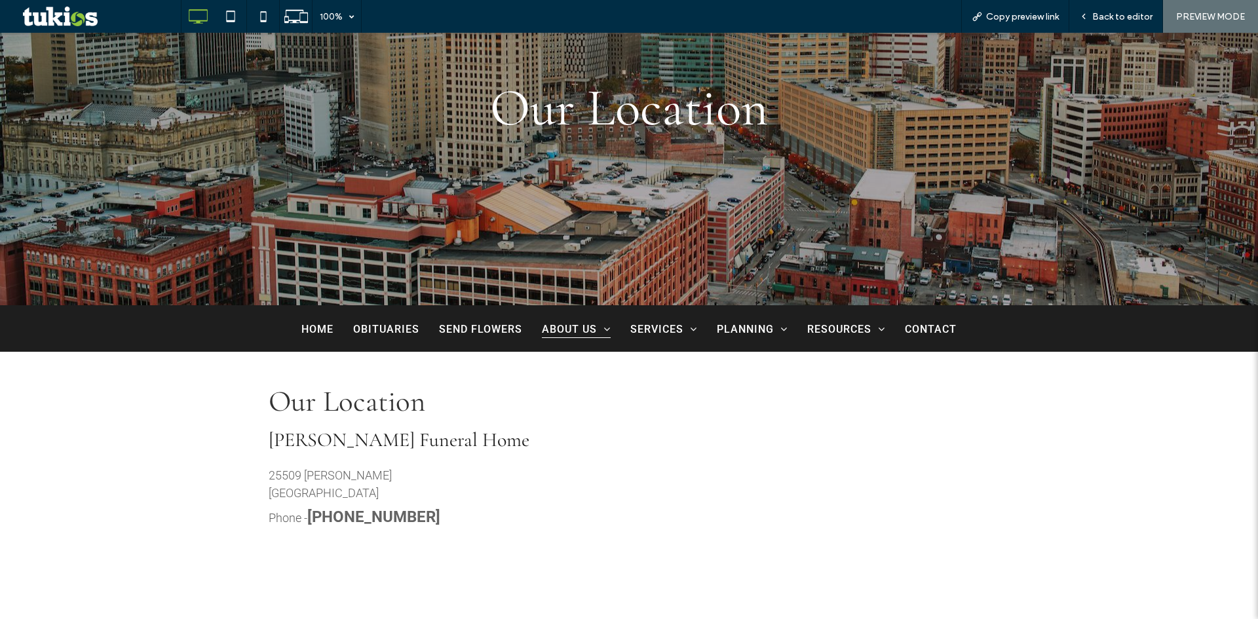
scroll to position [328, 0]
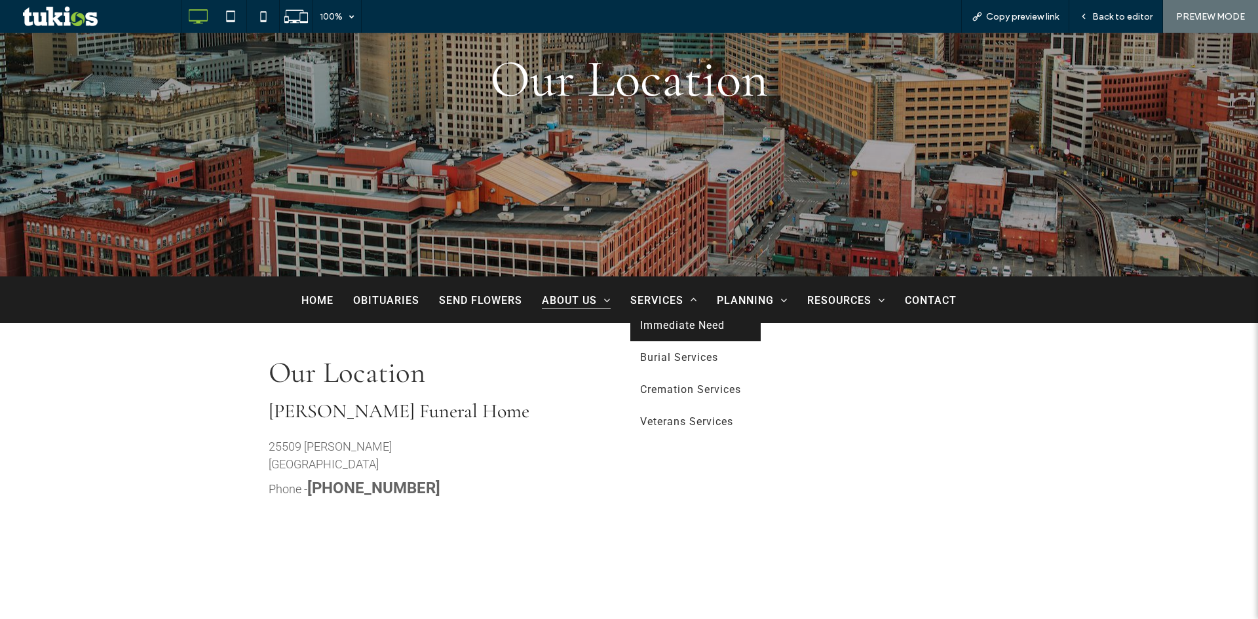
click at [666, 322] on span "Immediate Need" at bounding box center [682, 325] width 85 height 12
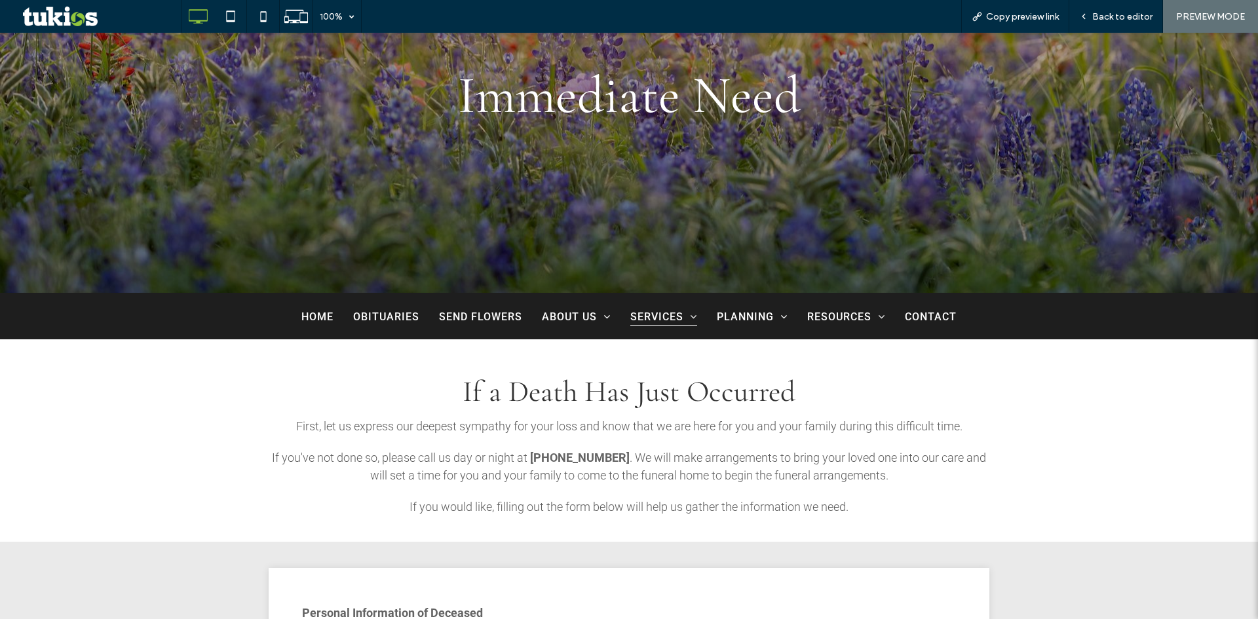
scroll to position [328, 0]
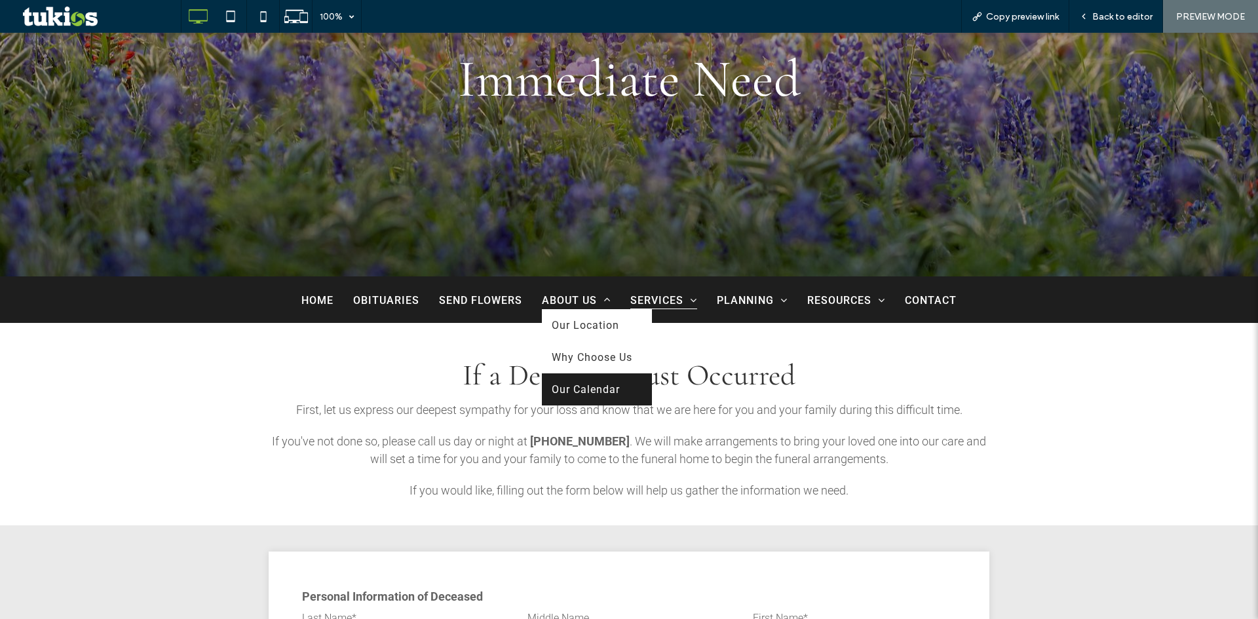
click at [597, 379] on link "Our Calendar" at bounding box center [597, 390] width 110 height 32
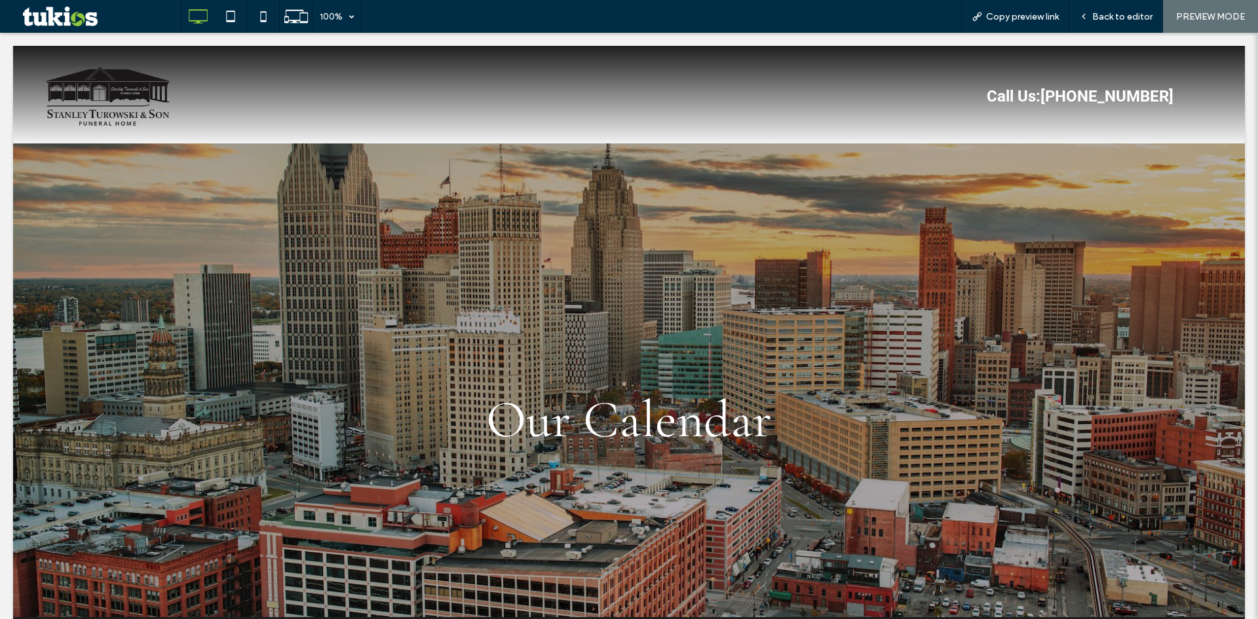
scroll to position [0, 0]
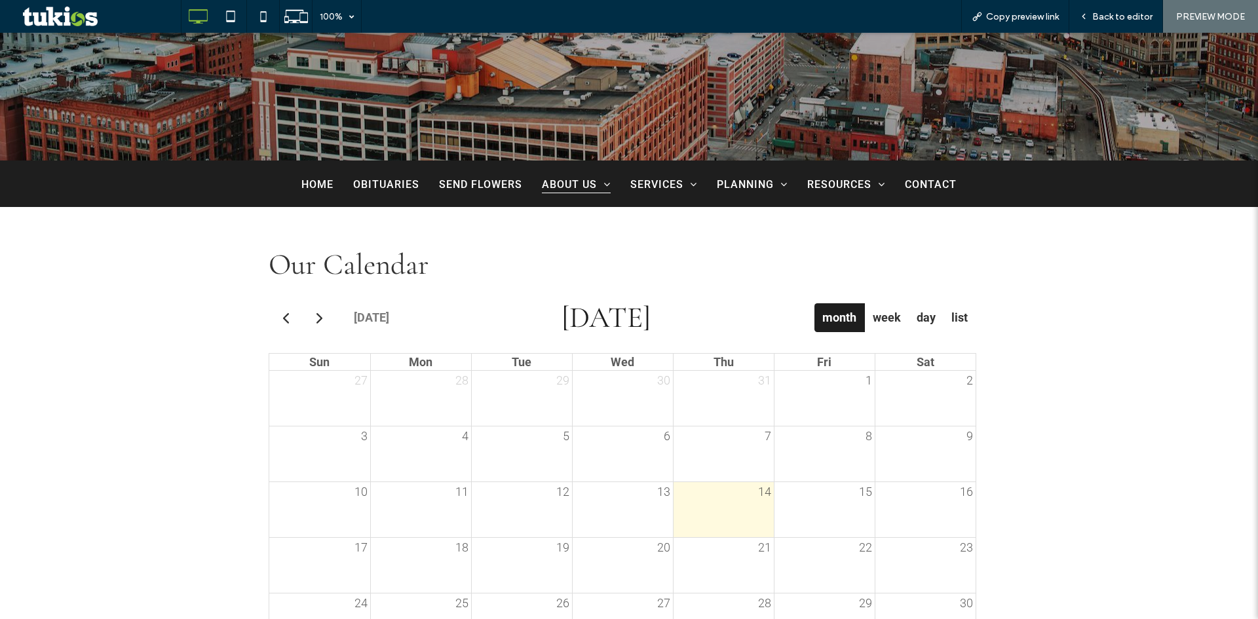
scroll to position [393, 0]
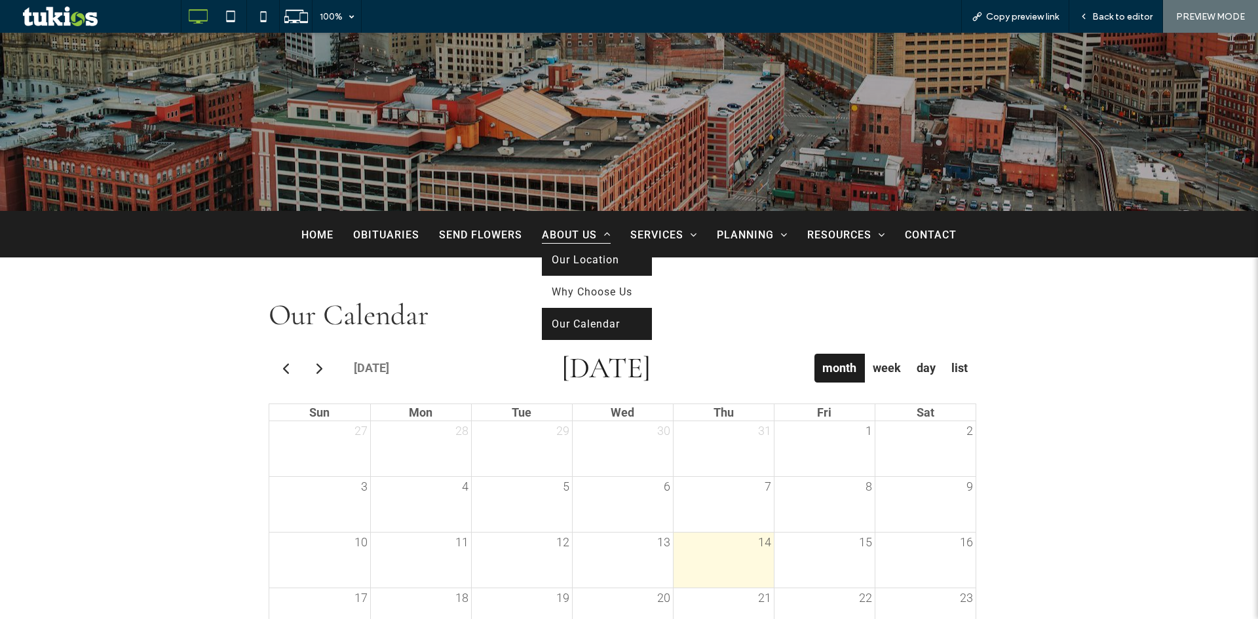
click at [575, 261] on span "Our Location" at bounding box center [585, 260] width 67 height 12
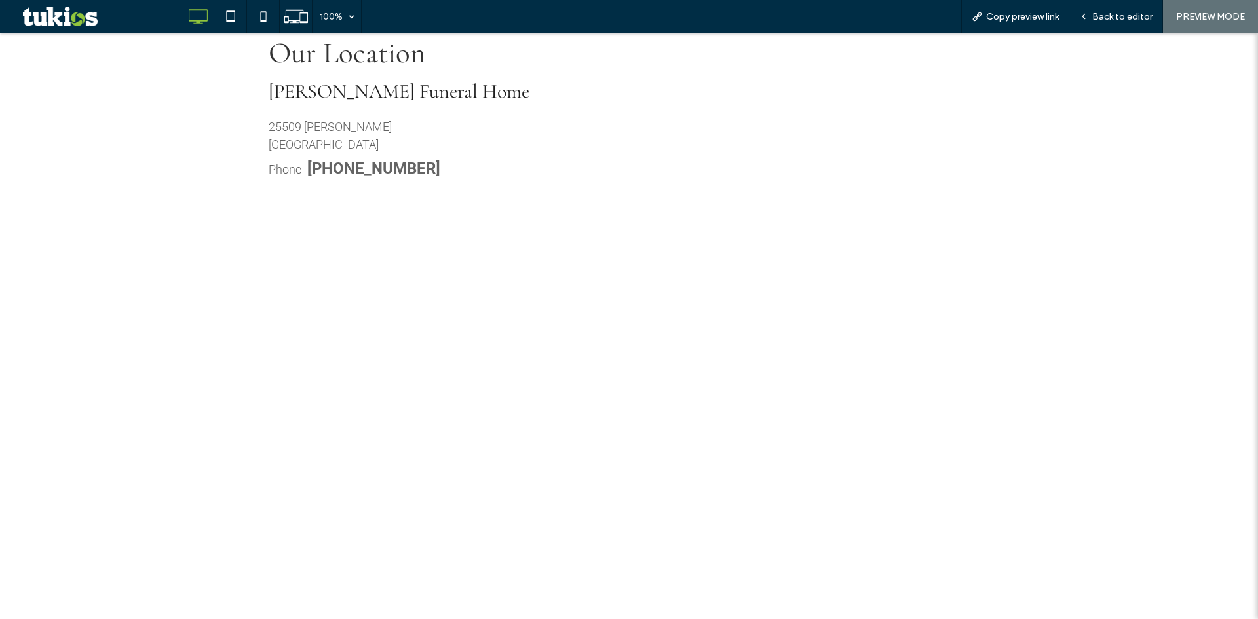
scroll to position [655, 0]
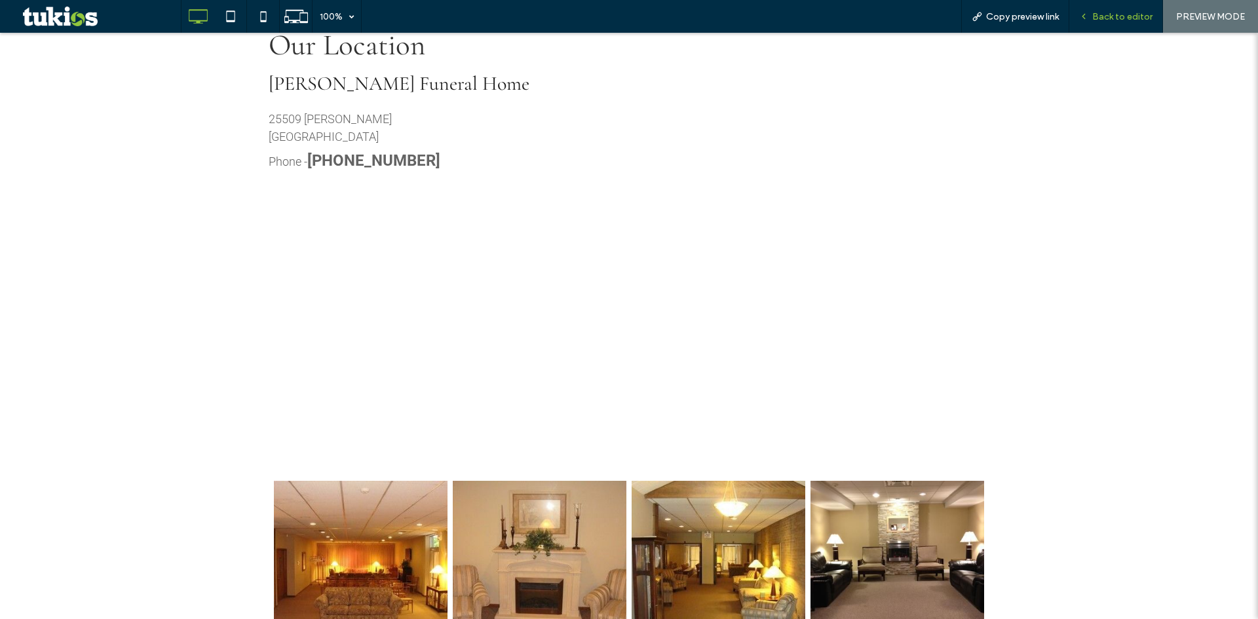
click at [1128, 15] on span "Back to editor" at bounding box center [1122, 16] width 60 height 11
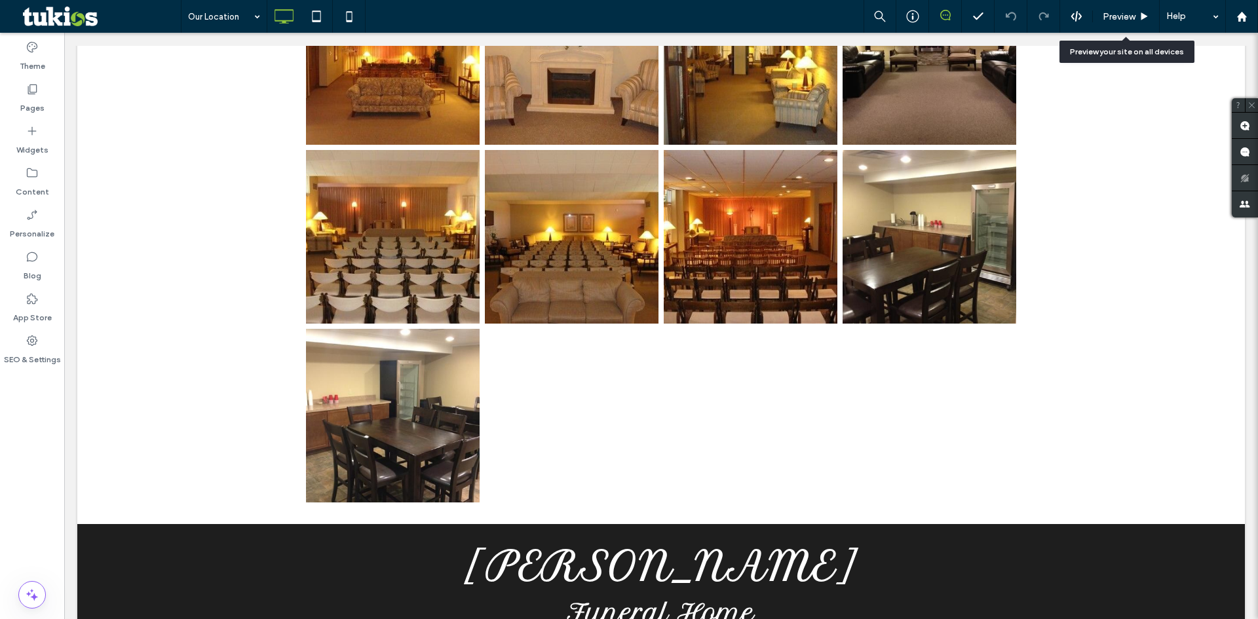
scroll to position [1180, 0]
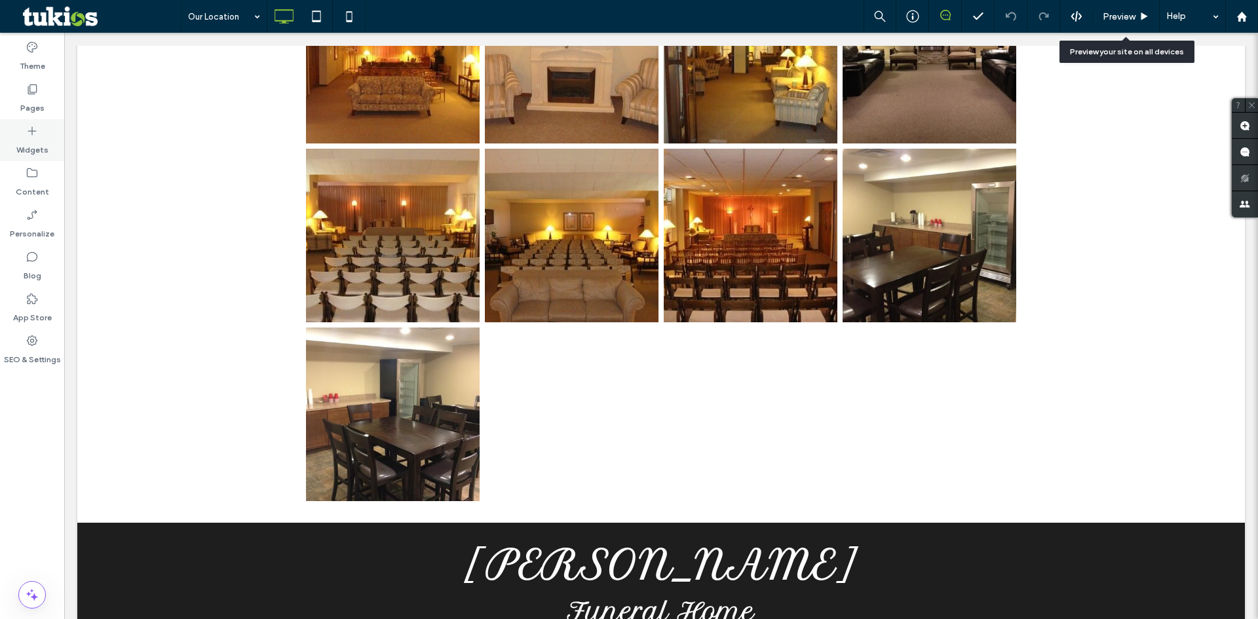
click at [41, 144] on label "Widgets" at bounding box center [32, 147] width 32 height 18
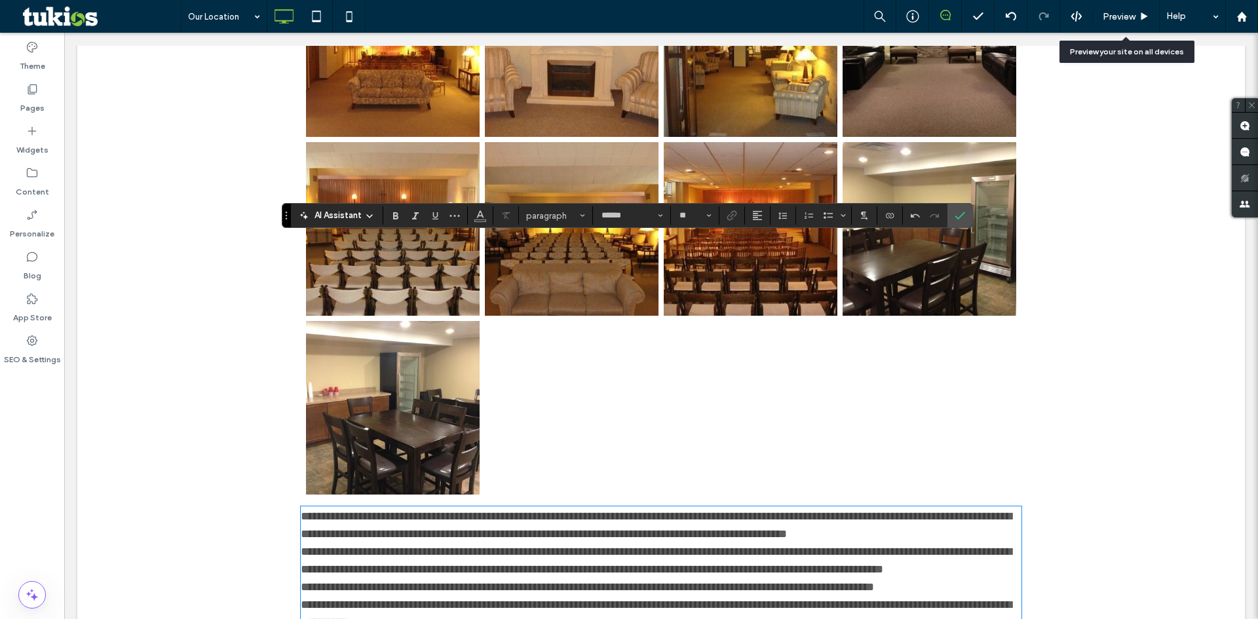
scroll to position [1456, 0]
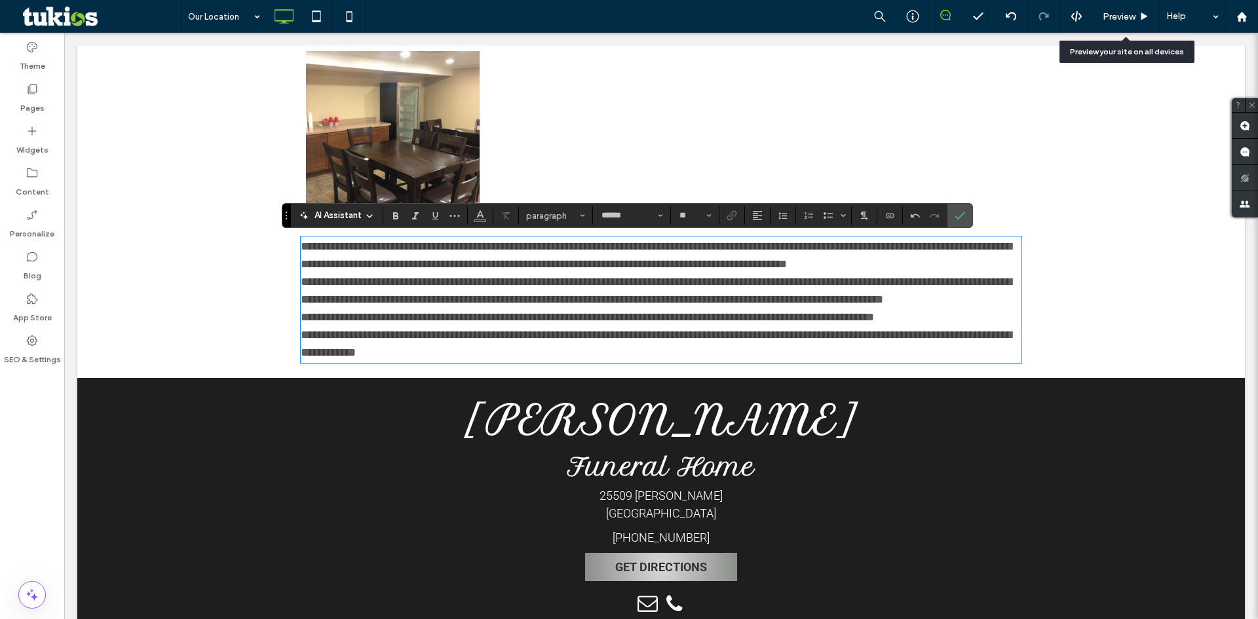
click at [301, 351] on span "**********" at bounding box center [656, 343] width 711 height 29
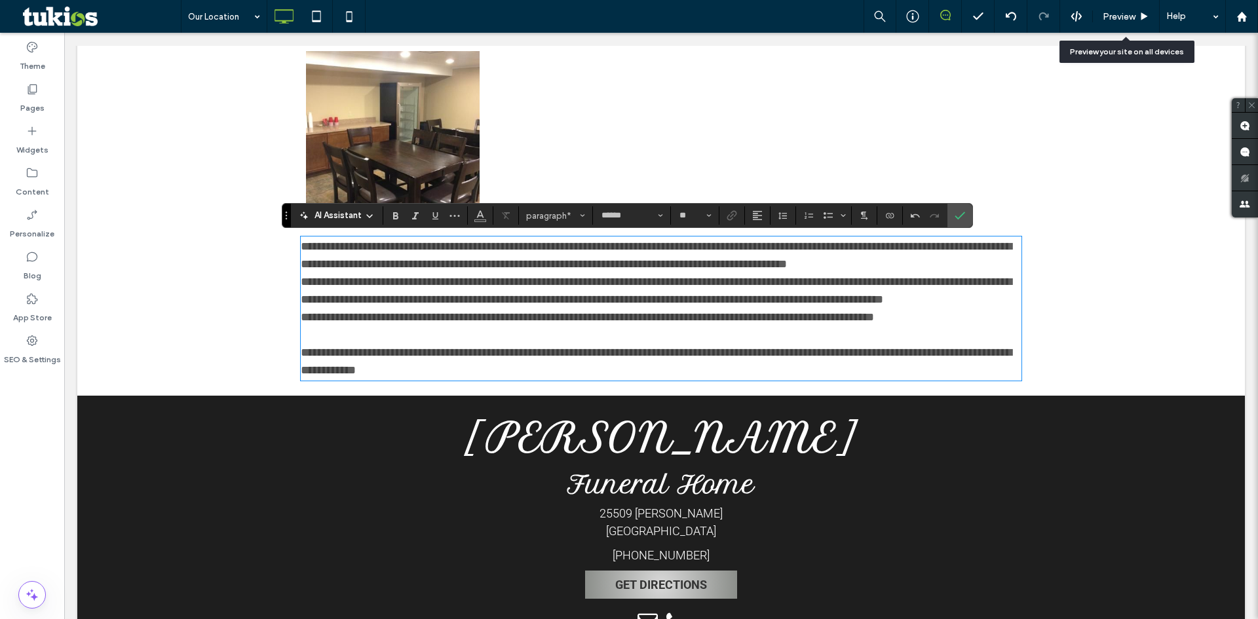
click at [301, 323] on span "**********" at bounding box center [587, 317] width 573 height 12
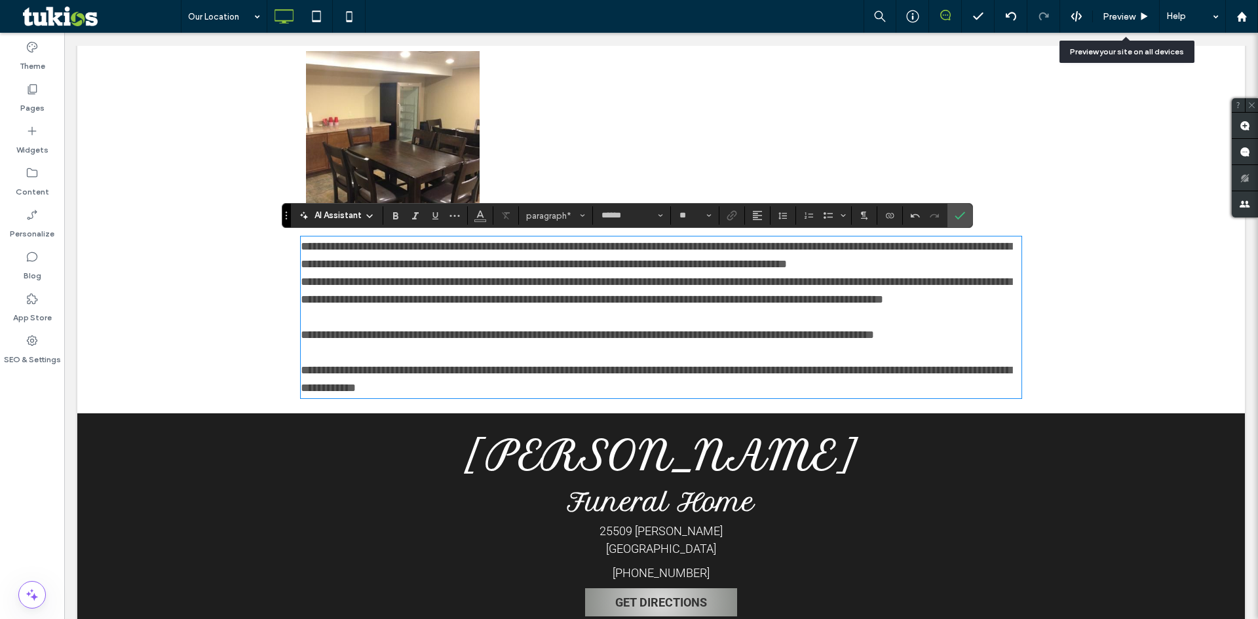
click at [301, 305] on span "**********" at bounding box center [656, 290] width 711 height 29
click at [301, 284] on span "**********" at bounding box center [656, 290] width 711 height 29
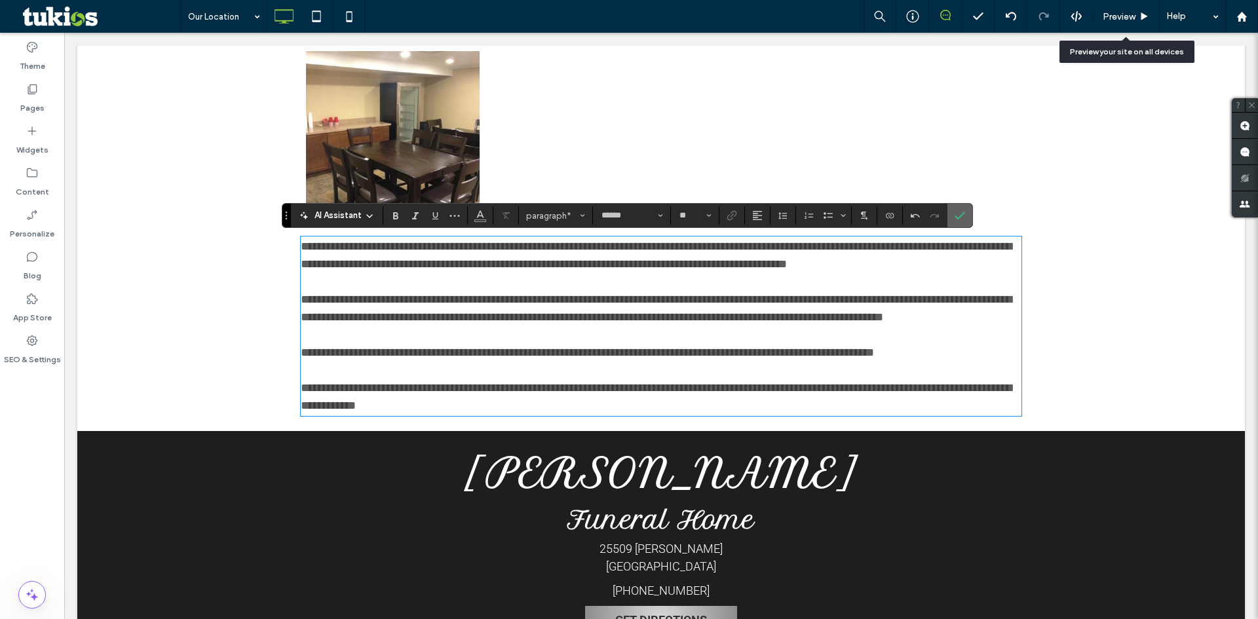
click at [962, 213] on icon "Confirm" at bounding box center [960, 215] width 10 height 10
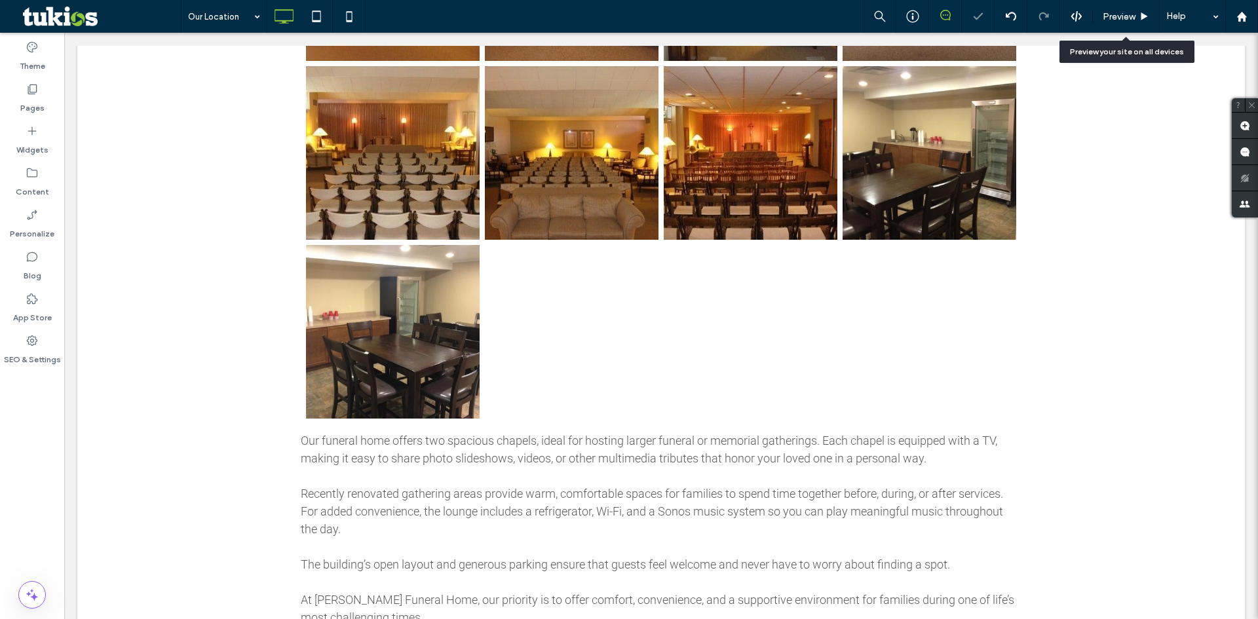
scroll to position [1260, 0]
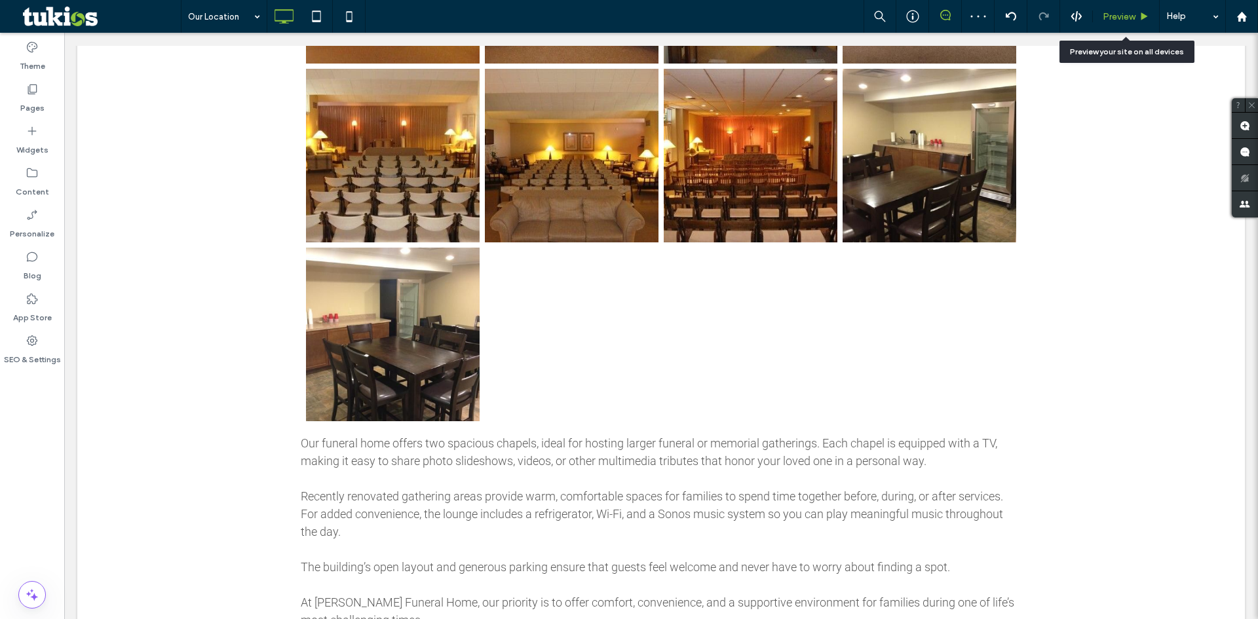
click at [1134, 18] on span "Preview" at bounding box center [1119, 16] width 33 height 11
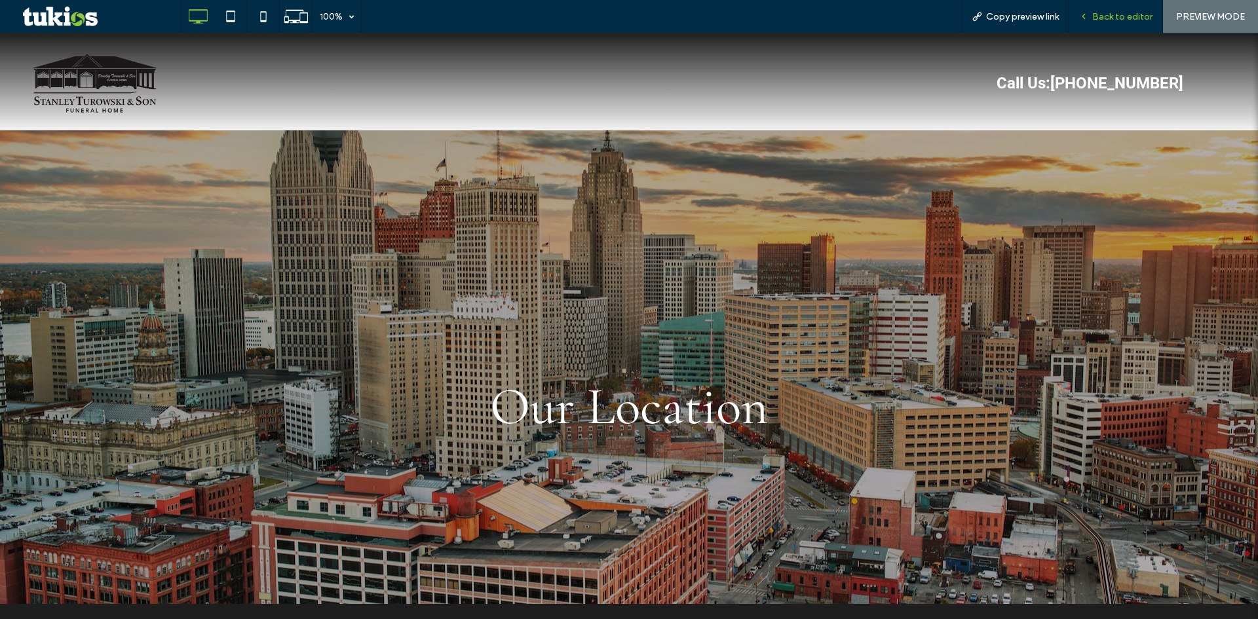
drag, startPoint x: 1109, startPoint y: 17, endPoint x: 1079, endPoint y: 36, distance: 35.6
click at [1109, 17] on span "Back to editor" at bounding box center [1122, 16] width 60 height 11
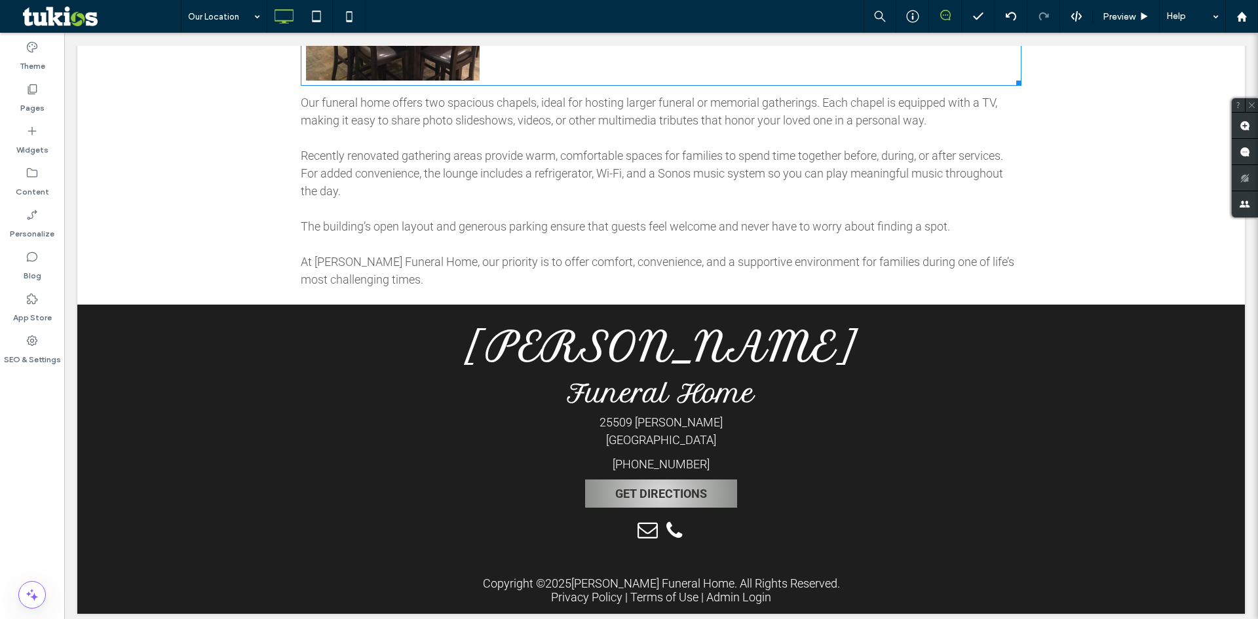
scroll to position [1610, 0]
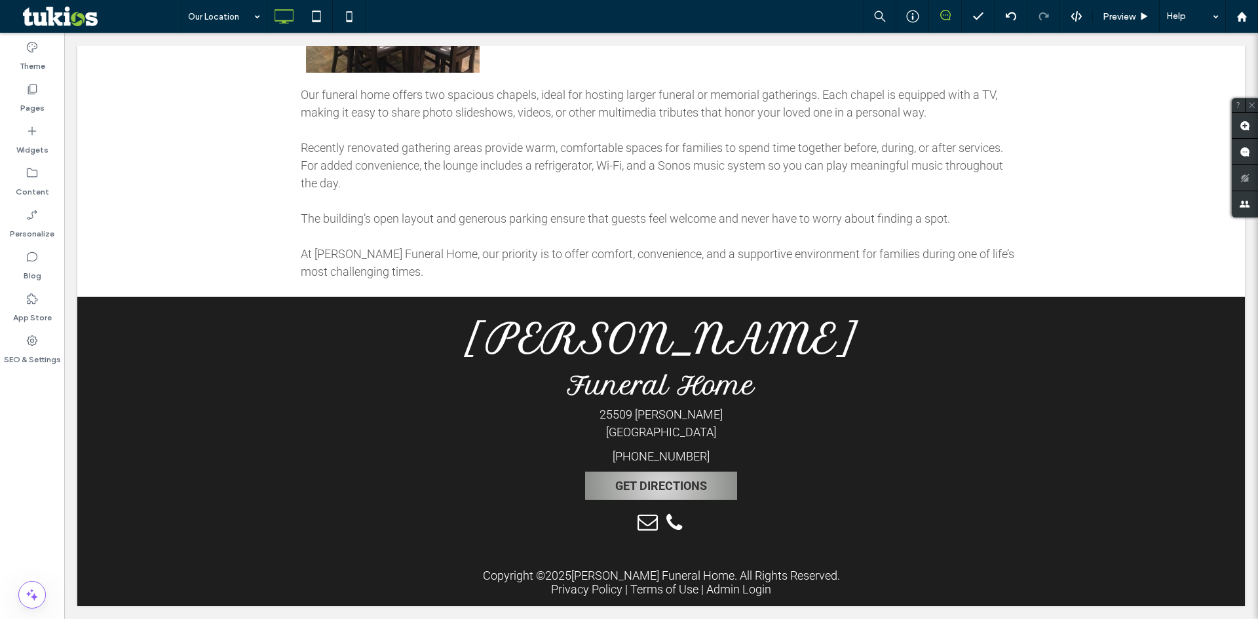
click at [31, 127] on icon at bounding box center [32, 131] width 13 height 13
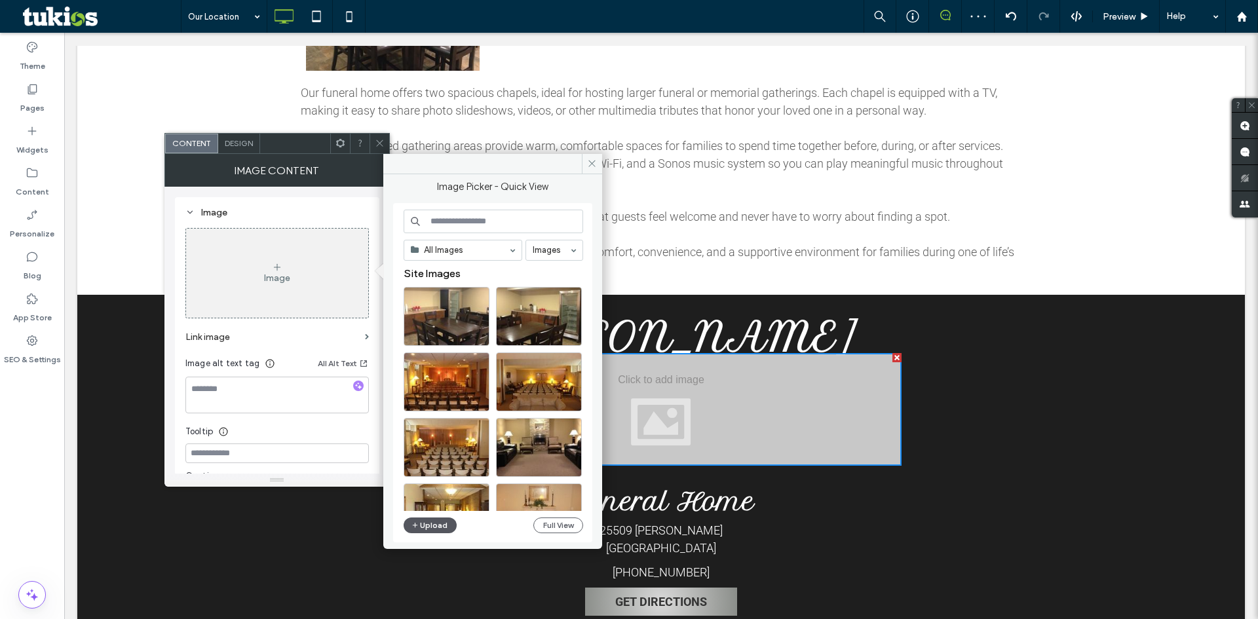
click at [423, 524] on button "Upload" at bounding box center [431, 526] width 54 height 16
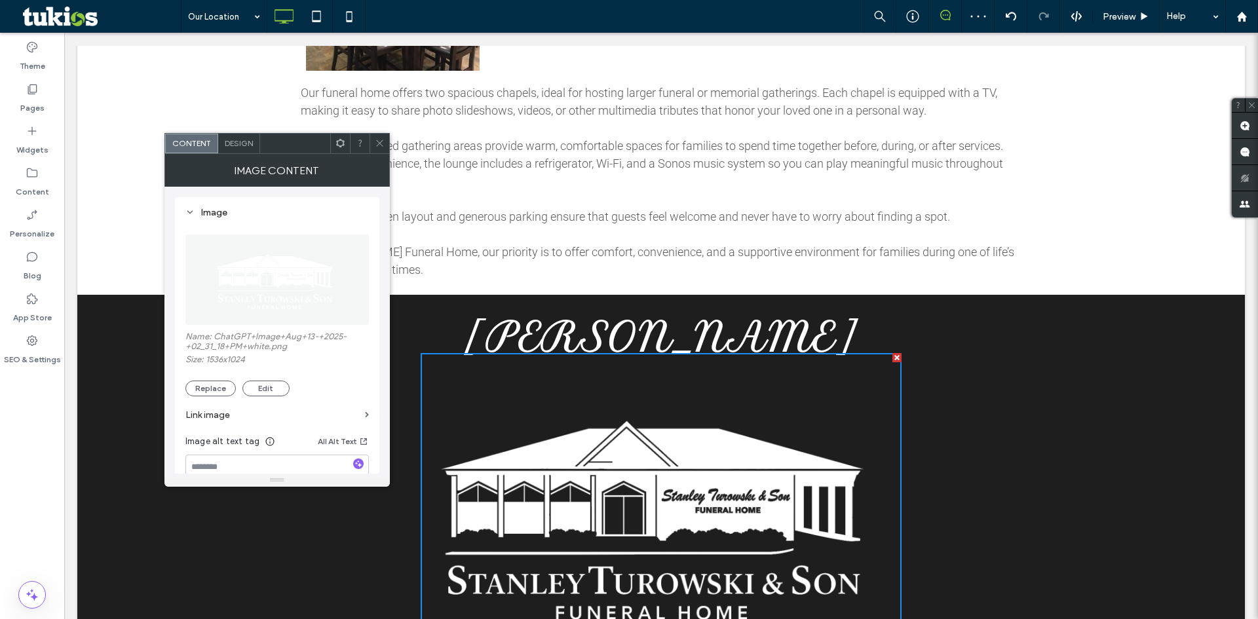
click at [379, 136] on span at bounding box center [380, 144] width 10 height 20
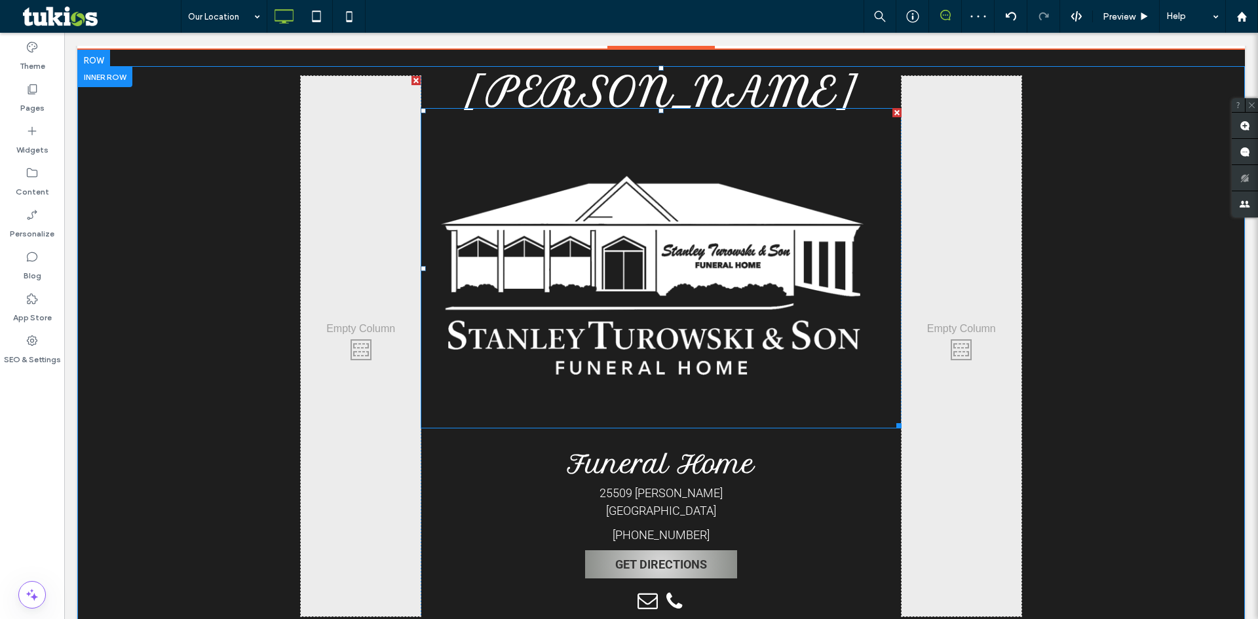
scroll to position [1936, 0]
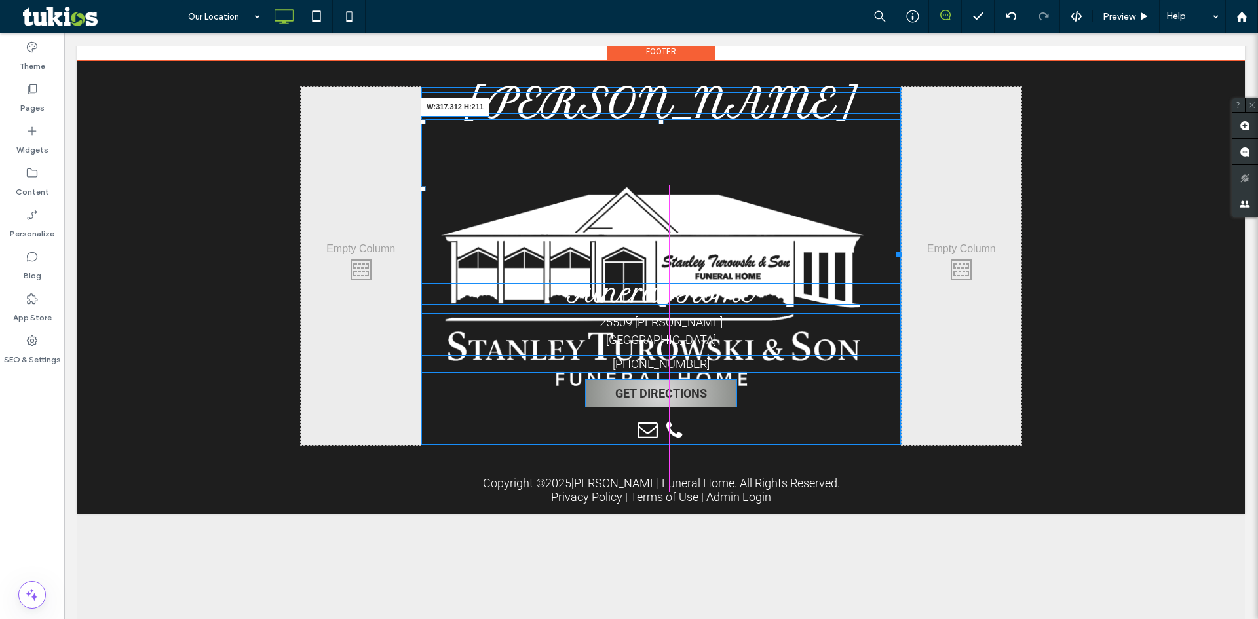
drag, startPoint x: 892, startPoint y: 344, endPoint x: 815, endPoint y: 246, distance: 124.2
click at [755, 217] on div "W:317.312 H:211" at bounding box center [661, 188] width 480 height 138
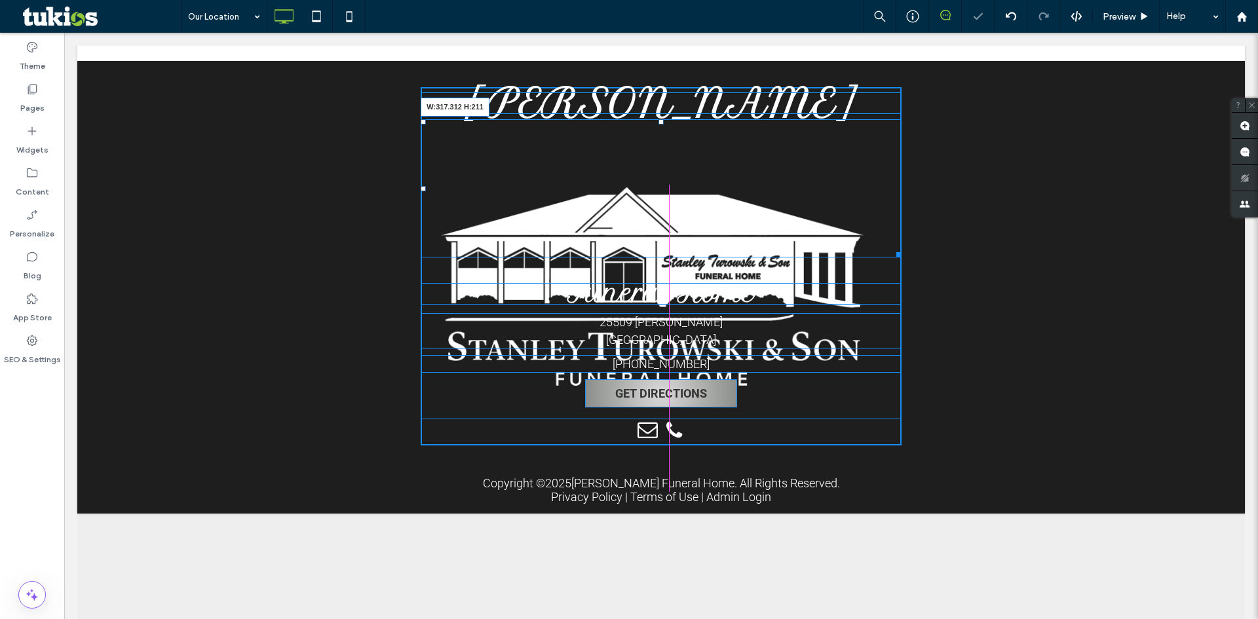
scroll to position [1754, 0]
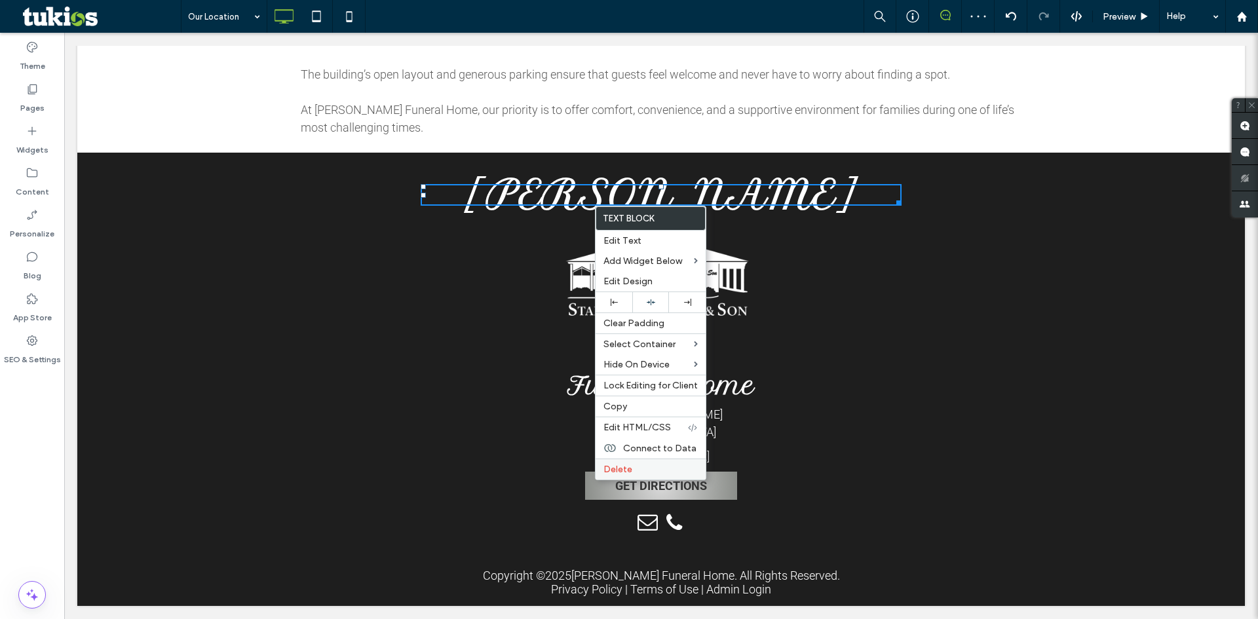
click at [642, 469] on label "Delete" at bounding box center [651, 469] width 94 height 11
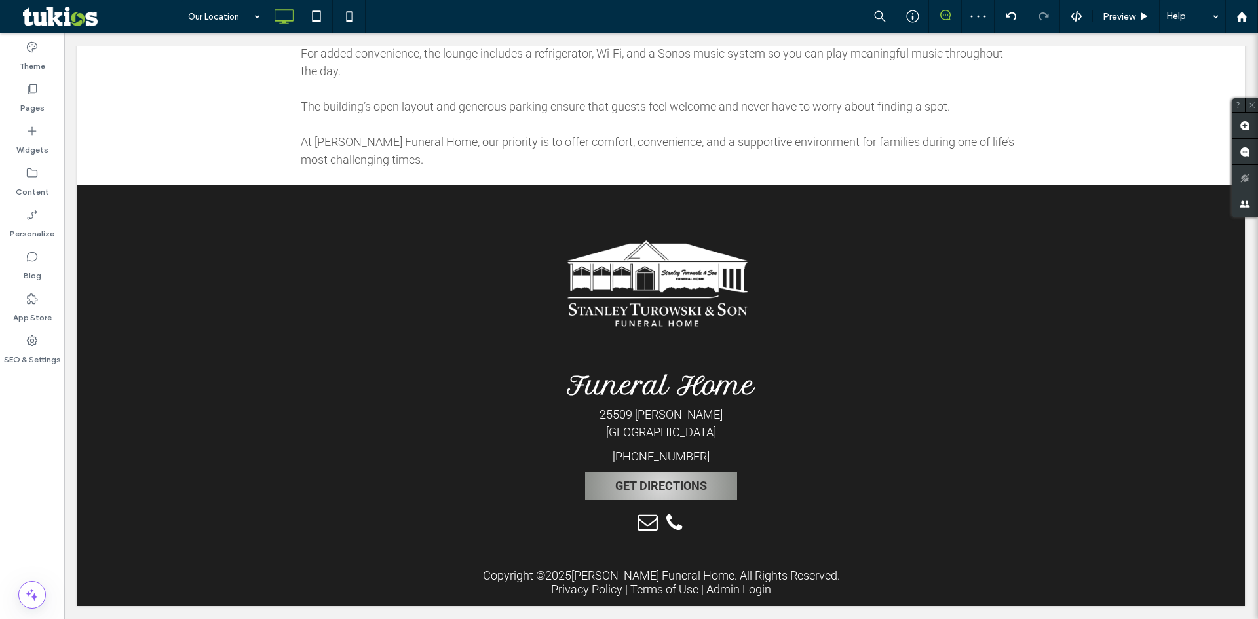
scroll to position [1722, 0]
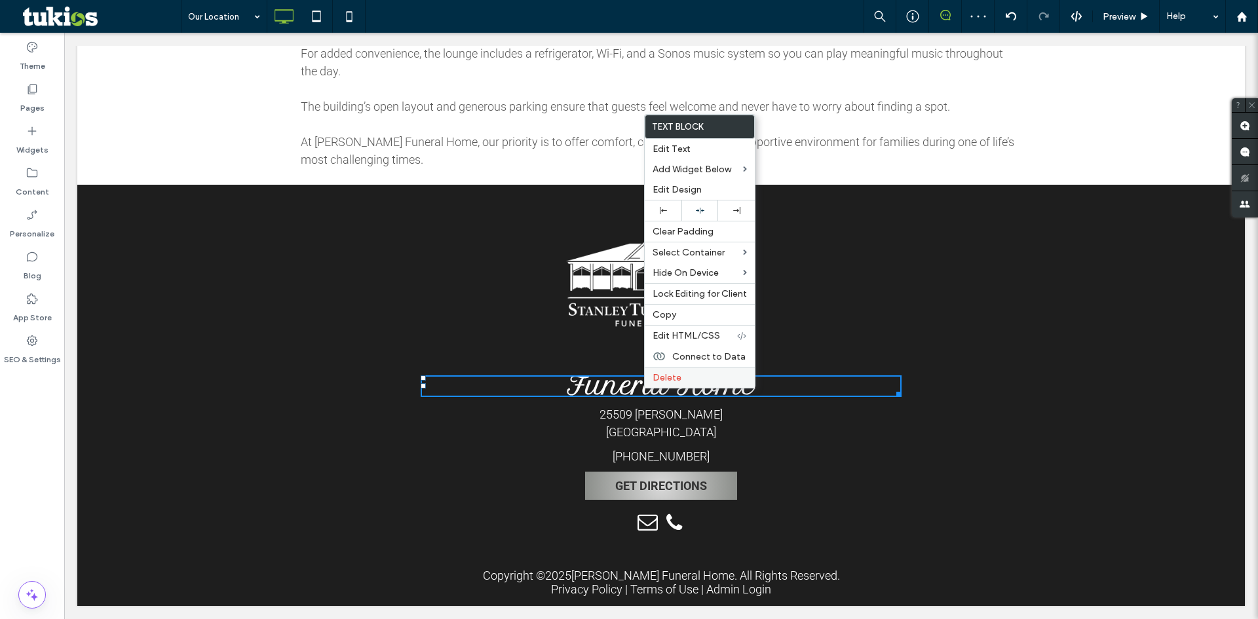
click at [674, 381] on span "Delete" at bounding box center [667, 377] width 29 height 11
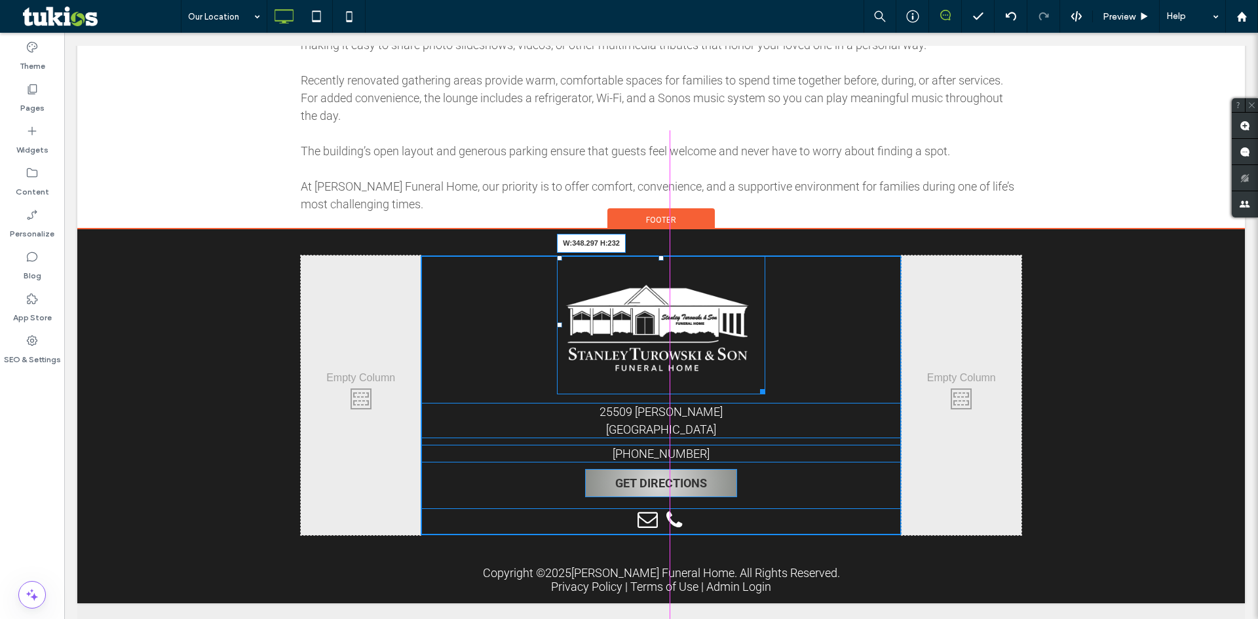
scroll to position [1754, 0]
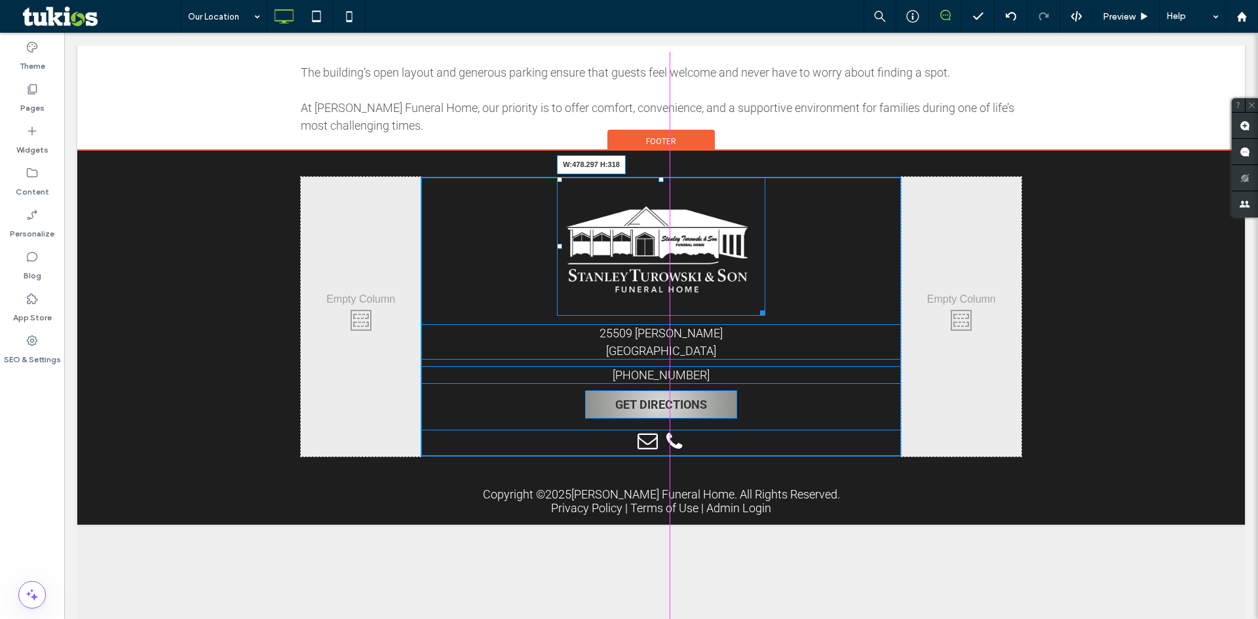
drag, startPoint x: 756, startPoint y: 393, endPoint x: 873, endPoint y: 396, distance: 117.4
click at [765, 316] on div "W:478.297 H:318" at bounding box center [661, 246] width 208 height 139
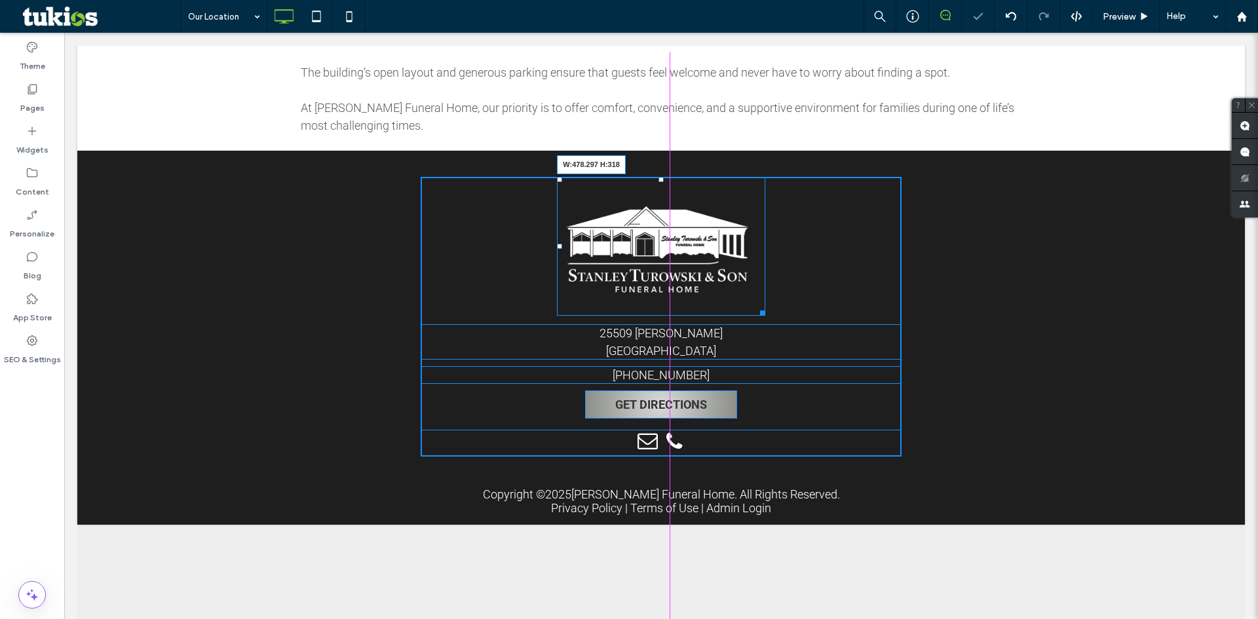
scroll to position [1746, 0]
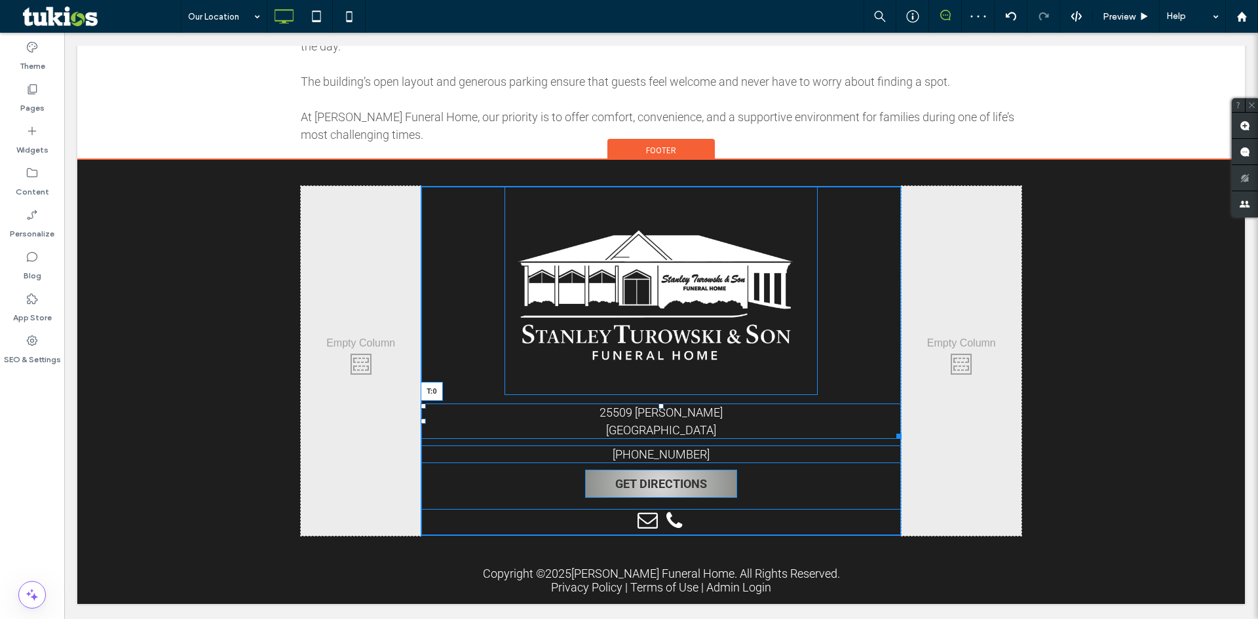
drag, startPoint x: 657, startPoint y: 406, endPoint x: 730, endPoint y: 412, distance: 73.0
click at [657, 378] on div "[STREET_ADDRESS][PERSON_NAME] T:0 [PHONE_NUMBER] GET DIRECTIONS Click To Paste" at bounding box center [661, 361] width 480 height 350
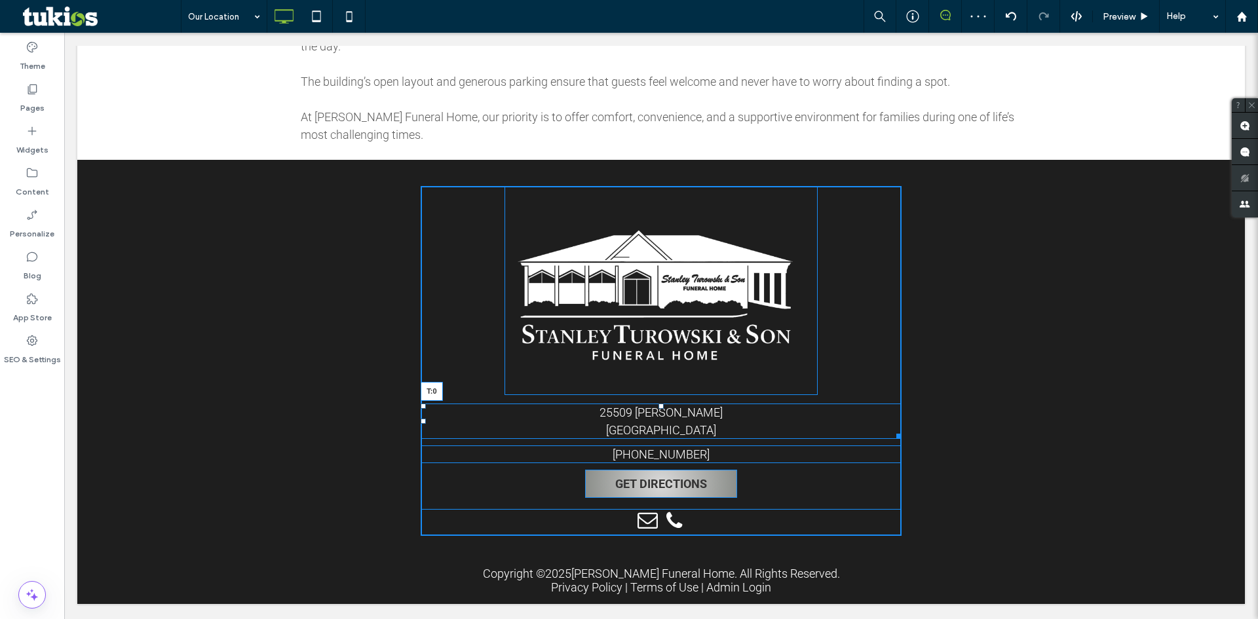
scroll to position [1737, 0]
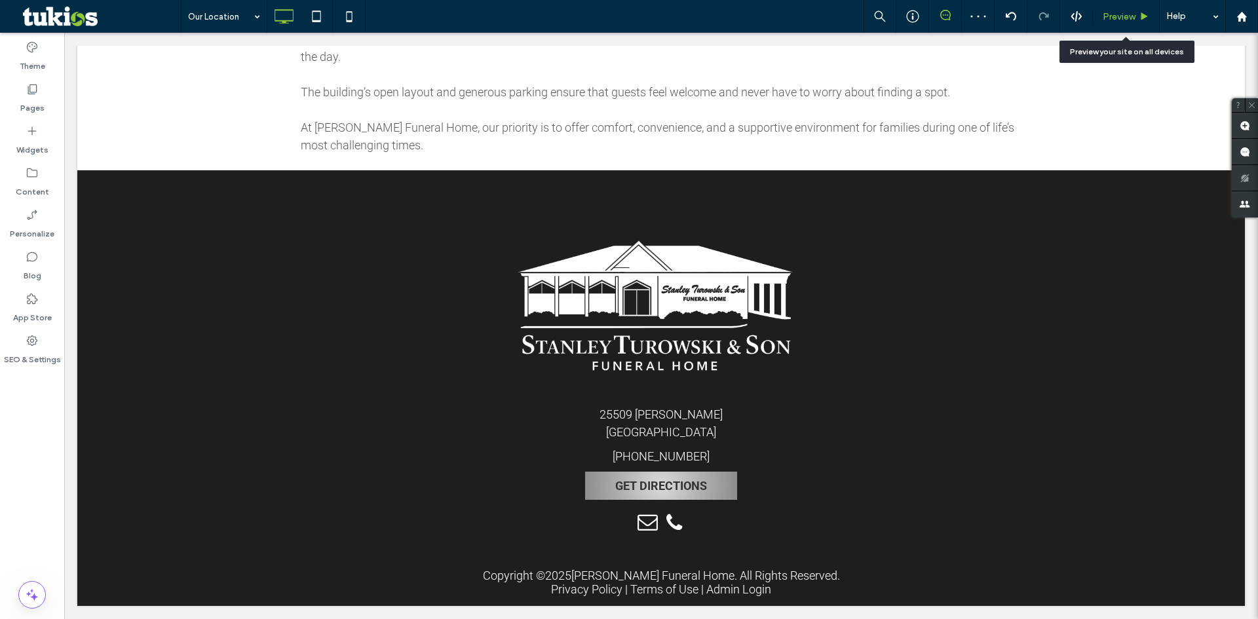
click at [1135, 12] on span "Preview" at bounding box center [1119, 16] width 33 height 11
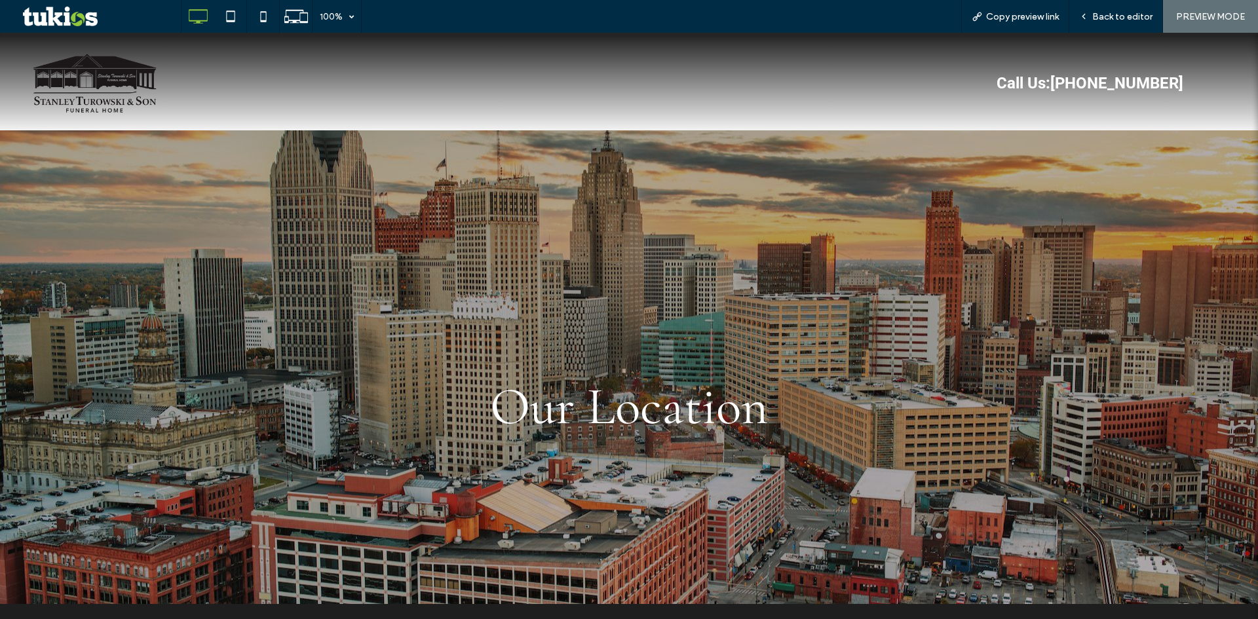
click at [88, 72] on img at bounding box center [97, 83] width 142 height 75
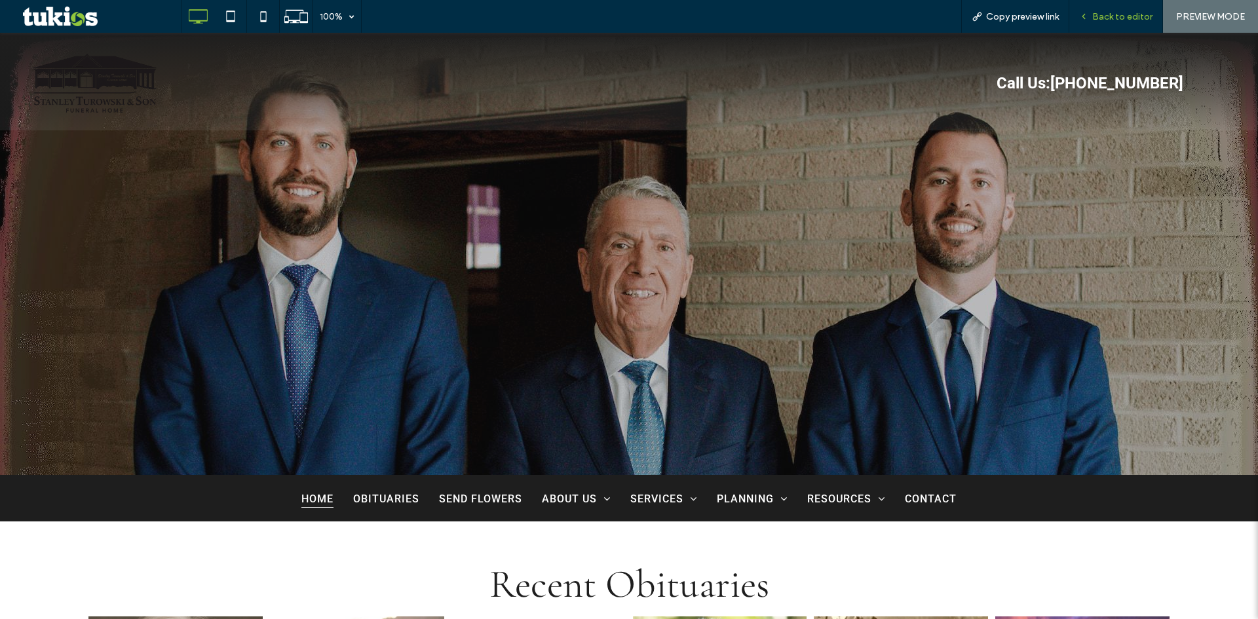
click at [1115, 11] on span "Back to editor" at bounding box center [1122, 16] width 60 height 11
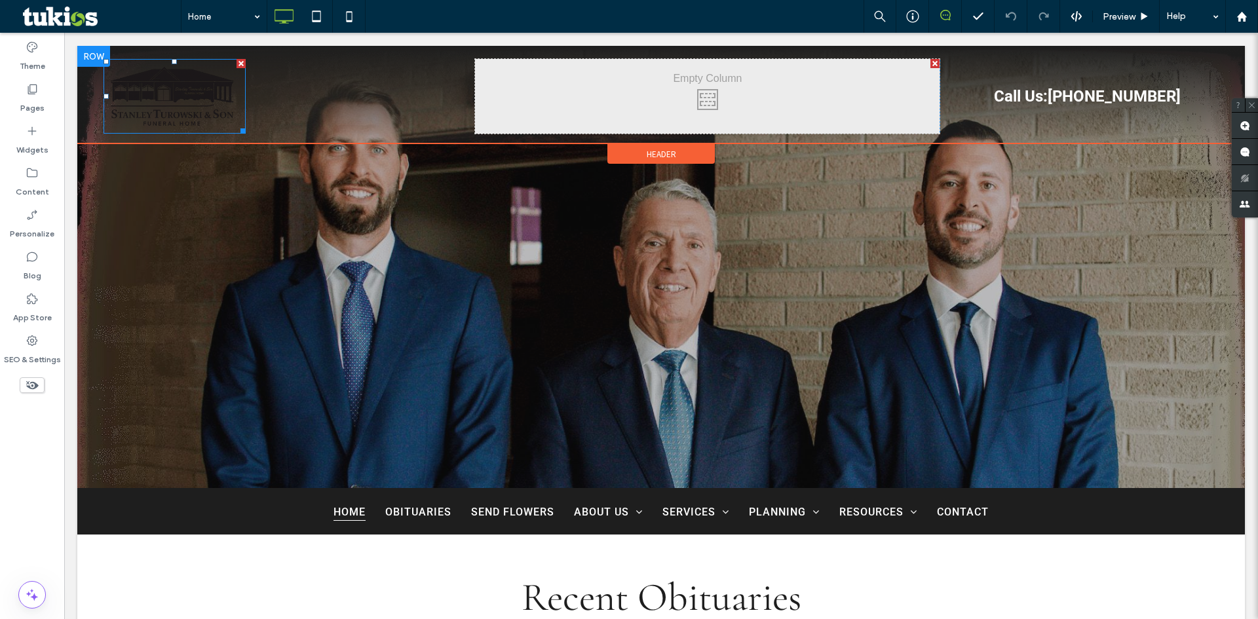
click at [157, 106] on img at bounding box center [175, 96] width 142 height 75
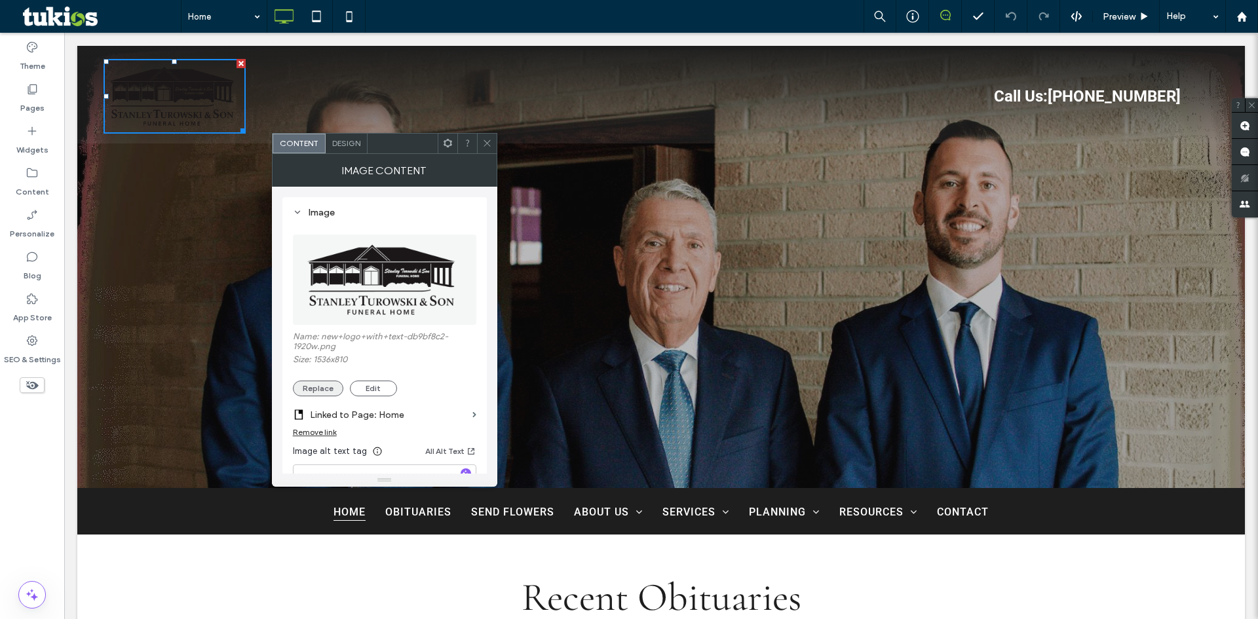
click at [315, 383] on button "Replace" at bounding box center [318, 389] width 50 height 16
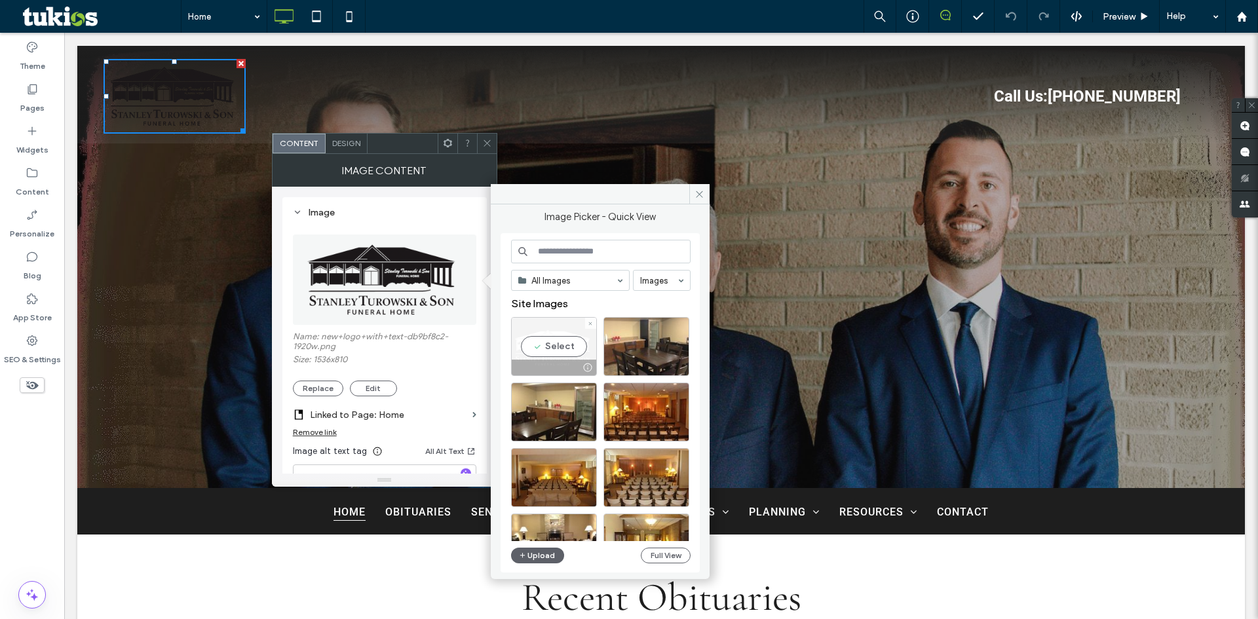
click at [560, 343] on div "Select" at bounding box center [554, 346] width 86 height 59
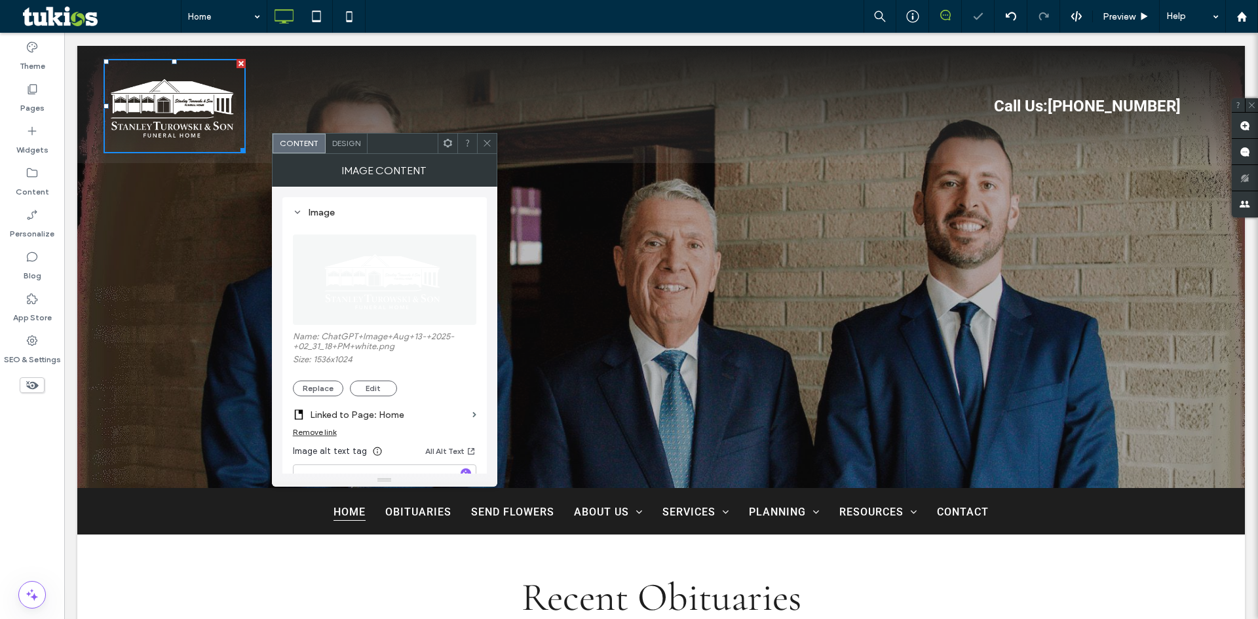
click at [489, 143] on icon at bounding box center [487, 143] width 10 height 10
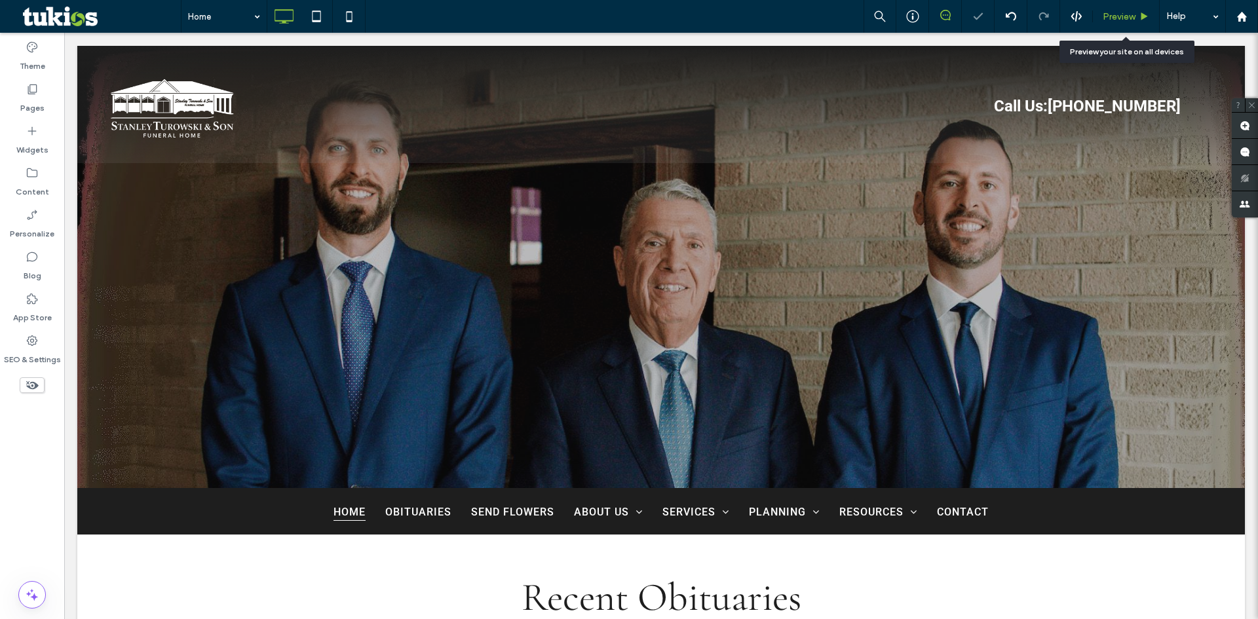
click at [1128, 11] on span "Preview" at bounding box center [1119, 16] width 33 height 11
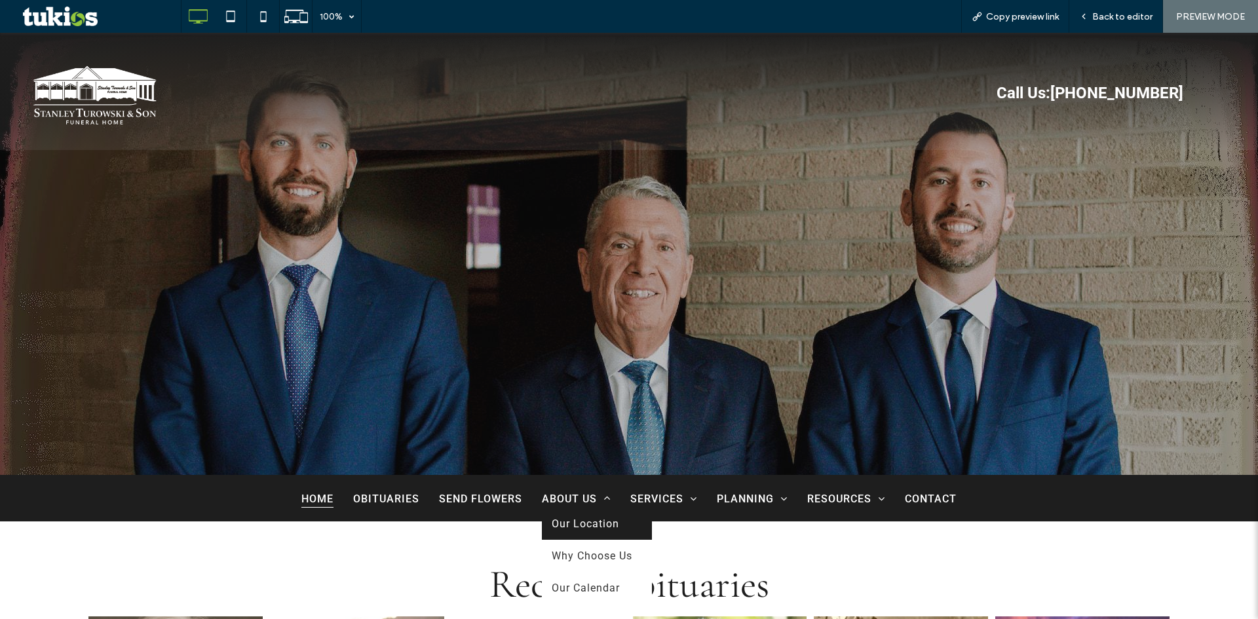
click at [587, 527] on span "Our Location" at bounding box center [585, 524] width 67 height 12
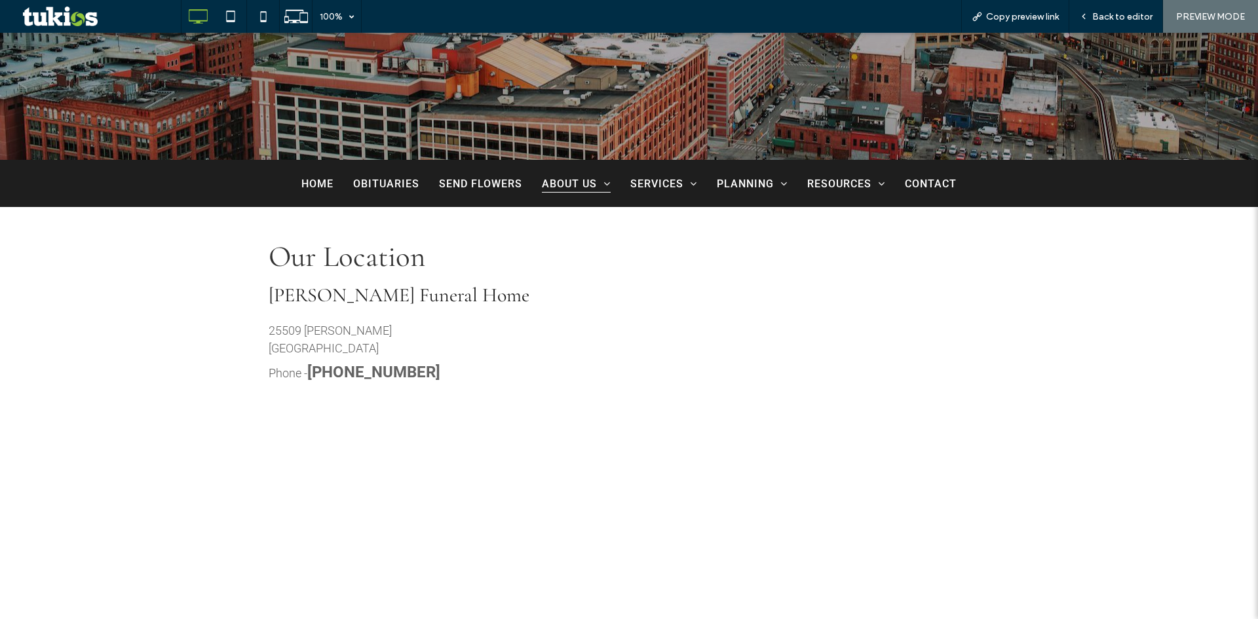
scroll to position [459, 0]
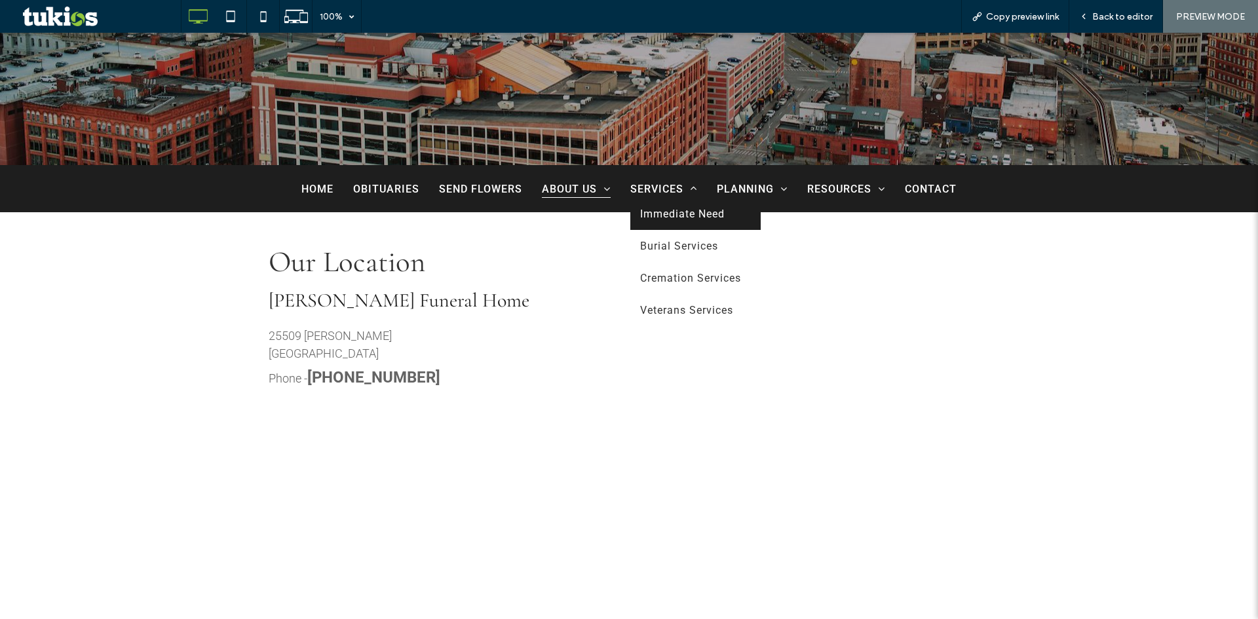
click at [671, 221] on link "Immediate Need" at bounding box center [695, 214] width 130 height 32
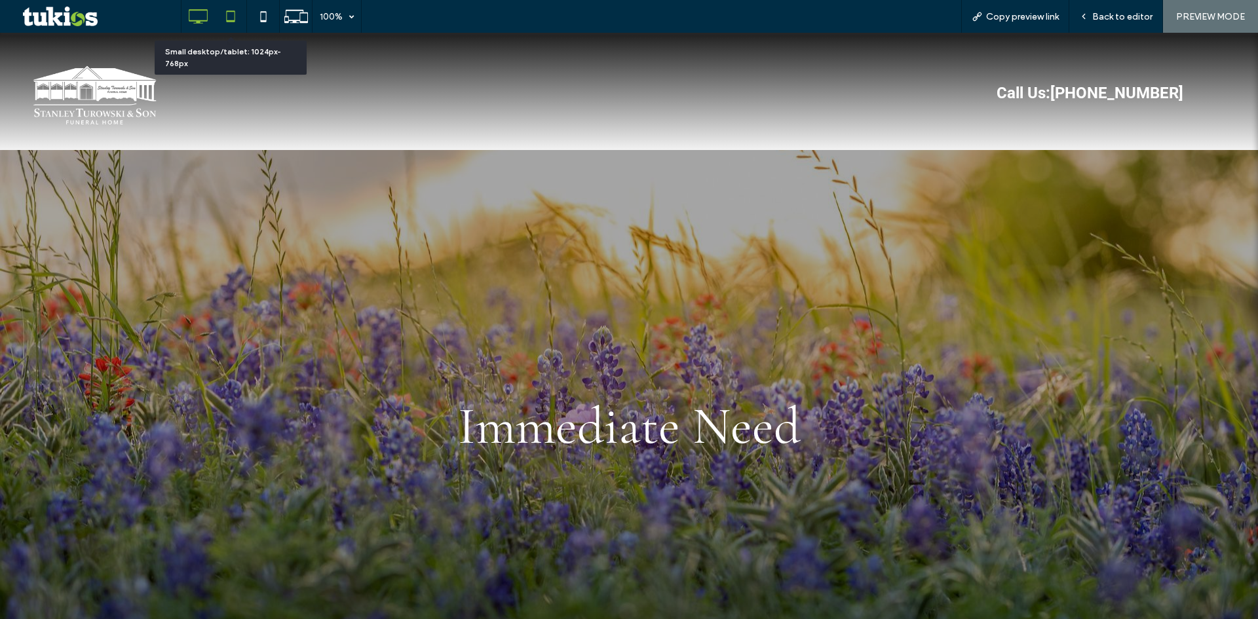
click at [232, 17] on icon at bounding box center [231, 16] width 26 height 26
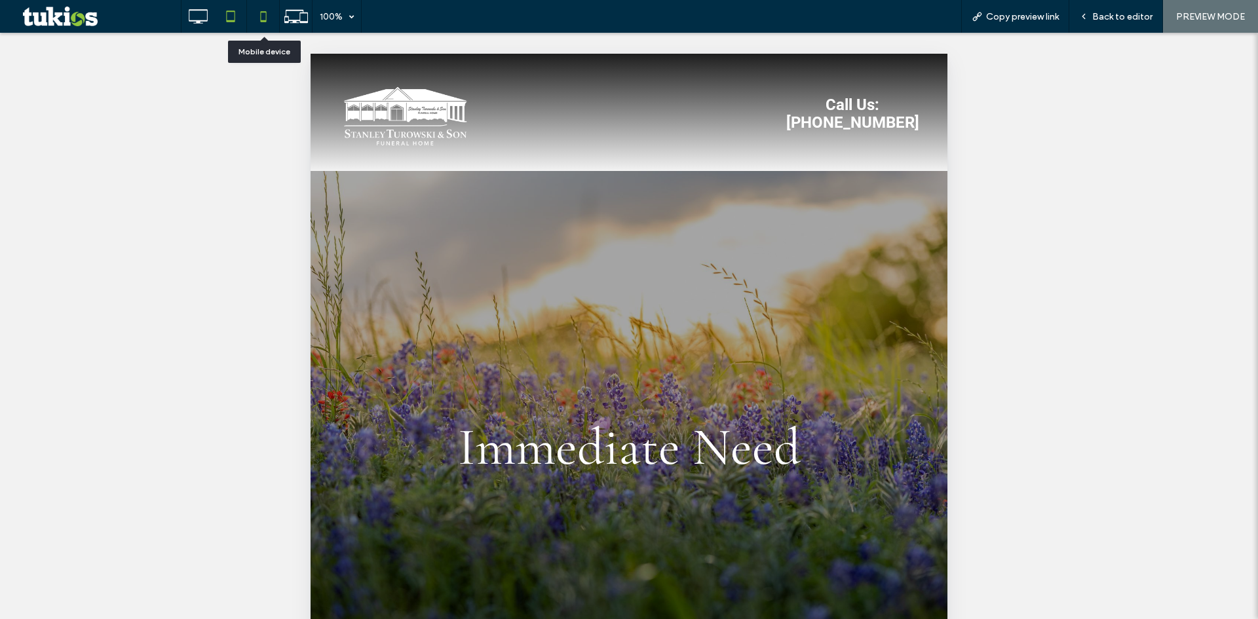
click at [257, 14] on icon at bounding box center [263, 16] width 26 height 26
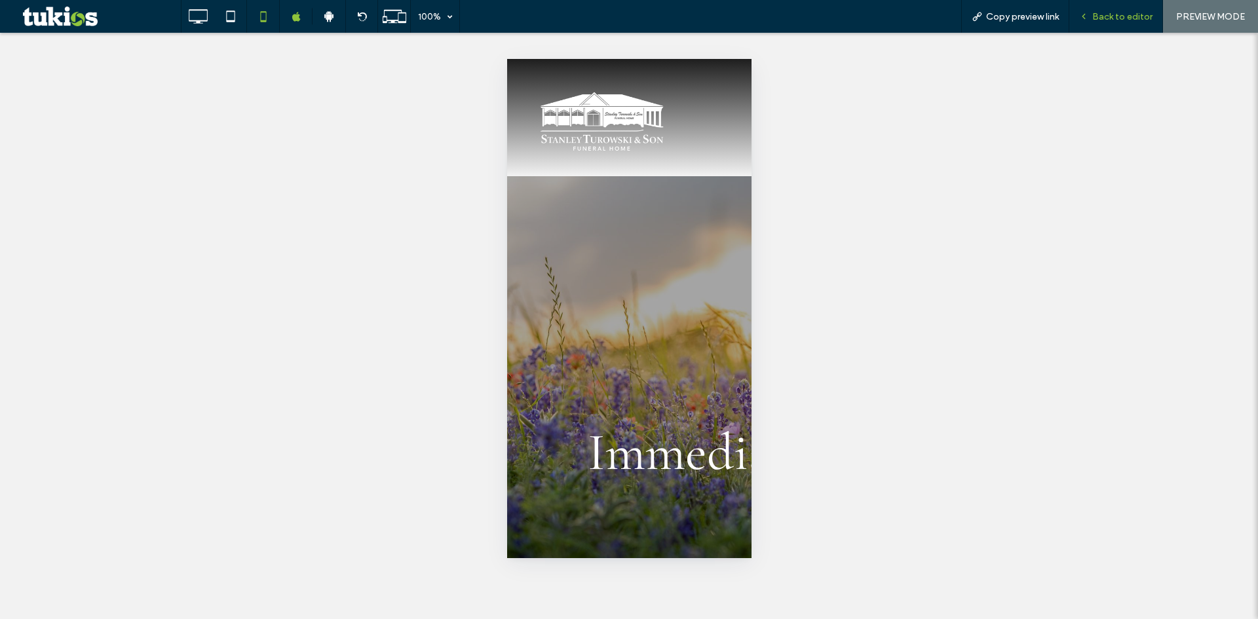
click at [1115, 15] on span "Back to editor" at bounding box center [1122, 16] width 60 height 11
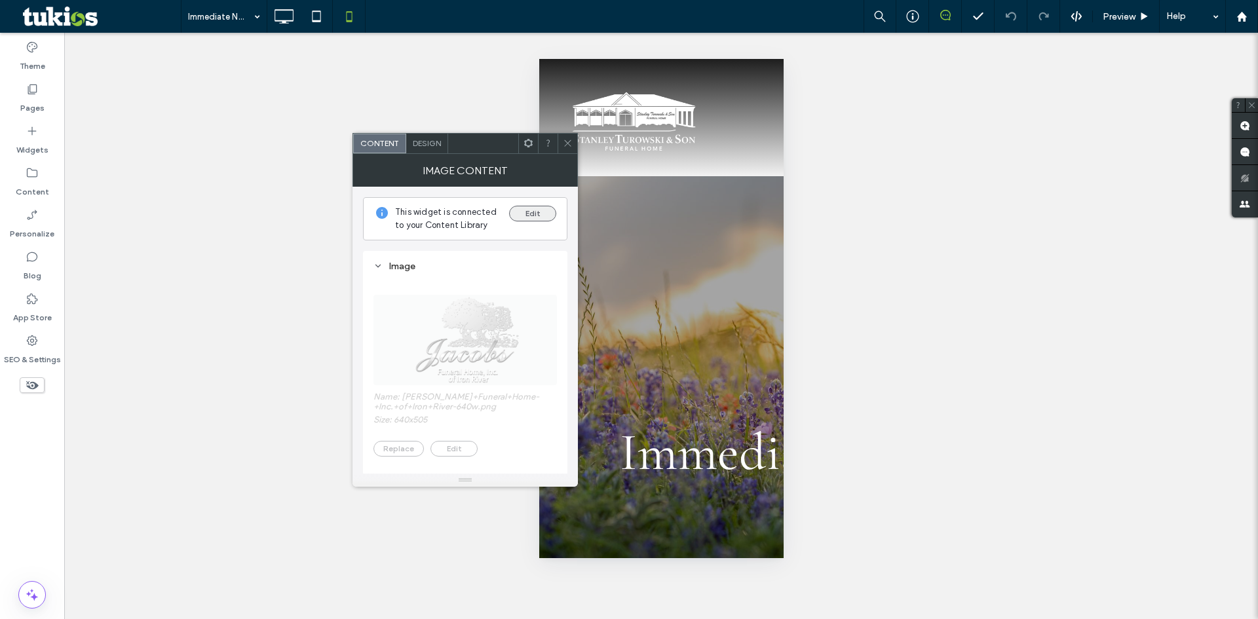
click at [532, 216] on button "Edit" at bounding box center [532, 214] width 47 height 16
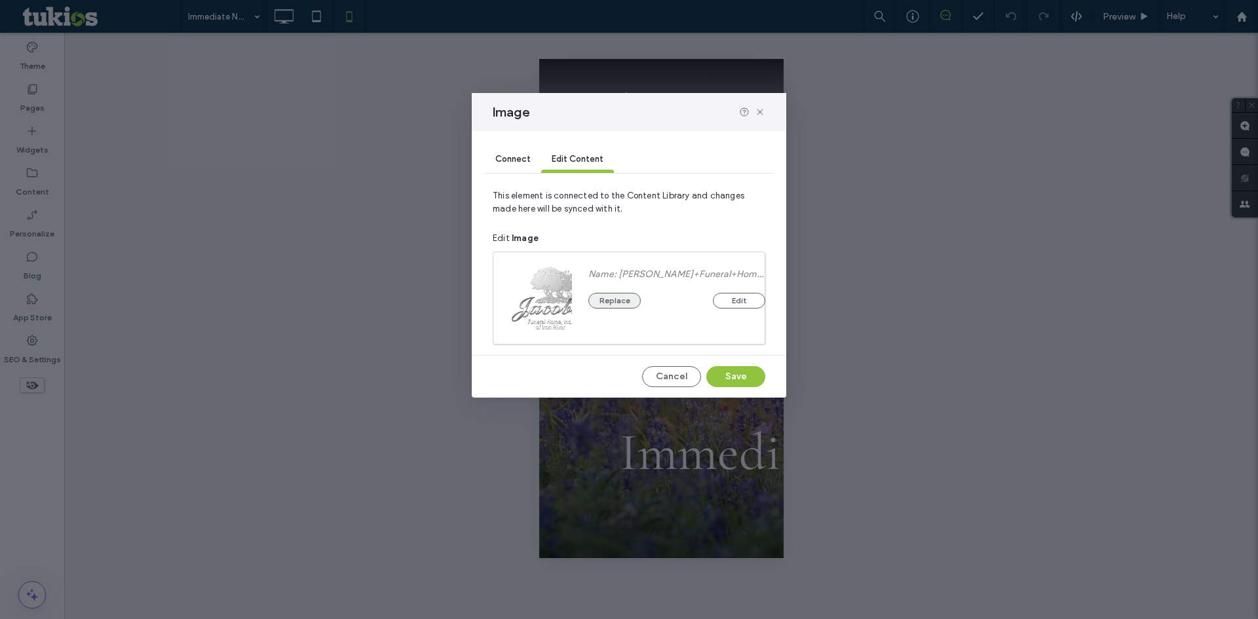
click at [615, 303] on button "Replace" at bounding box center [614, 301] width 52 height 16
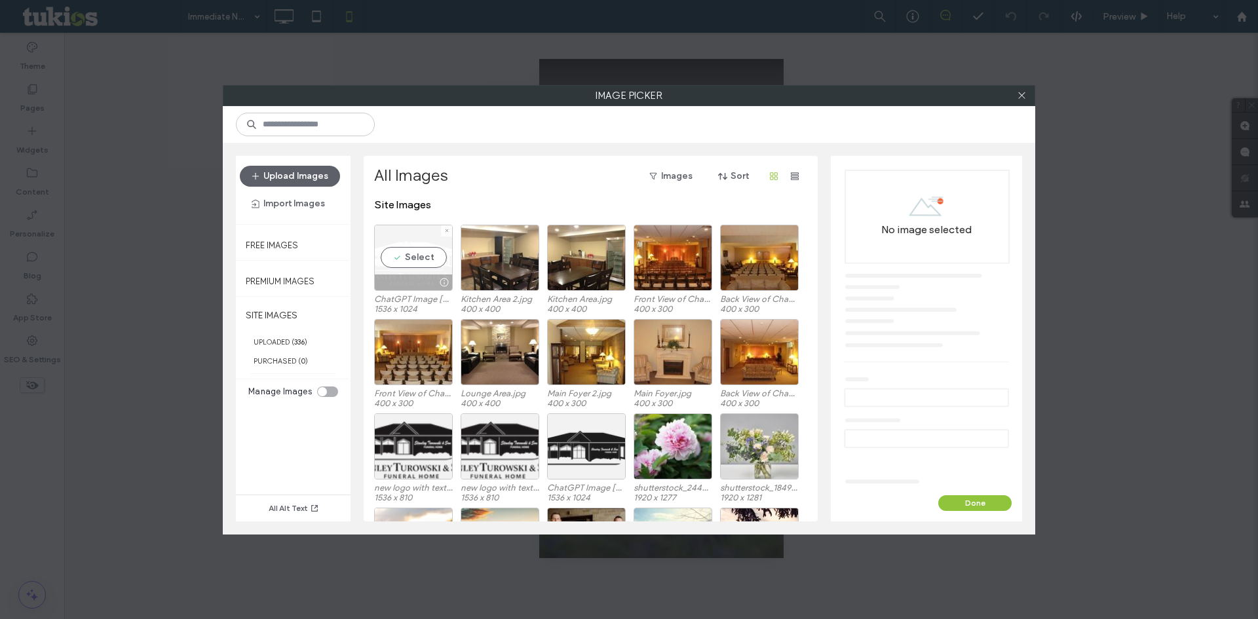
click at [414, 259] on div "Select" at bounding box center [413, 258] width 79 height 66
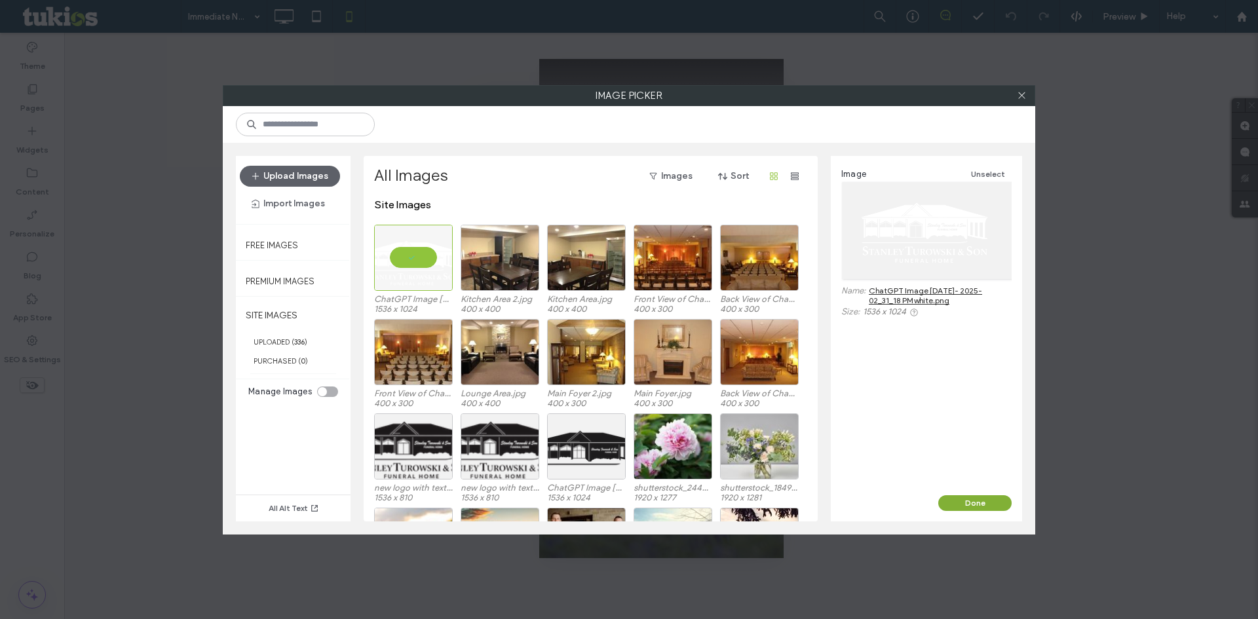
click at [988, 500] on button "Done" at bounding box center [974, 503] width 73 height 16
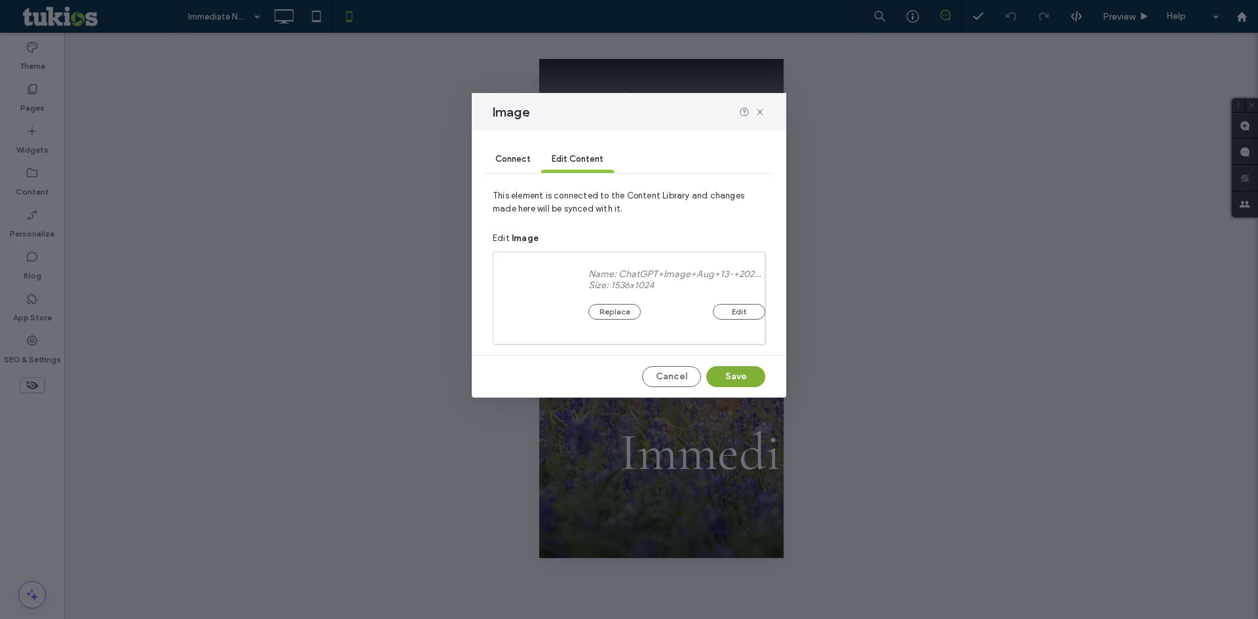
drag, startPoint x: 742, startPoint y: 363, endPoint x: 744, endPoint y: 379, distance: 15.9
click at [744, 377] on div "Connect Edit Content This element is connected to the Content Library and chang…" at bounding box center [629, 264] width 315 height 267
click at [744, 379] on button "Save" at bounding box center [735, 376] width 59 height 21
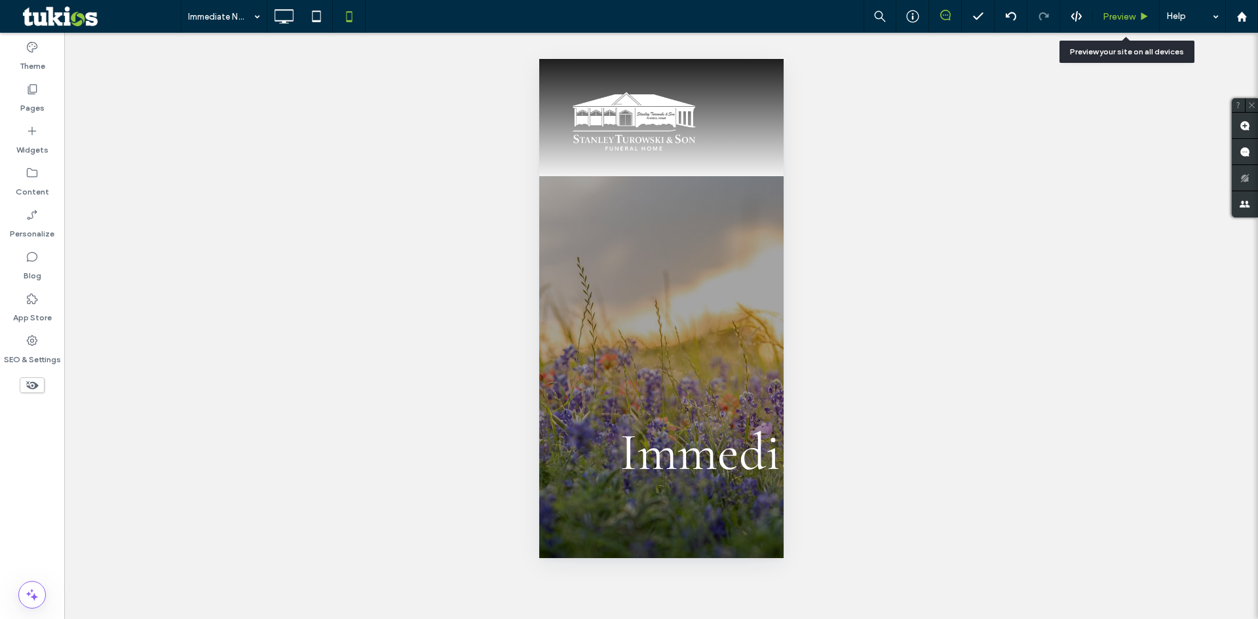
click at [1108, 14] on span "Preview" at bounding box center [1119, 16] width 33 height 11
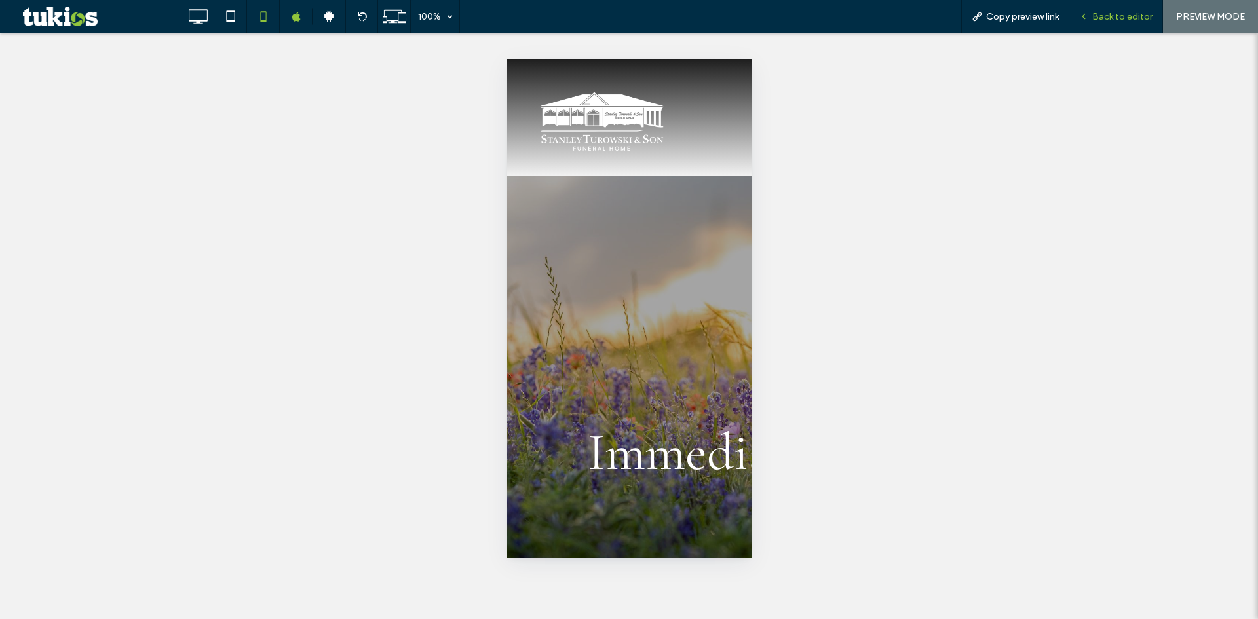
click at [1119, 18] on span "Back to editor" at bounding box center [1122, 16] width 60 height 11
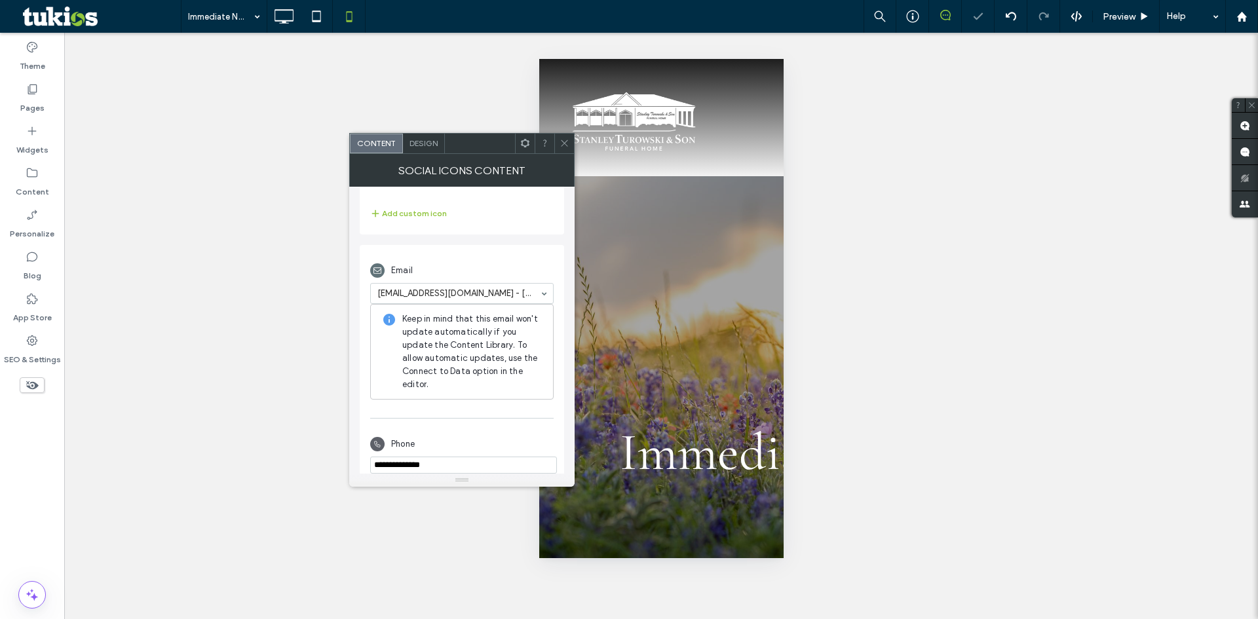
scroll to position [263, 0]
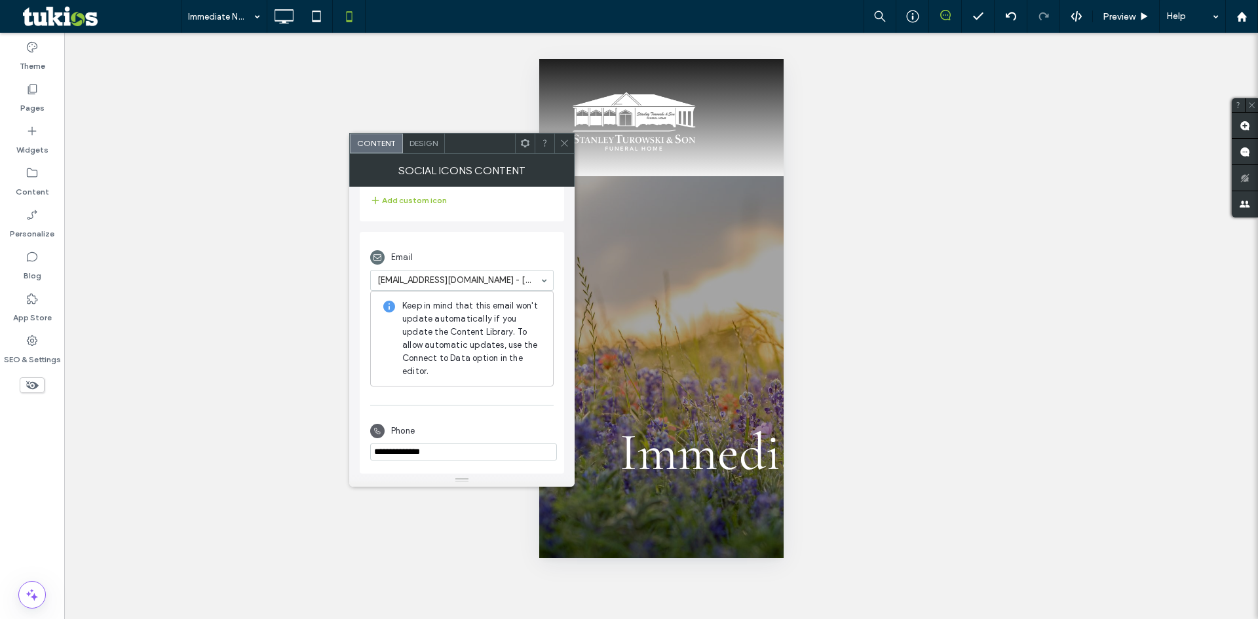
click at [417, 457] on input "phone" at bounding box center [463, 452] width 187 height 17
paste input "**********"
type input "**********"
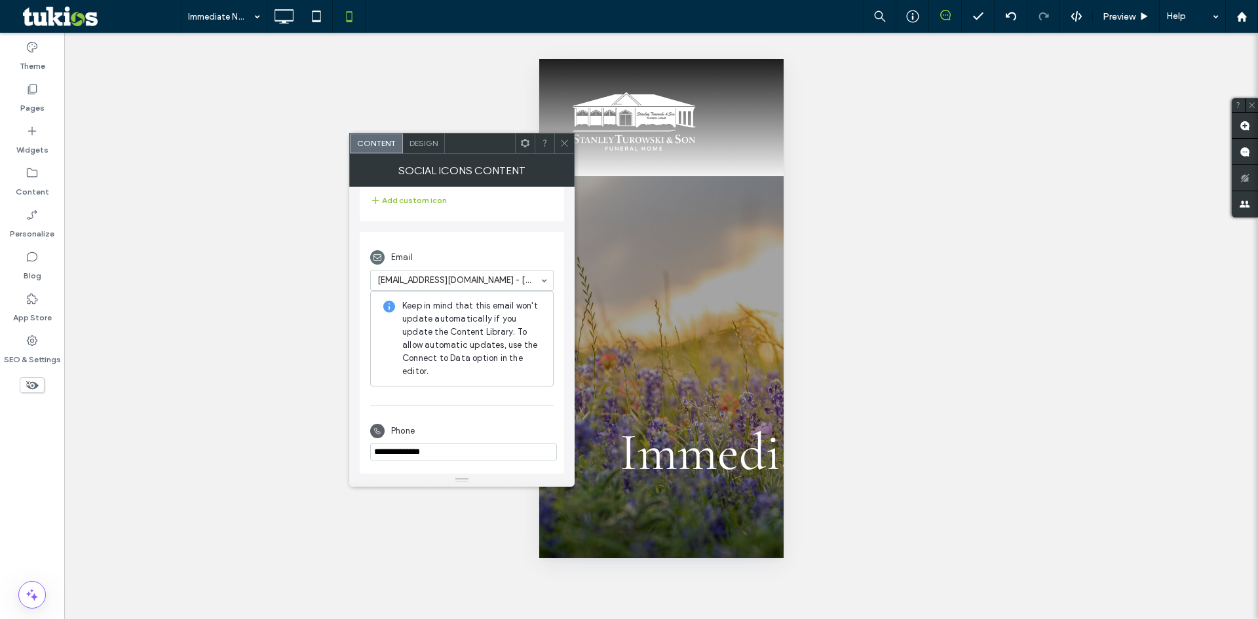
click at [566, 142] on use at bounding box center [564, 143] width 7 height 7
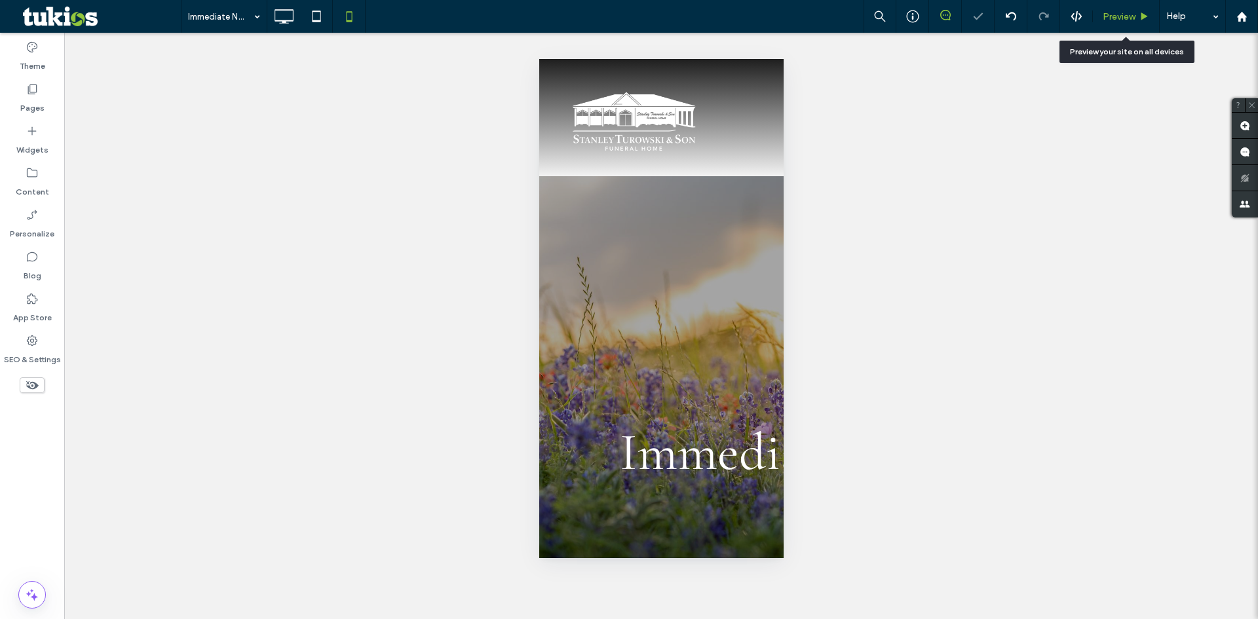
click at [1142, 18] on use at bounding box center [1145, 15] width 7 height 7
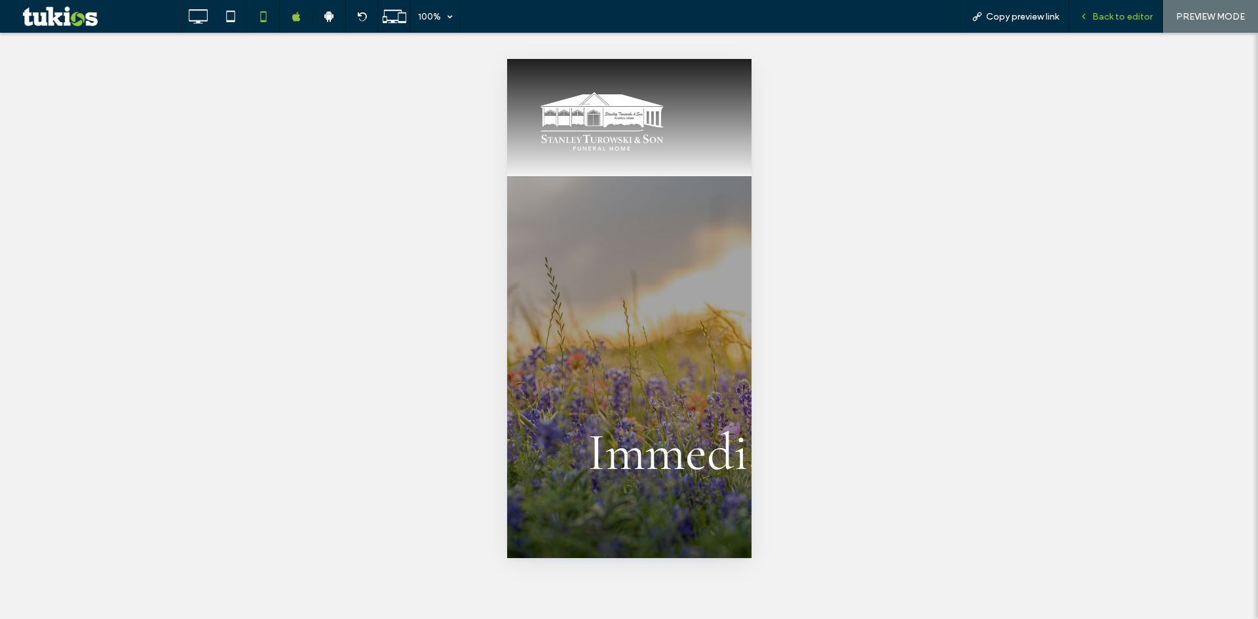
click at [1115, 12] on span "Back to editor" at bounding box center [1122, 16] width 60 height 11
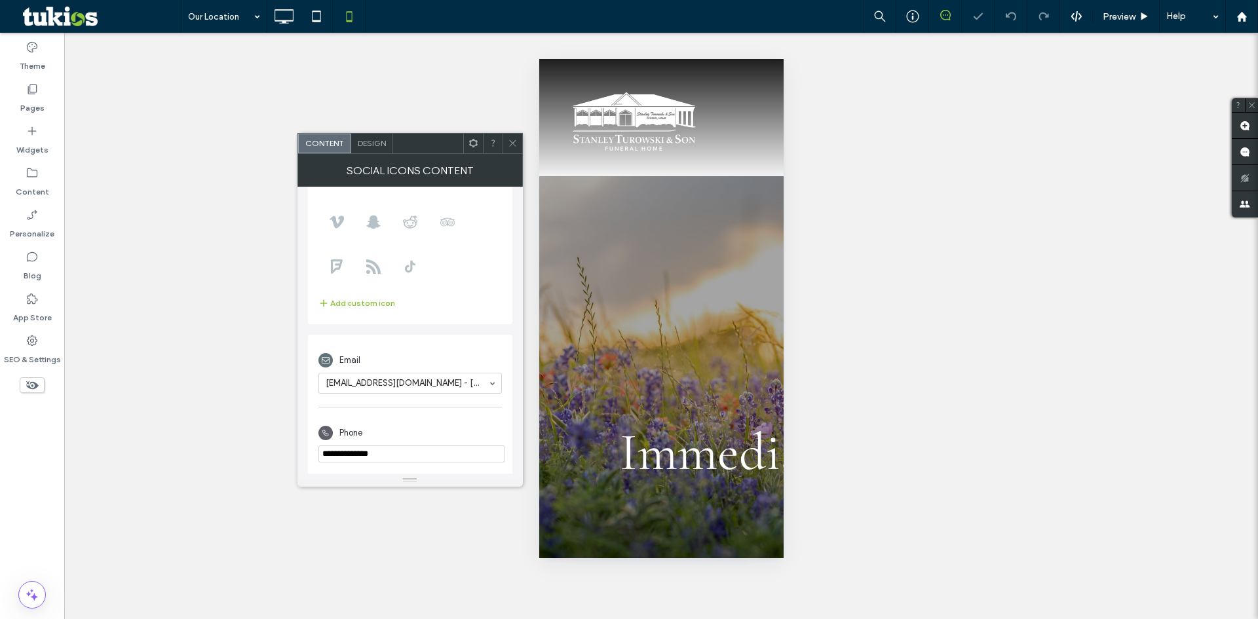
scroll to position [163, 0]
click at [511, 145] on use at bounding box center [512, 143] width 7 height 7
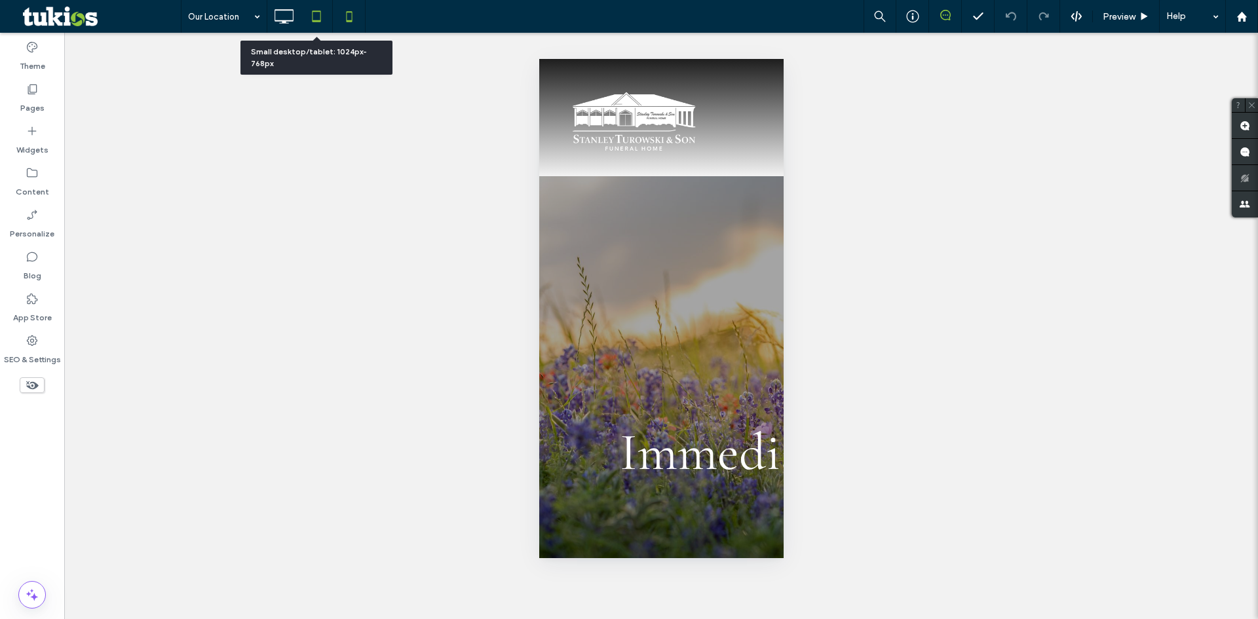
click at [318, 20] on icon at bounding box center [316, 16] width 26 height 26
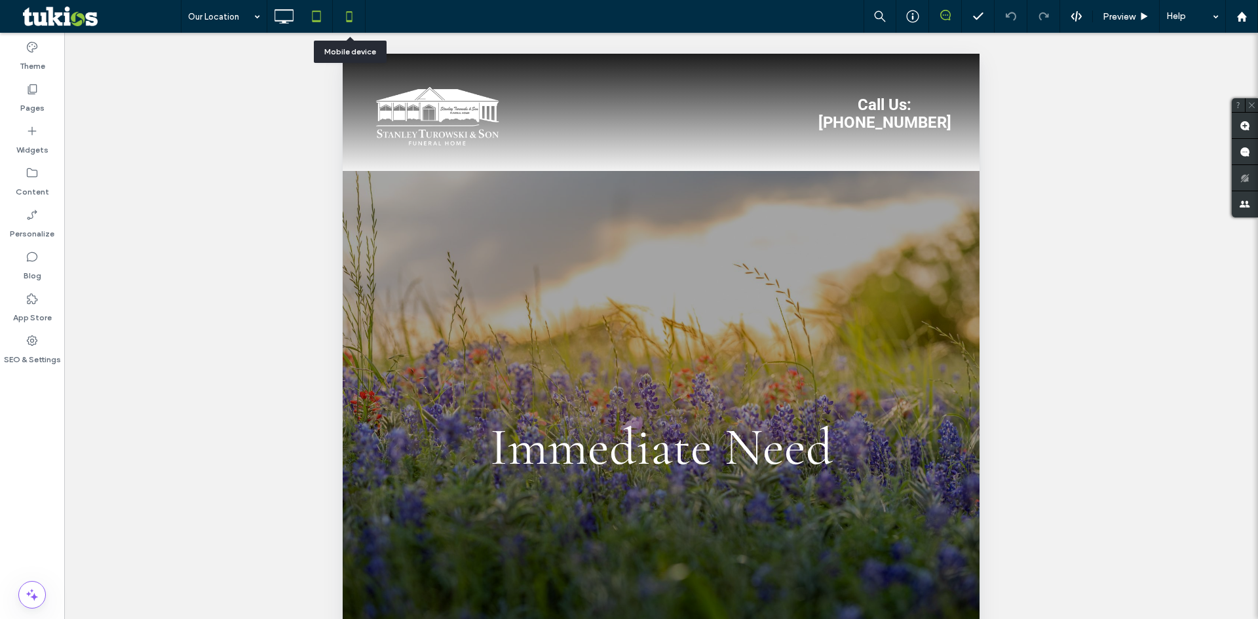
click at [355, 20] on icon at bounding box center [349, 16] width 26 height 26
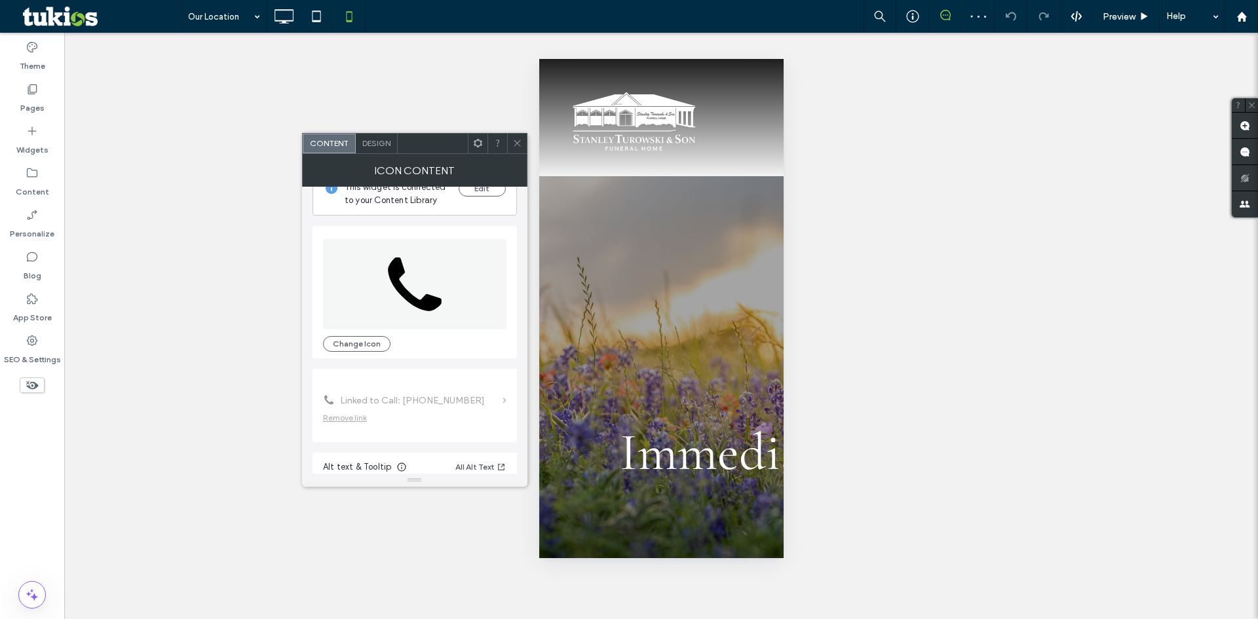
scroll to position [80, 0]
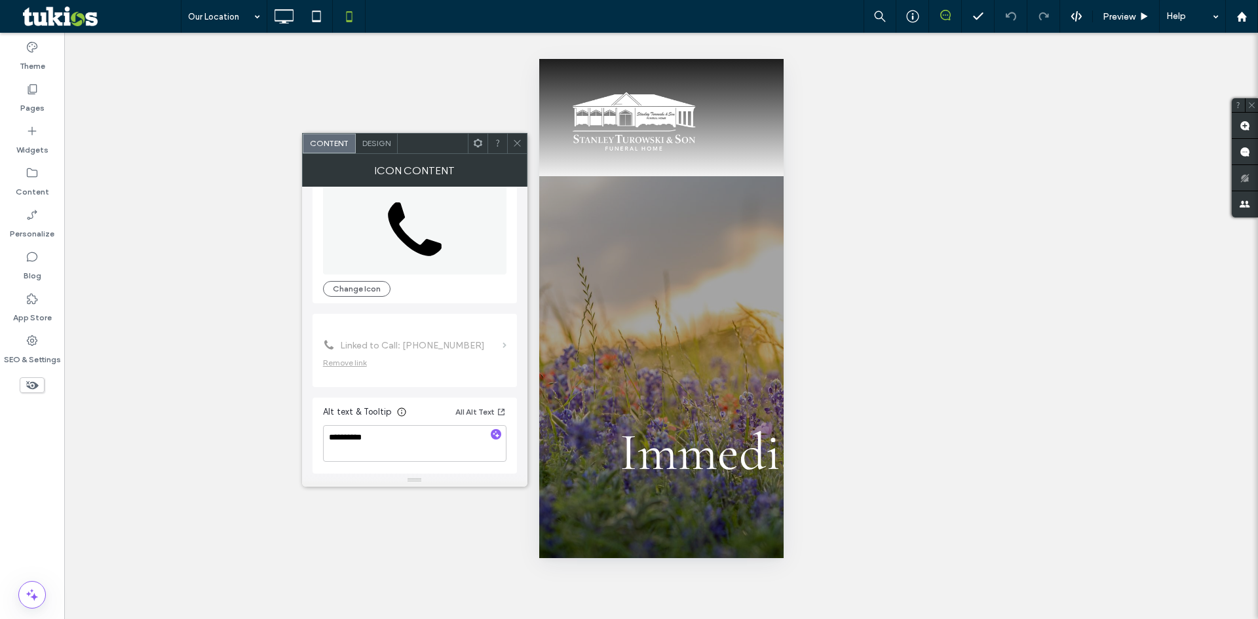
click at [513, 145] on icon at bounding box center [517, 143] width 10 height 10
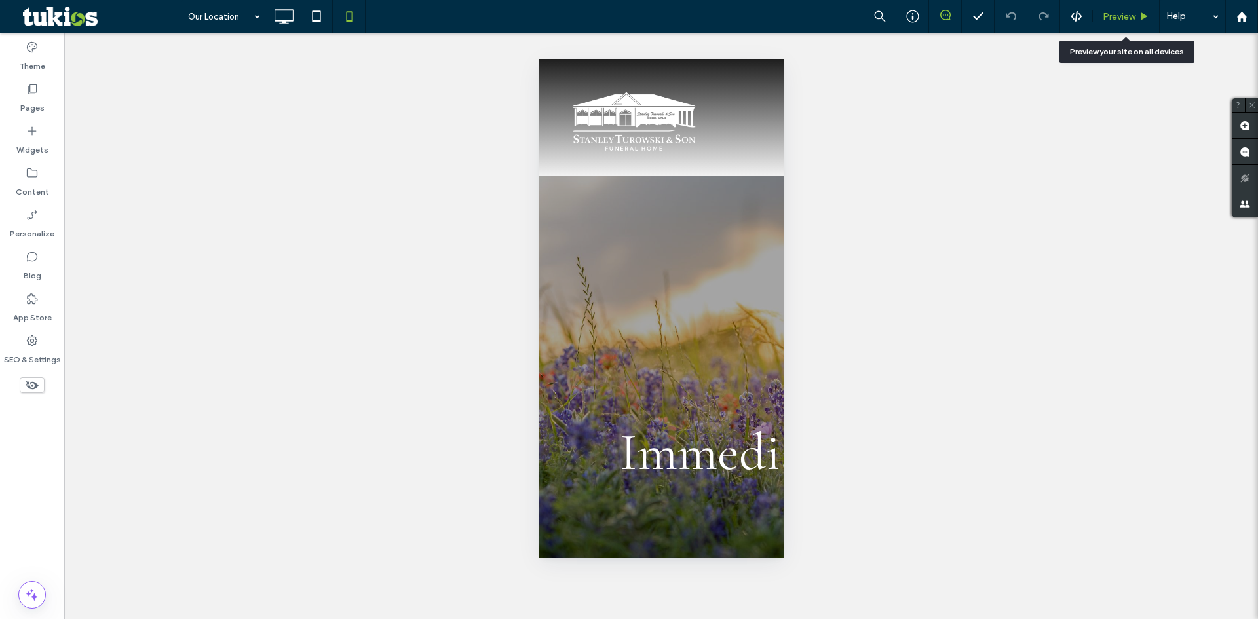
click at [1125, 15] on span "Preview" at bounding box center [1119, 16] width 33 height 11
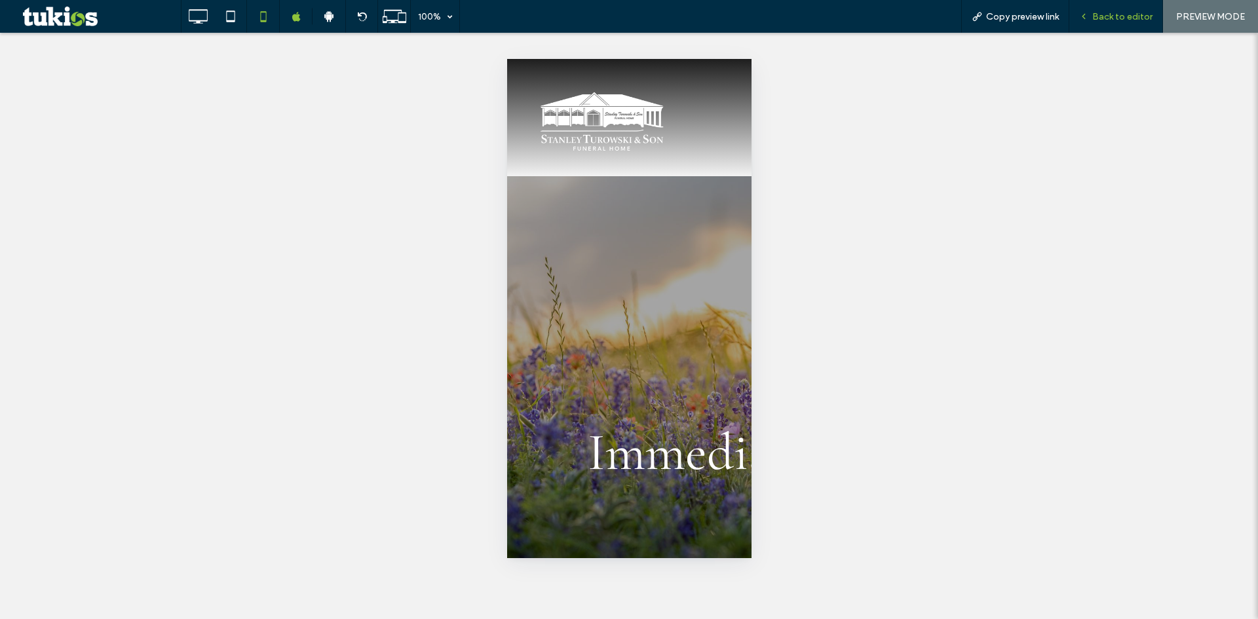
click at [1134, 21] on span "Back to editor" at bounding box center [1122, 16] width 60 height 11
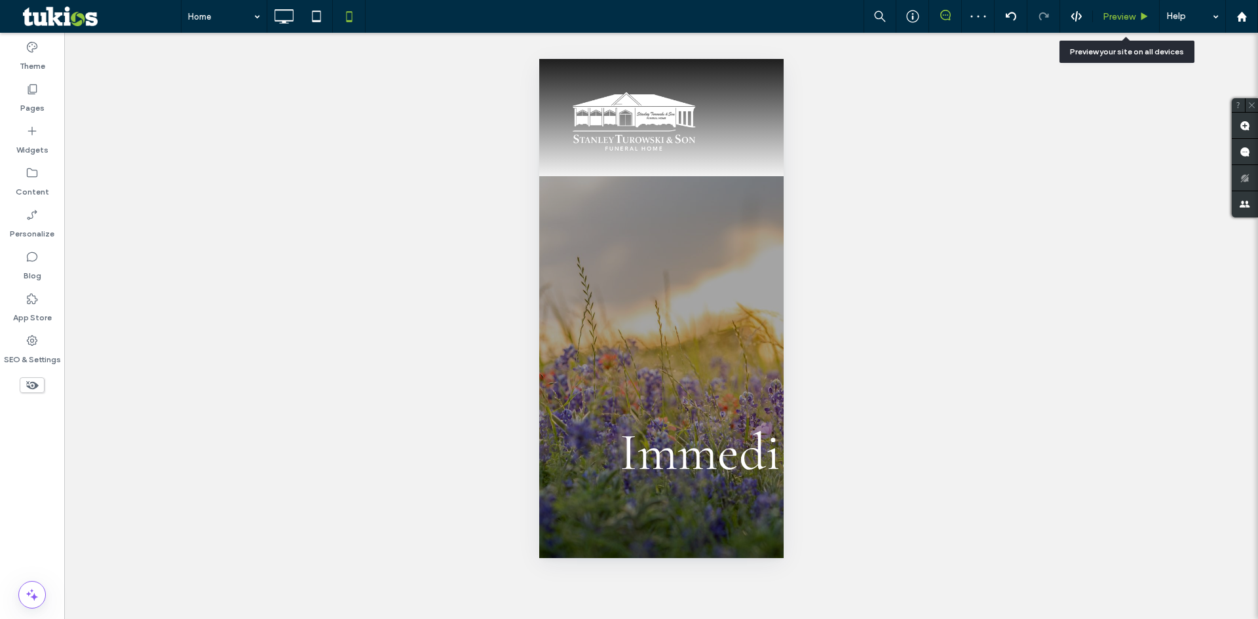
click at [1128, 20] on span "Preview" at bounding box center [1119, 16] width 33 height 11
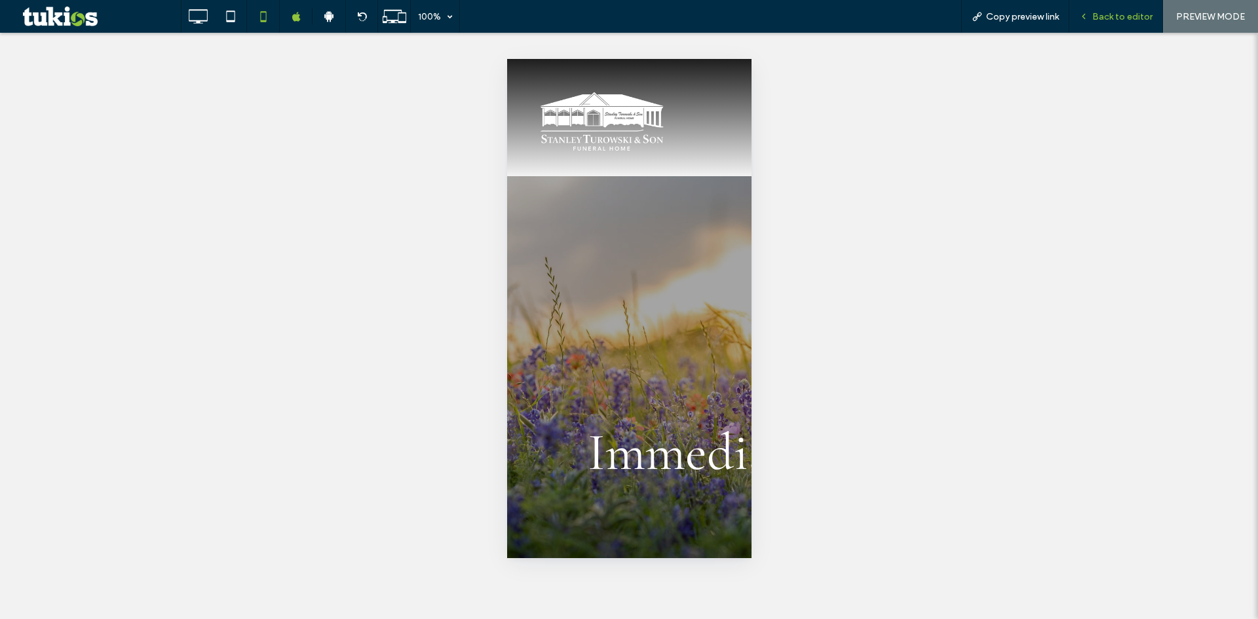
click at [1123, 22] on div "Back to editor" at bounding box center [1117, 16] width 94 height 33
click at [1119, 15] on span "Back to editor" at bounding box center [1122, 16] width 60 height 11
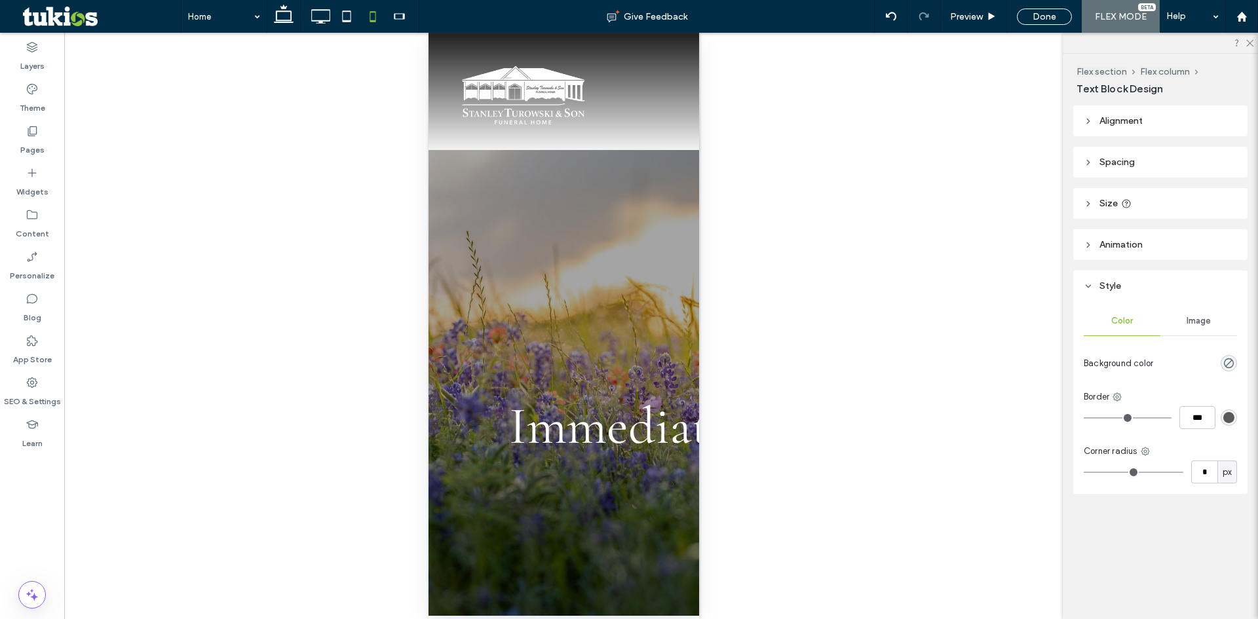
type input "******"
type input "**"
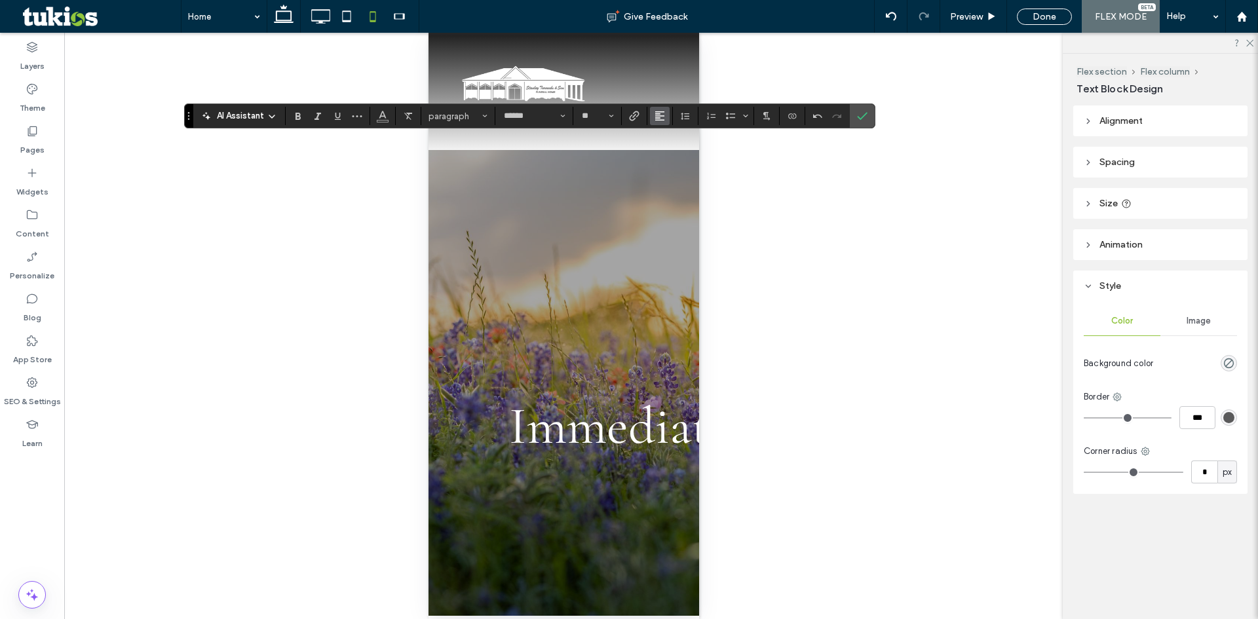
click at [665, 115] on icon "Alignment" at bounding box center [660, 116] width 10 height 10
click at [670, 159] on use "ui.textEditor.alignment.center" at bounding box center [669, 156] width 9 height 9
click at [858, 113] on icon "Confirm" at bounding box center [862, 116] width 10 height 10
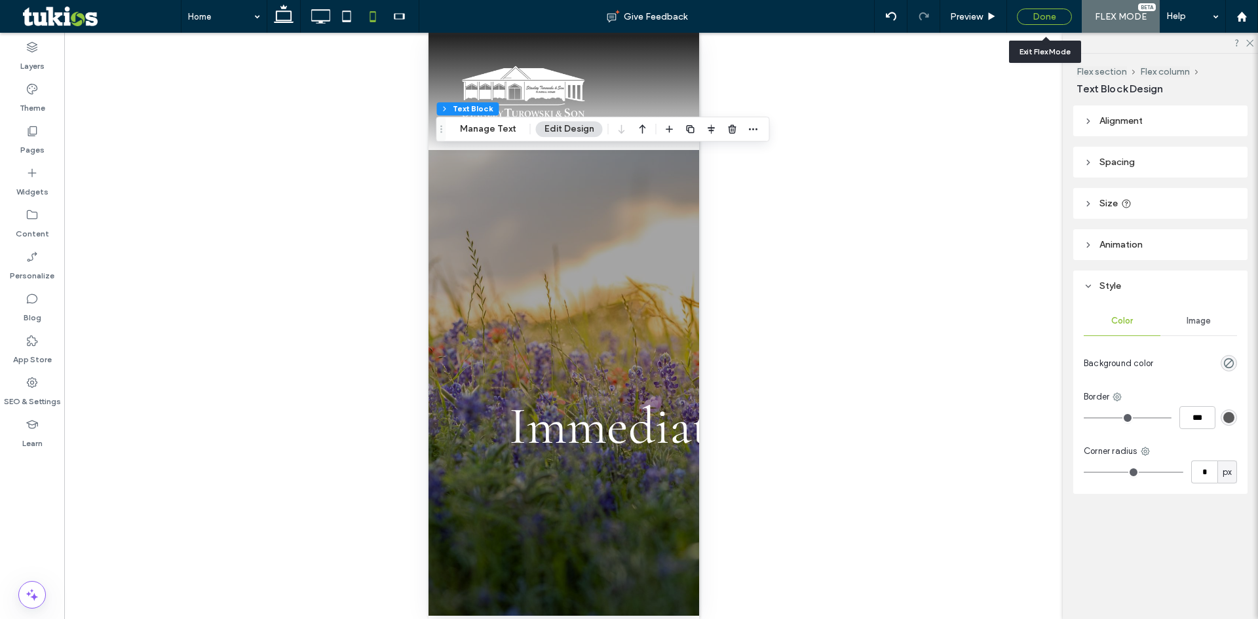
click at [1048, 16] on div "Done" at bounding box center [1044, 17] width 55 height 16
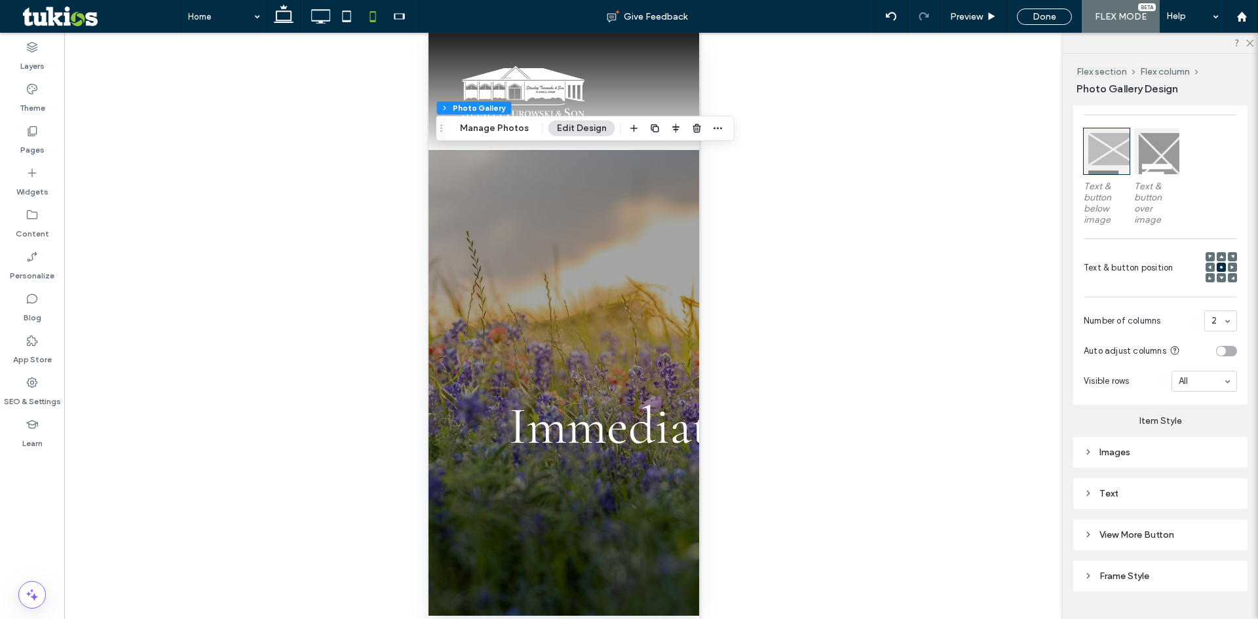
scroll to position [328, 0]
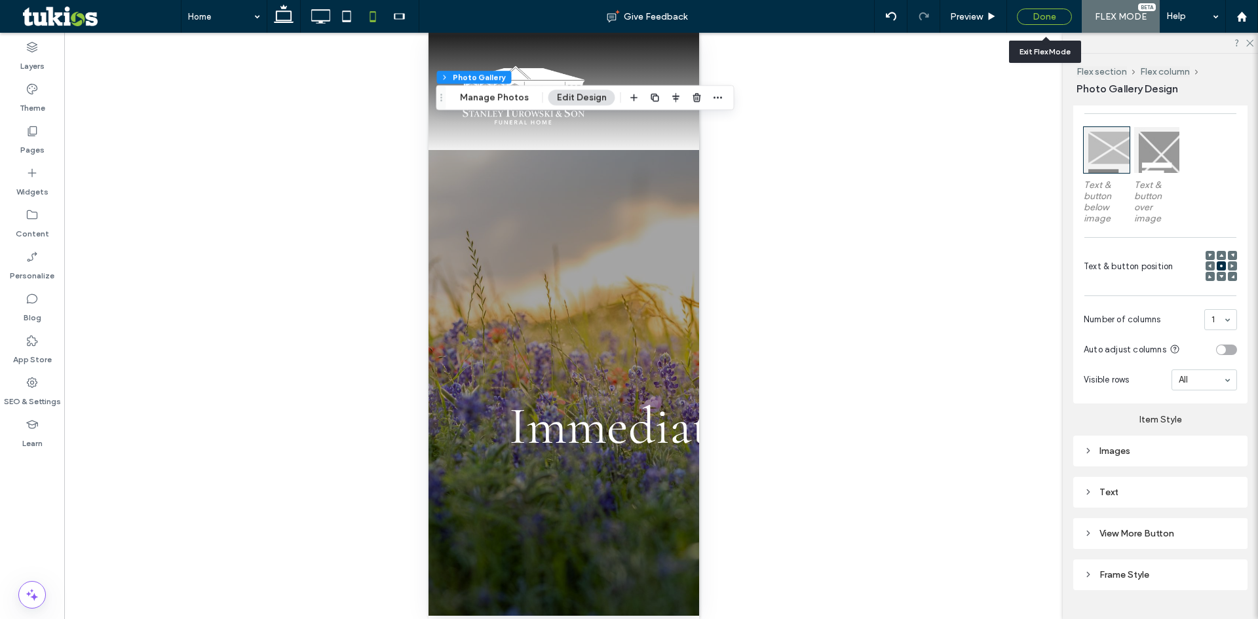
click at [1026, 14] on div "Done" at bounding box center [1044, 17] width 55 height 16
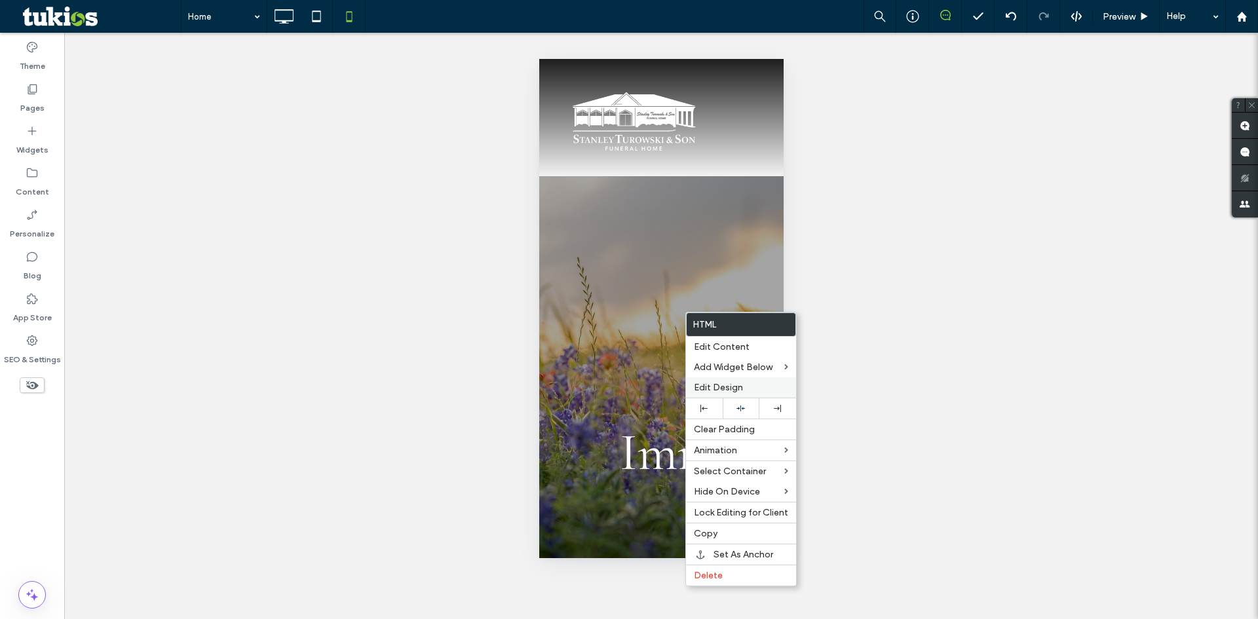
click at [720, 387] on span "Edit Design" at bounding box center [718, 387] width 49 height 11
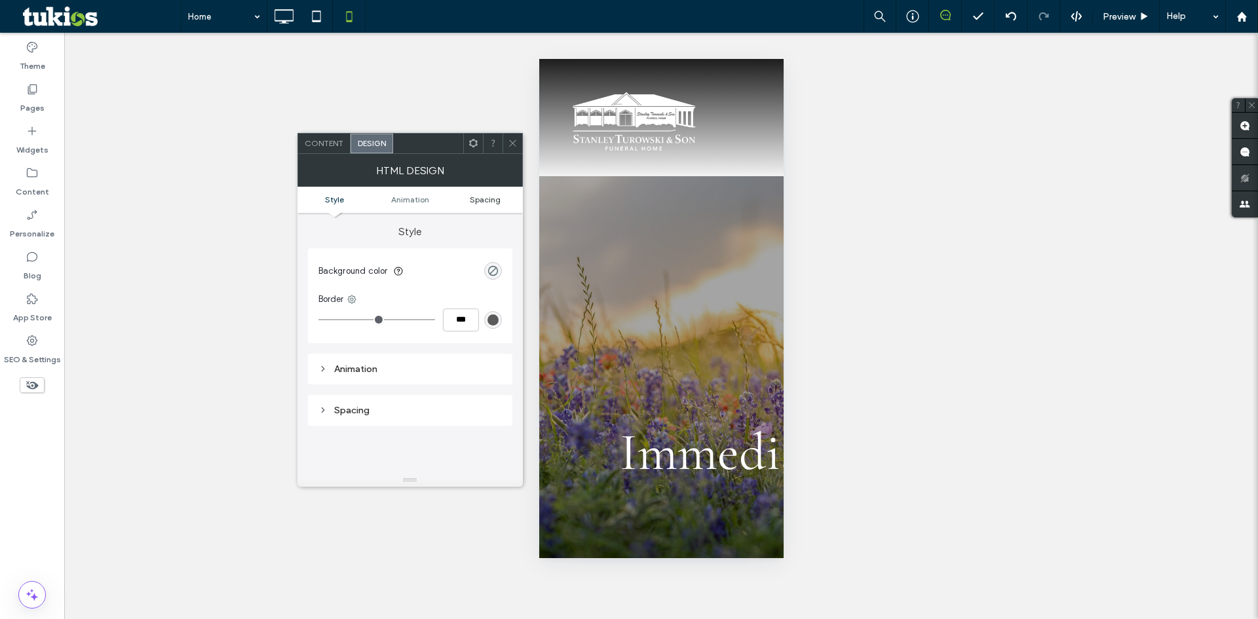
click at [495, 199] on span "Spacing" at bounding box center [485, 200] width 31 height 10
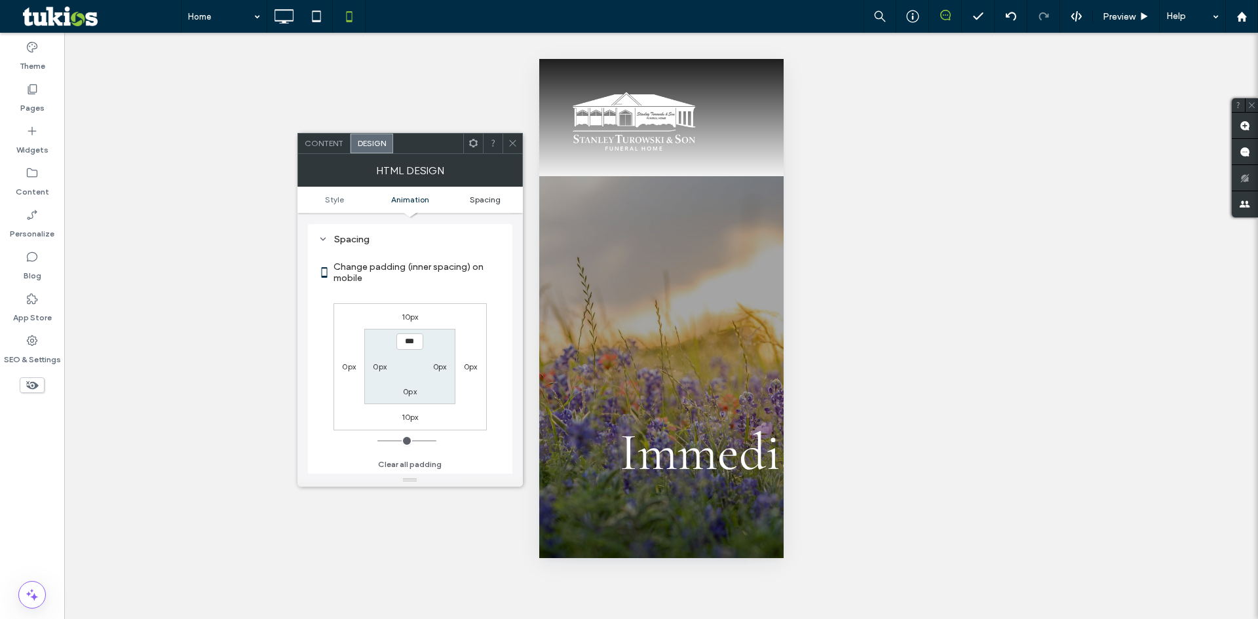
scroll to position [172, 0]
click at [347, 363] on label "0px" at bounding box center [349, 366] width 14 height 10
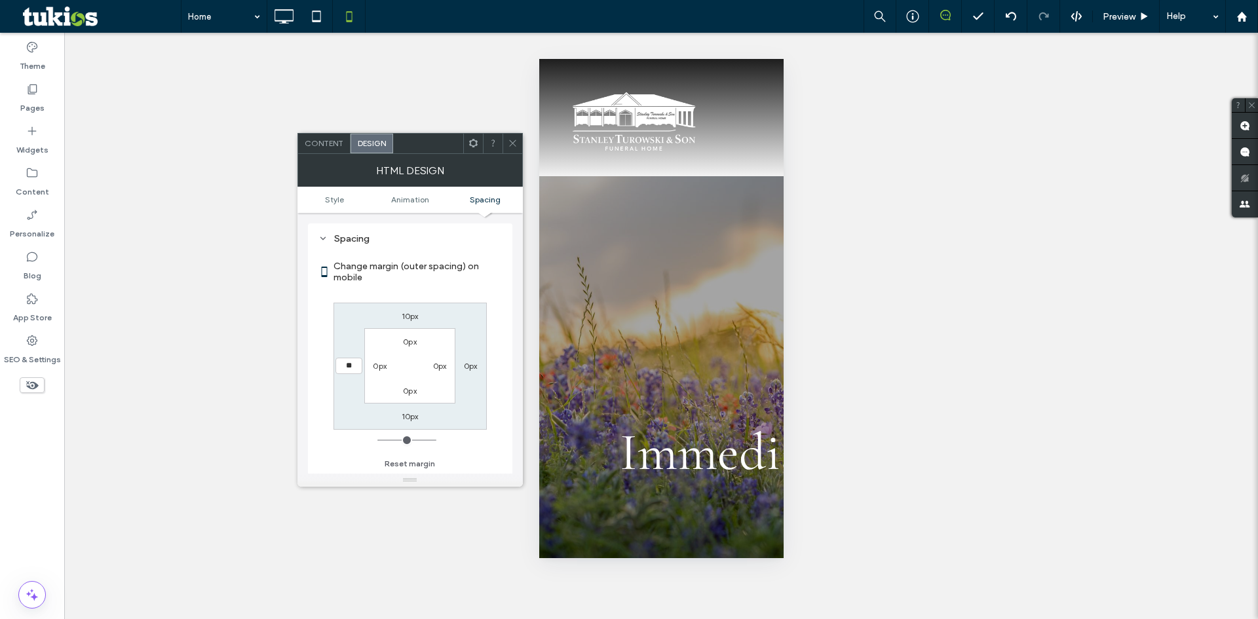
type input "**"
type input "****"
click at [462, 364] on div "0px" at bounding box center [470, 365] width 30 height 13
click at [468, 364] on label "0px" at bounding box center [471, 366] width 14 height 10
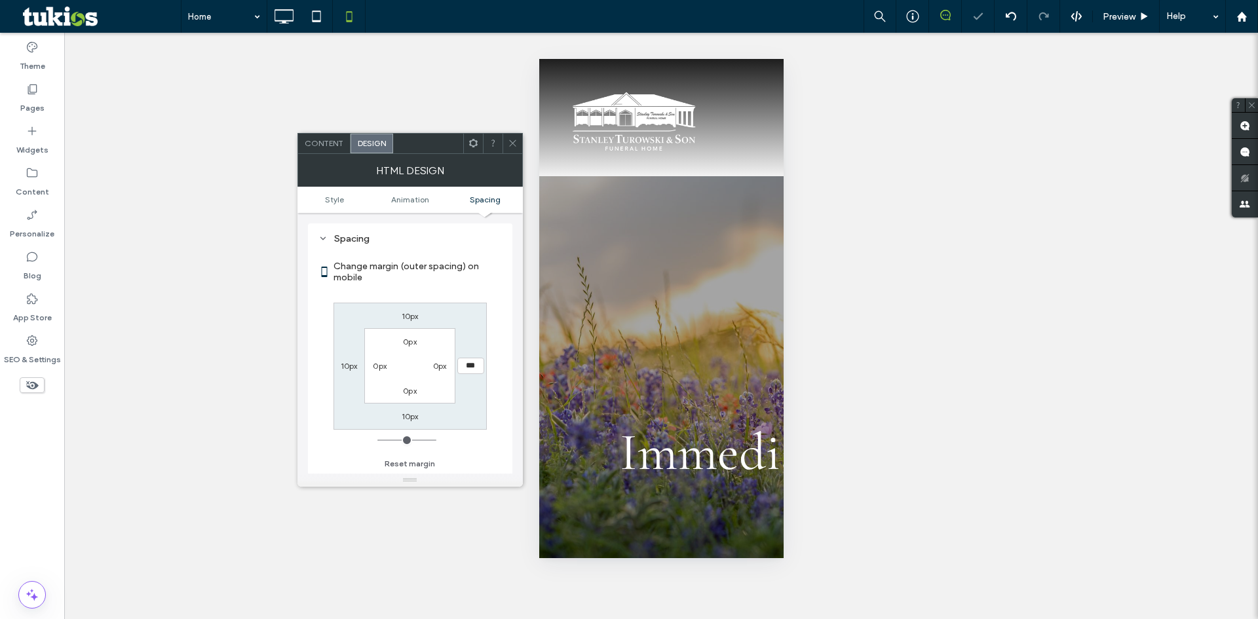
type input "*"
type input "**"
type input "****"
click at [514, 147] on icon at bounding box center [513, 143] width 10 height 10
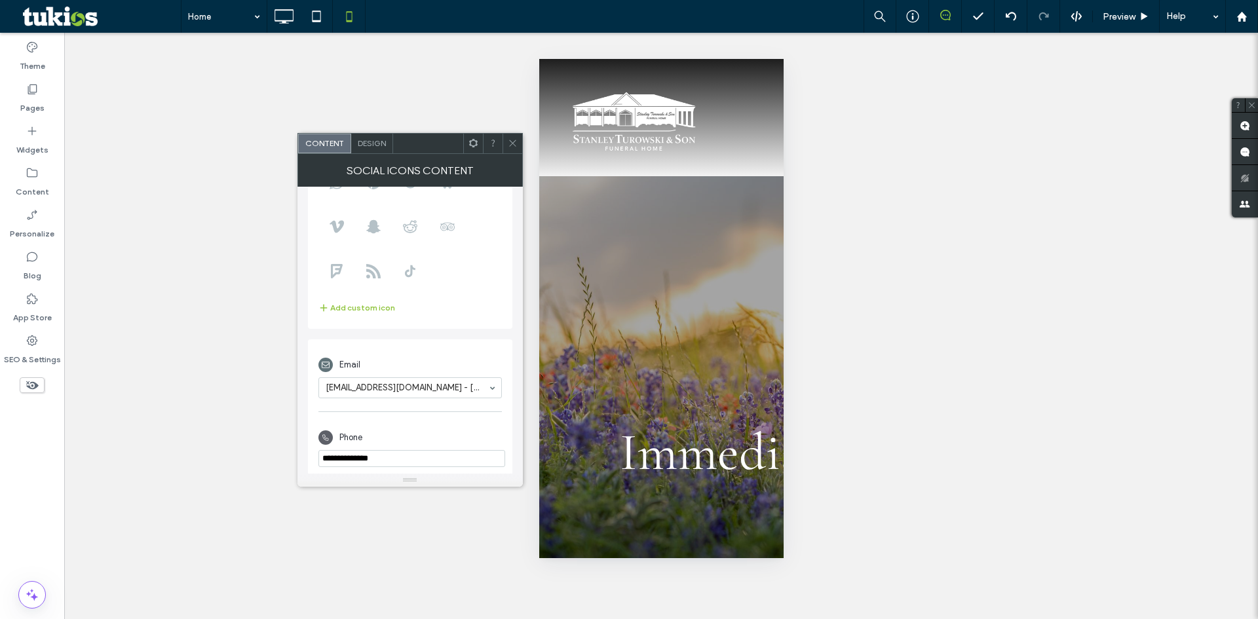
scroll to position [163, 0]
click at [516, 144] on icon at bounding box center [513, 143] width 10 height 10
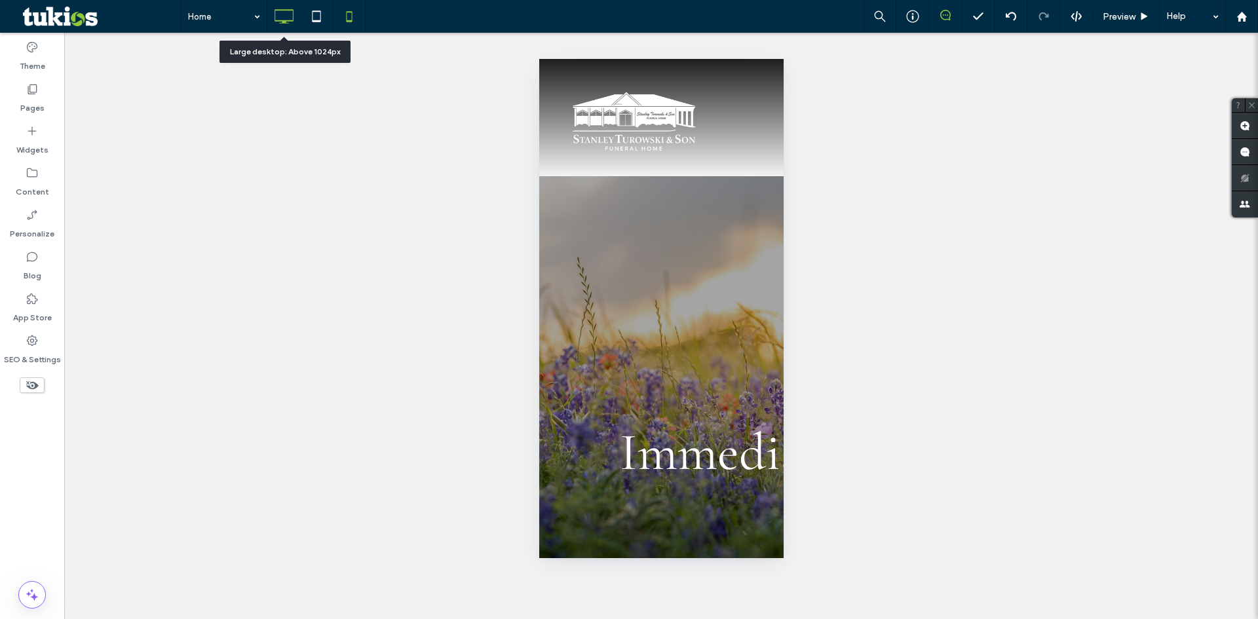
click at [285, 21] on use at bounding box center [284, 16] width 19 height 14
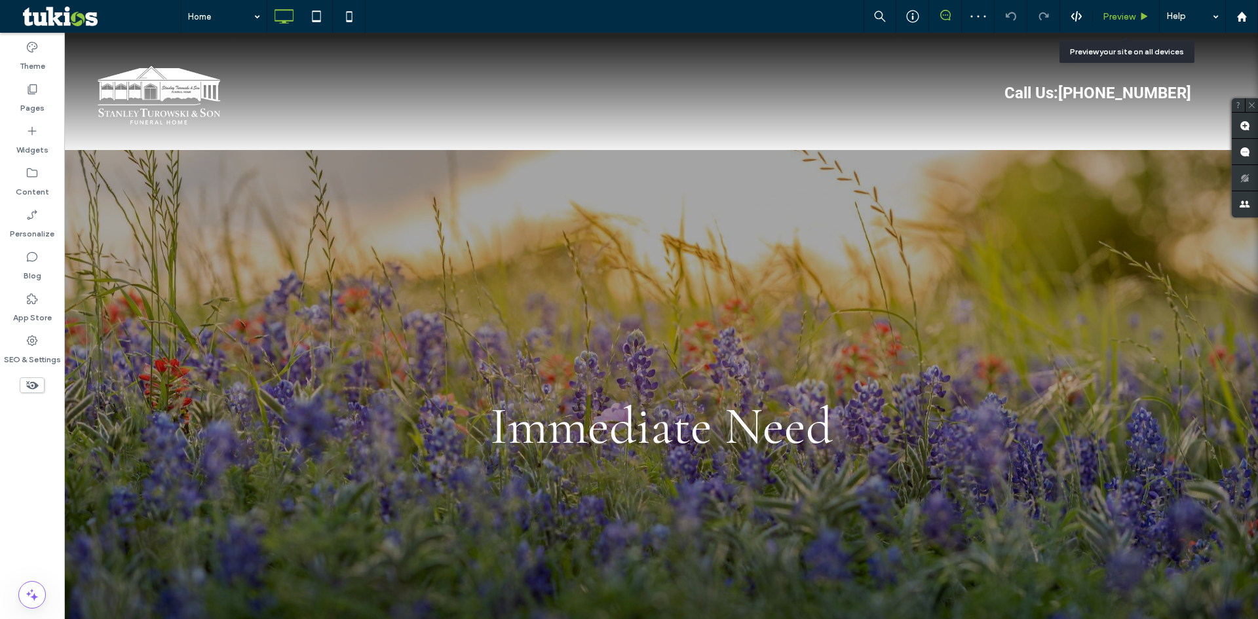
click at [1123, 16] on span "Preview" at bounding box center [1119, 16] width 33 height 11
